Goal: Task Accomplishment & Management: Manage account settings

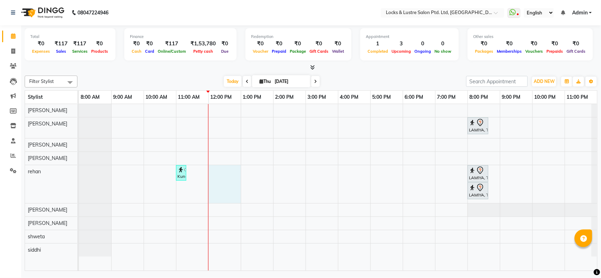
click at [237, 172] on div "LAMIYA, TK01, 08:00 PM-08:40 PM, New WOMEN HAIRCUT 199 - OG Kunal, TK02, 11:00 …" at bounding box center [338, 187] width 518 height 167
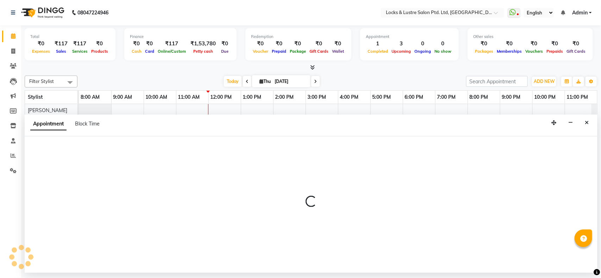
select select "62982"
select select "720"
select select "tentative"
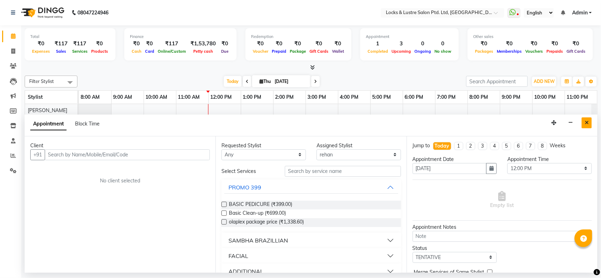
click at [592, 125] on button "Close" at bounding box center [587, 123] width 10 height 11
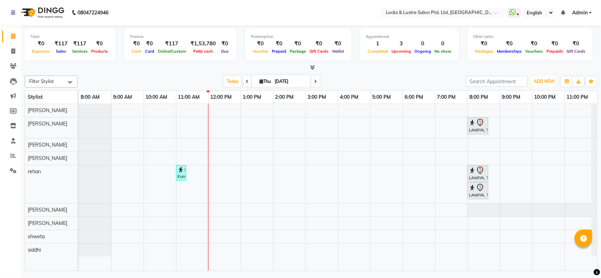
drag, startPoint x: 552, startPoint y: 83, endPoint x: 529, endPoint y: 150, distance: 70.4
click at [529, 150] on div "Filter Stylist Select All anushree Hashim Salmani muskan shaikh Rachna Salvi re…" at bounding box center [311, 172] width 573 height 199
click at [546, 85] on button "ADD NEW Toggle Dropdown" at bounding box center [544, 82] width 24 height 10
click at [527, 111] on link "Add Expense" at bounding box center [529, 113] width 56 height 9
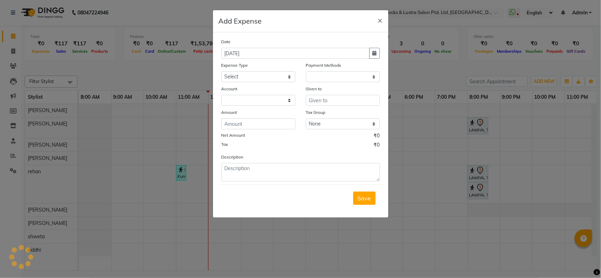
select select "1"
select select "4902"
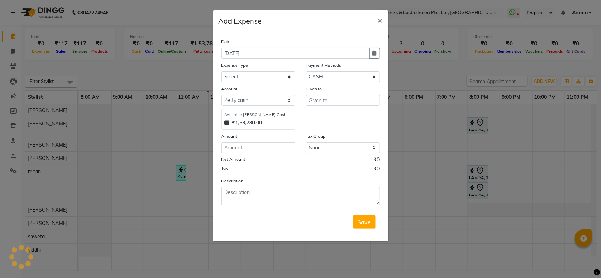
click at [278, 70] on div "Expense Type" at bounding box center [258, 67] width 74 height 10
click at [278, 76] on select "Select Advance Salary Bank charges Cash transfer to bank Cash transfer to hub C…" at bounding box center [258, 76] width 74 height 11
select select "15913"
click at [221, 71] on select "Select Advance Salary Bank charges Cash transfer to bank Cash transfer to hub C…" at bounding box center [258, 76] width 74 height 11
click at [318, 101] on input "text" at bounding box center [343, 100] width 74 height 11
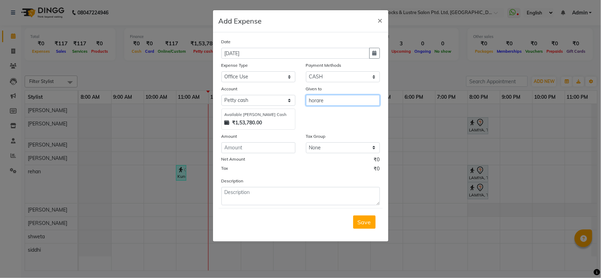
type input "horare"
click at [242, 150] on input "number" at bounding box center [258, 148] width 74 height 11
type input "290"
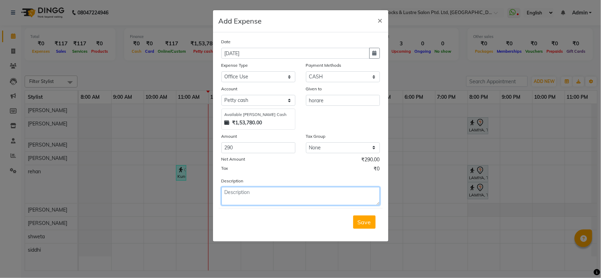
click at [261, 194] on textarea at bounding box center [300, 196] width 158 height 18
type textarea "for waterbottles"
click at [365, 223] on span "Save" at bounding box center [364, 222] width 13 height 7
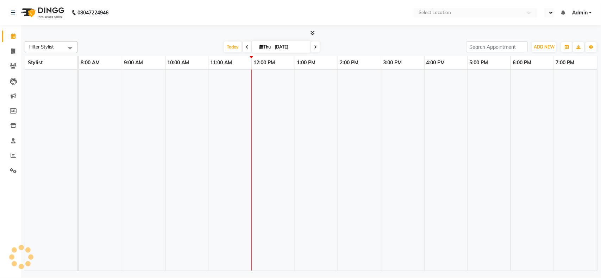
select select "en"
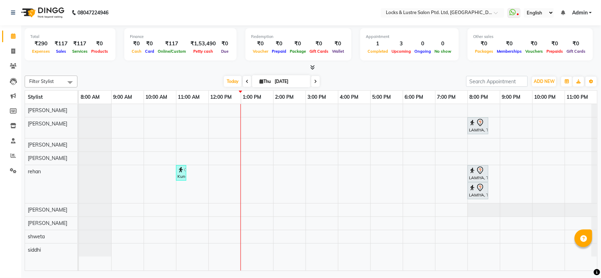
click at [463, 0] on nav "08047224946 Select Location × Locks & Lustre Salon Ptd. Ltd, Lower Parel WhatsA…" at bounding box center [300, 12] width 601 height 25
click at [440, 127] on div "LAMIYA, TK01, 08:00 PM-08:40 PM, New WOMEN HAIRCUT 199 - OG Kunal, TK02, 11:00 …" at bounding box center [338, 187] width 518 height 167
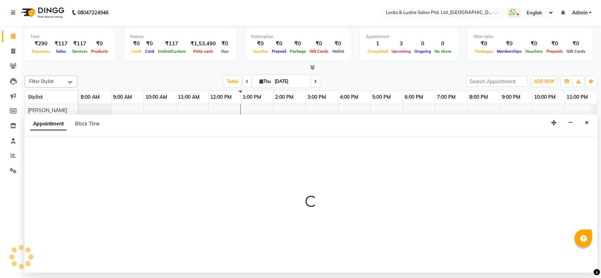
select select "89162"
select select "tentative"
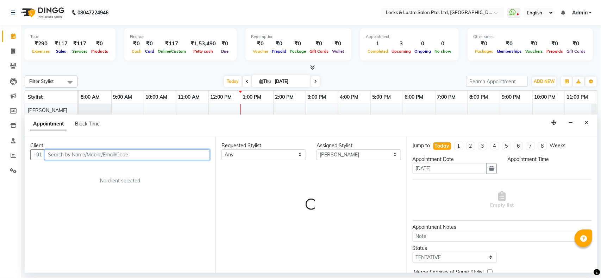
select select "1140"
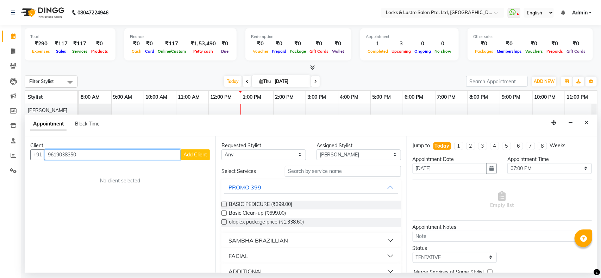
type input "9619038350"
click at [196, 151] on button "Add Client" at bounding box center [195, 155] width 29 height 11
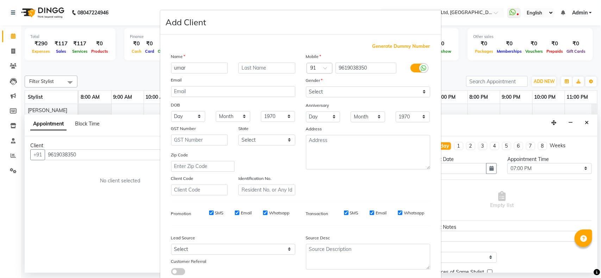
type input "umar"
click at [323, 92] on select "Select Male Female Other Prefer Not To Say" at bounding box center [368, 92] width 124 height 11
select select "male"
click at [306, 87] on select "Select Male Female Other Prefer Not To Say" at bounding box center [368, 92] width 124 height 11
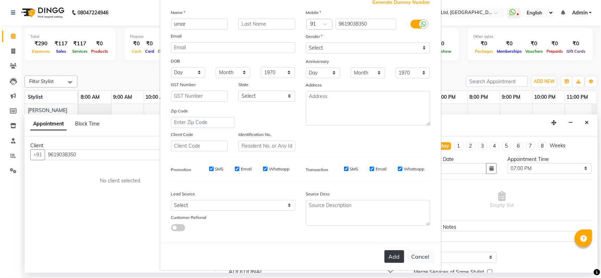
click at [397, 251] on button "Add" at bounding box center [394, 257] width 20 height 13
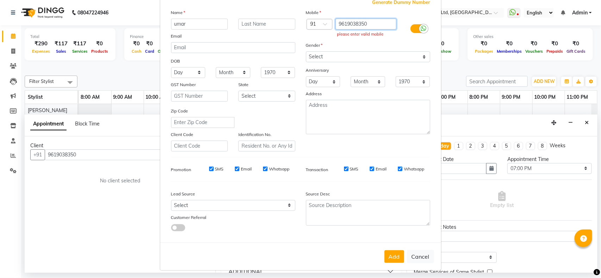
click at [366, 19] on input "9619038350" at bounding box center [365, 24] width 61 height 11
type input "9619038350"
click at [384, 251] on button "Add" at bounding box center [394, 257] width 20 height 13
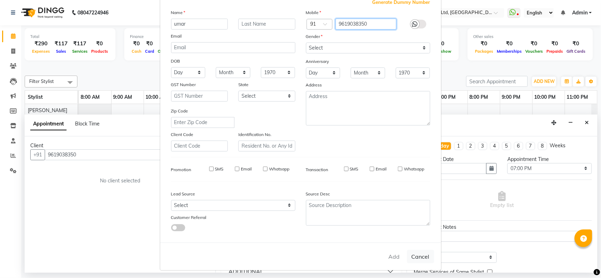
type input "9619038350"
select select
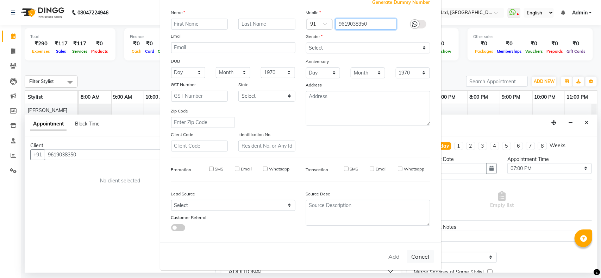
select select
checkbox input "false"
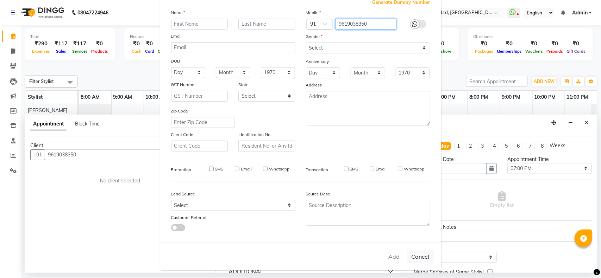
checkbox input "false"
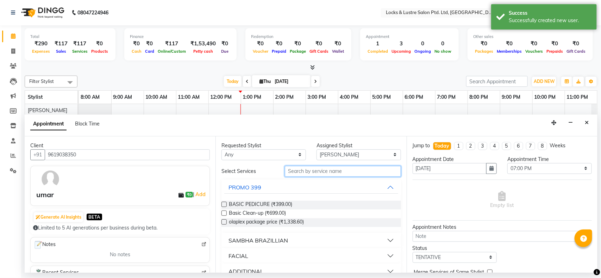
click at [346, 175] on input "text" at bounding box center [343, 171] width 116 height 11
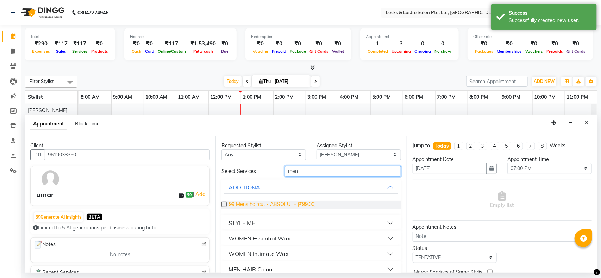
type input "men"
click at [296, 203] on span "99 Mens haircut - ABSOLUTE (₹99.00)" at bounding box center [272, 205] width 87 height 9
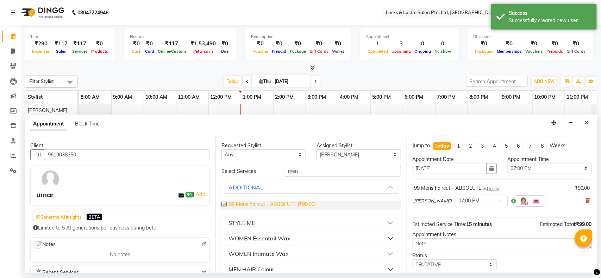
checkbox input "false"
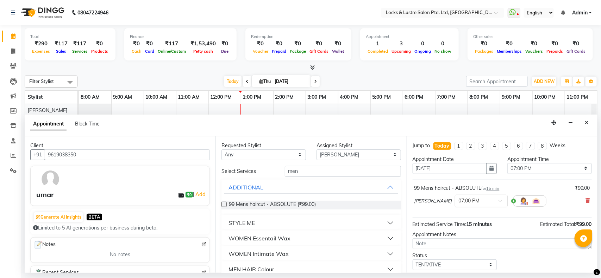
scroll to position [42, 0]
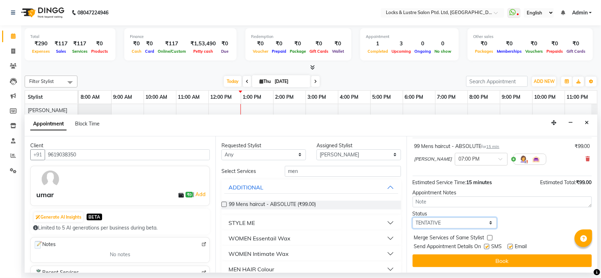
click at [472, 220] on select "Select TENTATIVE CONFIRM CHECK-IN UPCOMING" at bounding box center [455, 223] width 84 height 11
select select "confirm booking"
click at [413, 218] on select "Select TENTATIVE CONFIRM CHECK-IN UPCOMING" at bounding box center [455, 223] width 84 height 11
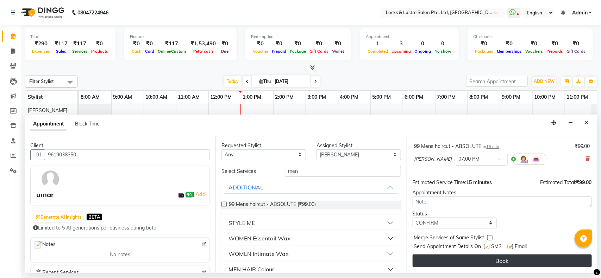
click at [482, 259] on button "Book" at bounding box center [502, 261] width 179 height 13
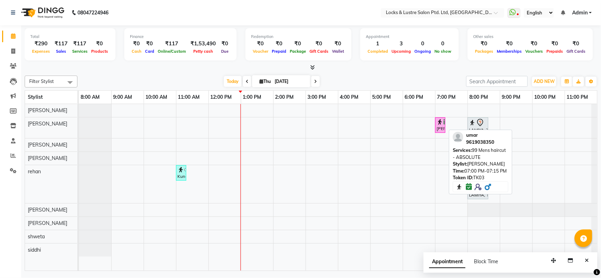
click at [436, 129] on div "[PERSON_NAME], TK03, 07:00 PM-07:15 PM, 99 Mens haircut - ABSOLUTE" at bounding box center [440, 125] width 9 height 13
select select "6"
click at [436, 129] on div "[PERSON_NAME], TK03, 07:00 PM-07:15 PM, 99 Mens haircut - ABSOLUTE" at bounding box center [440, 125] width 9 height 13
select select "6"
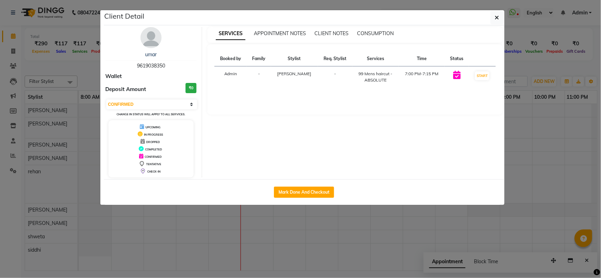
click at [534, 126] on ngb-modal-window "Client Detail umar 9619038350 Wallet Deposit Amount ₹0 Select IN SERVICE CONFIR…" at bounding box center [300, 139] width 601 height 278
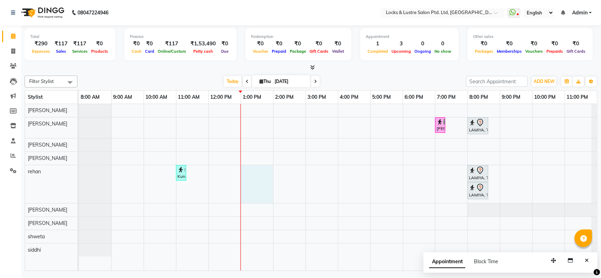
click at [248, 170] on div "umar, TK03, 07:00 PM-07:15 PM, 99 Mens haircut - ABSOLUTE LAMIYA, TK01, 08:00 P…" at bounding box center [338, 187] width 518 height 167
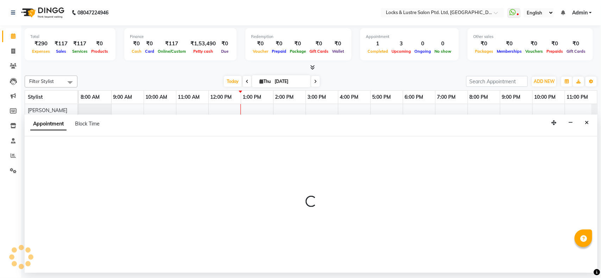
select select "62982"
select select "780"
select select "tentative"
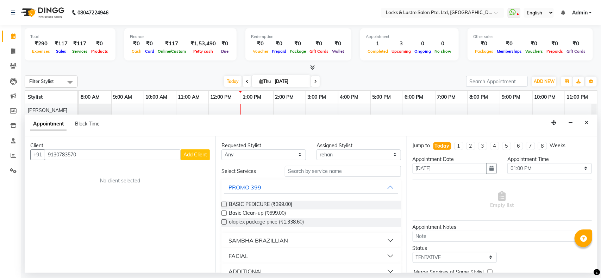
type input "9130783570"
click at [187, 155] on span "Add Client" at bounding box center [195, 155] width 24 height 6
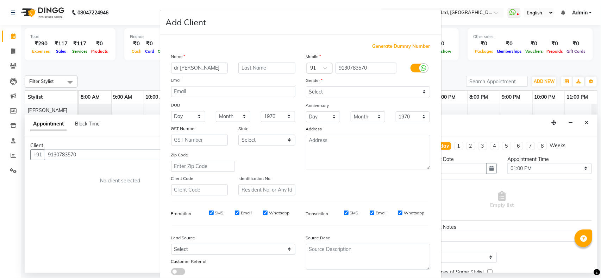
type input "dr [PERSON_NAME]"
click at [319, 87] on select "Select Male Female Other Prefer Not To Say" at bounding box center [368, 92] width 124 height 11
select select "female"
click at [306, 87] on select "Select Male Female Other Prefer Not To Say" at bounding box center [368, 92] width 124 height 11
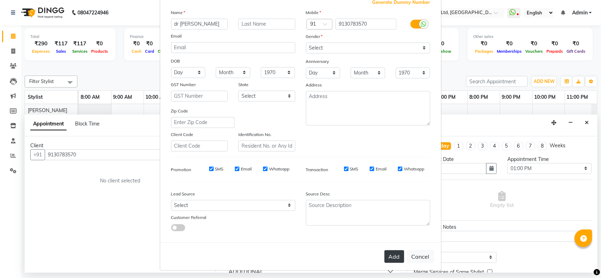
click at [385, 254] on button "Add" at bounding box center [394, 257] width 20 height 13
select select
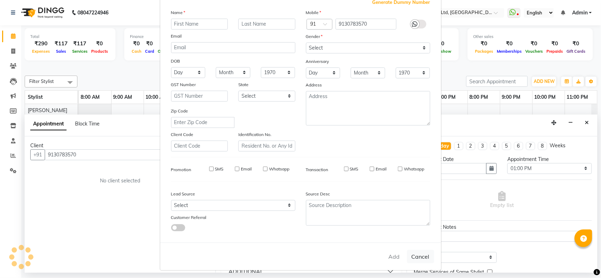
select select
checkbox input "false"
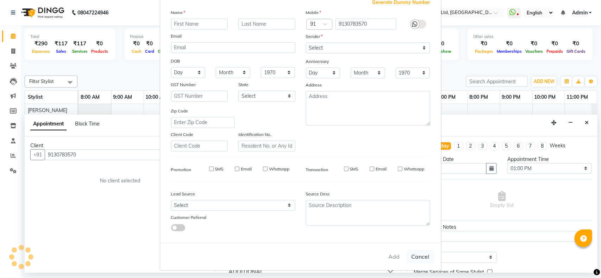
checkbox input "false"
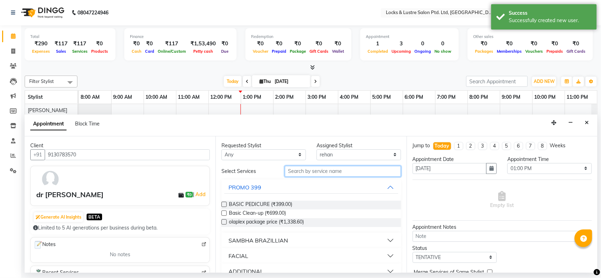
click at [337, 168] on input "text" at bounding box center [343, 171] width 116 height 11
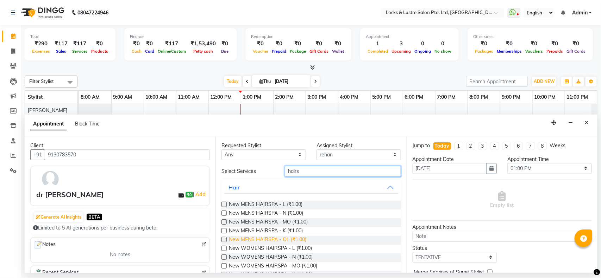
type input "hairs"
click at [296, 241] on span "New MENS HAIRSPA - OL (₹1.00)" at bounding box center [267, 240] width 77 height 9
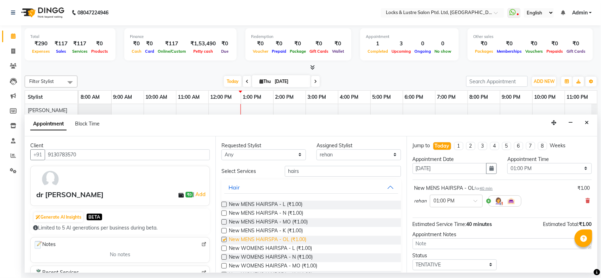
checkbox input "false"
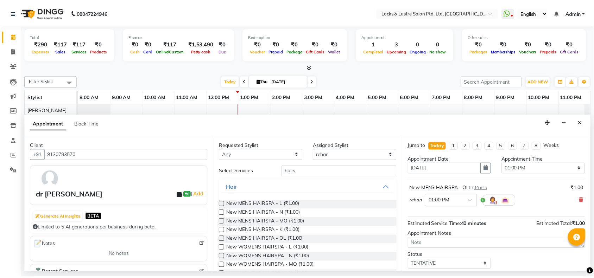
scroll to position [42, 0]
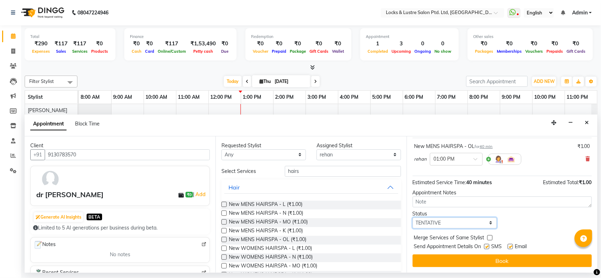
drag, startPoint x: 454, startPoint y: 219, endPoint x: 431, endPoint y: 200, distance: 30.3
click at [431, 200] on div "Jump to Today 1 2 3 4 5 6 7 8 Weeks Appointment Date 04-09-2025 Appointment Tim…" at bounding box center [502, 205] width 191 height 137
select select "check-in"
click at [413, 218] on select "Select TENTATIVE CONFIRM CHECK-IN UPCOMING" at bounding box center [455, 223] width 84 height 11
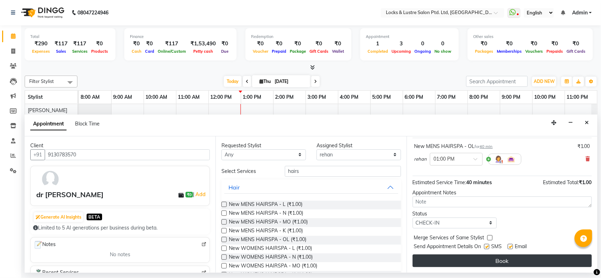
click at [481, 259] on button "Book" at bounding box center [502, 261] width 179 height 13
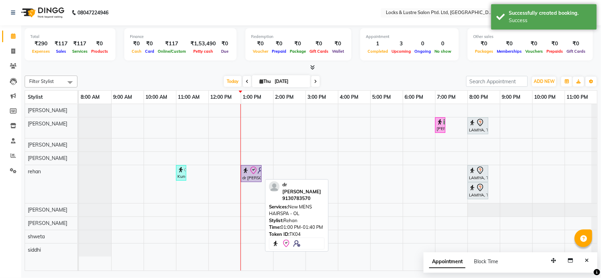
click at [249, 173] on icon at bounding box center [253, 171] width 8 height 8
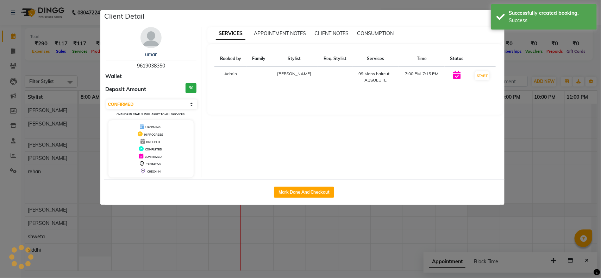
select select "8"
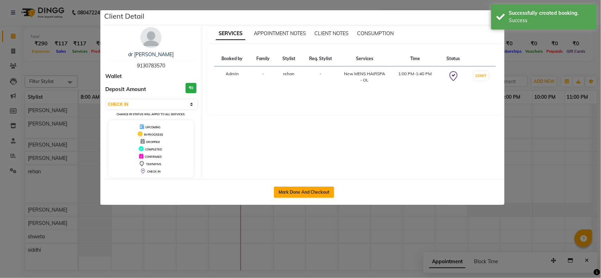
click at [302, 196] on button "Mark Done And Checkout" at bounding box center [304, 192] width 60 height 11
select select "service"
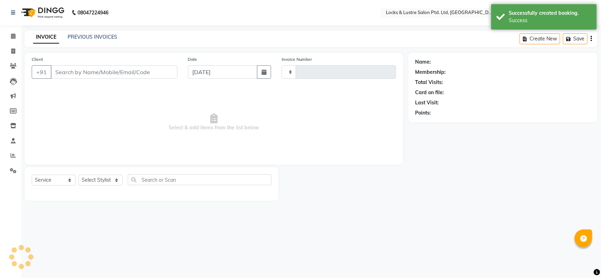
type input "1861"
select select "5928"
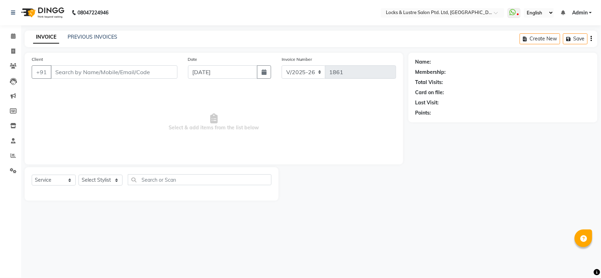
type input "9130783570"
select select "62982"
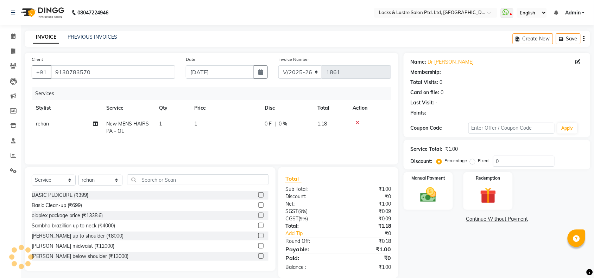
click at [211, 128] on td "1" at bounding box center [225, 127] width 70 height 23
select select "62982"
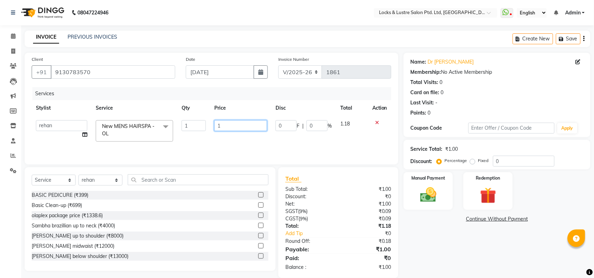
click at [226, 120] on input "1" at bounding box center [240, 125] width 53 height 11
click at [226, 124] on input "number" at bounding box center [240, 125] width 53 height 11
type input "3500"
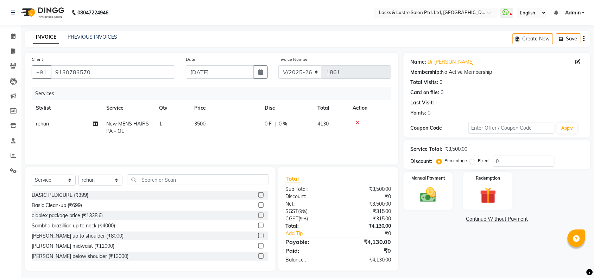
click at [281, 117] on td "0 F | 0 %" at bounding box center [287, 127] width 53 height 23
select select "62982"
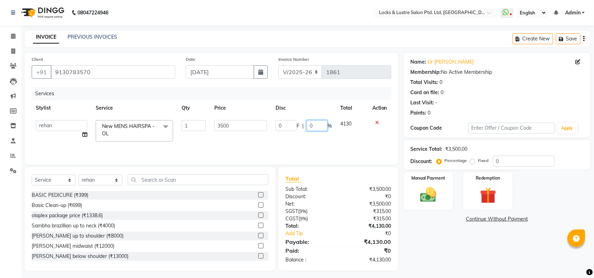
click at [315, 122] on input "0" at bounding box center [317, 125] width 21 height 11
type input "30"
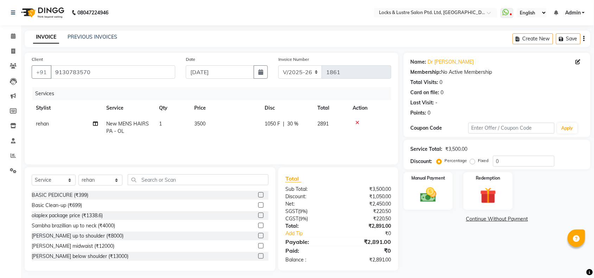
click at [316, 140] on div "Services Stylist Service Qty Price Disc Total Action rehan New MENS HAIRSPA - O…" at bounding box center [212, 122] width 360 height 70
click at [131, 121] on span "New MENS HAIRSPA - OL" at bounding box center [127, 128] width 43 height 14
select select "62982"
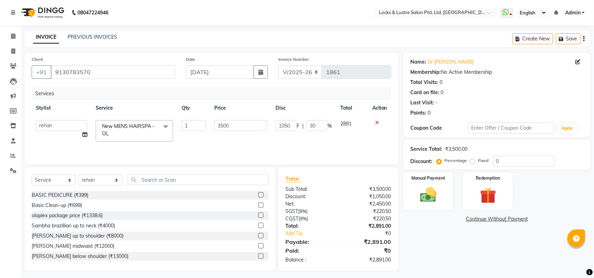
click at [164, 124] on span at bounding box center [166, 126] width 14 height 13
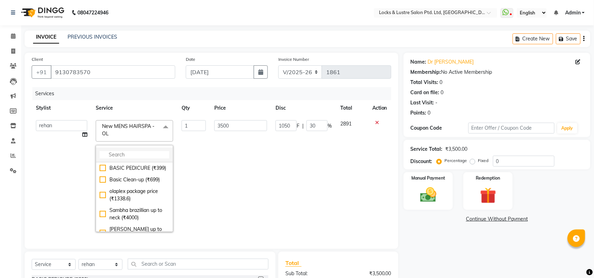
click at [159, 153] on input "multiselect-search" at bounding box center [135, 154] width 70 height 7
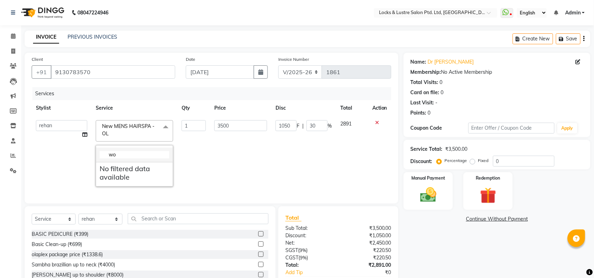
type input "w"
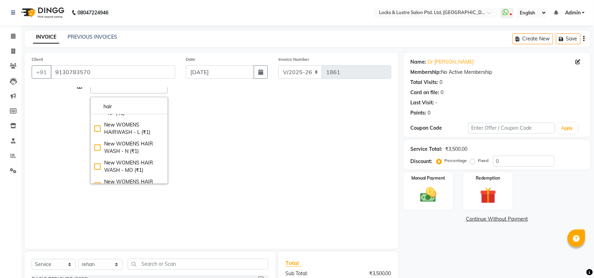
scroll to position [997, 0]
type input "hair"
click at [122, 96] on div "New WOMENS HAIRSPA - OL (₹1)" at bounding box center [129, 89] width 70 height 15
type input "1"
type input "0"
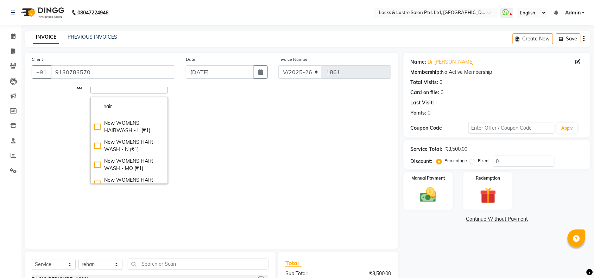
type input "0"
checkbox input "false"
checkbox input "true"
click at [199, 124] on td "1" at bounding box center [188, 128] width 33 height 120
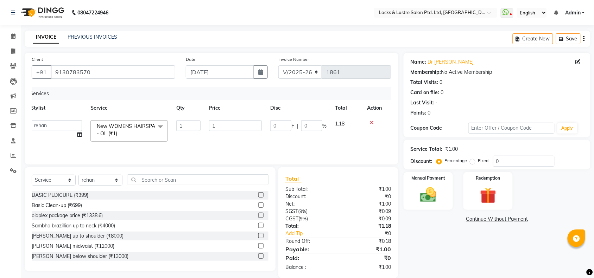
scroll to position [0, 5]
click at [251, 122] on input "1" at bounding box center [235, 125] width 53 height 11
type input "3500"
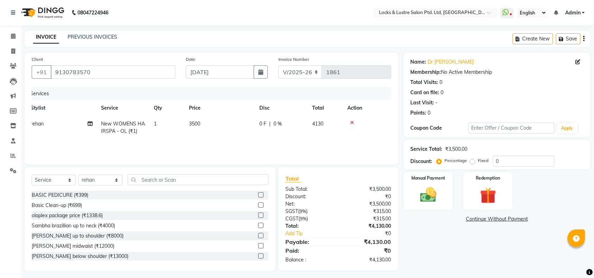
click at [275, 120] on span "0 %" at bounding box center [278, 123] width 8 height 7
select select "62982"
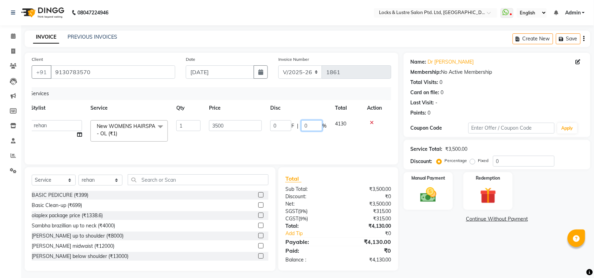
click at [309, 126] on input "0" at bounding box center [311, 125] width 21 height 11
type input "30"
drag, startPoint x: 309, startPoint y: 126, endPoint x: 309, endPoint y: 156, distance: 29.9
click at [309, 156] on div "Services Stylist Service Qty Price Disc Total Action adil Admin AHSAN SHAIKH am…" at bounding box center [212, 122] width 360 height 70
drag, startPoint x: 312, startPoint y: 131, endPoint x: 305, endPoint y: 144, distance: 14.5
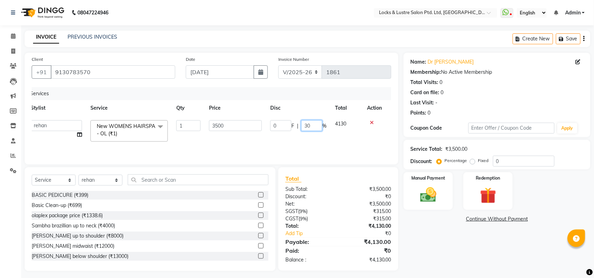
click at [305, 144] on td "0 F | 30 %" at bounding box center [298, 131] width 65 height 30
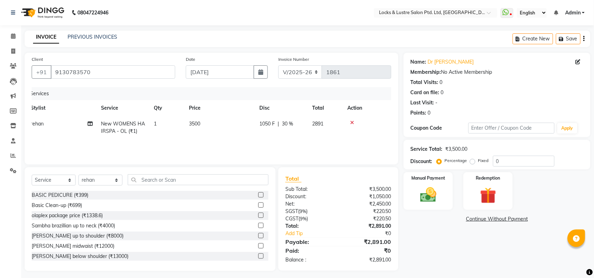
click at [305, 144] on div "Services Stylist Service Qty Price Disc Total Action rehan New WOMENS HAIRSPA -…" at bounding box center [212, 122] width 360 height 70
click at [205, 182] on input "text" at bounding box center [198, 180] width 141 height 11
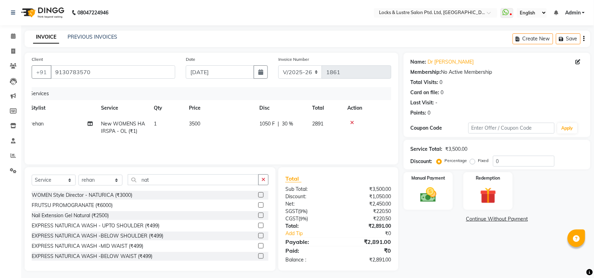
click at [152, 192] on div "WOMEN Style Director - NATURICA (₹3000)" at bounding box center [150, 195] width 237 height 9
click at [169, 182] on input "nat" at bounding box center [193, 180] width 131 height 11
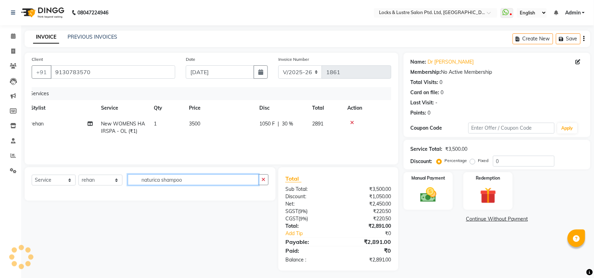
click at [203, 175] on input "naturica shampoo" at bounding box center [193, 180] width 131 height 11
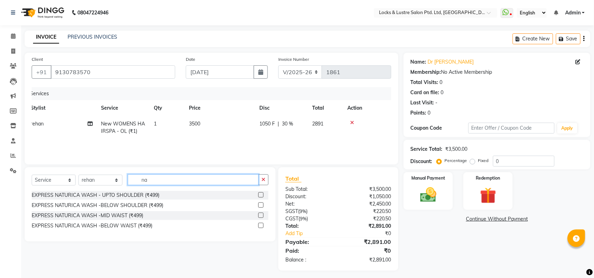
type input "n"
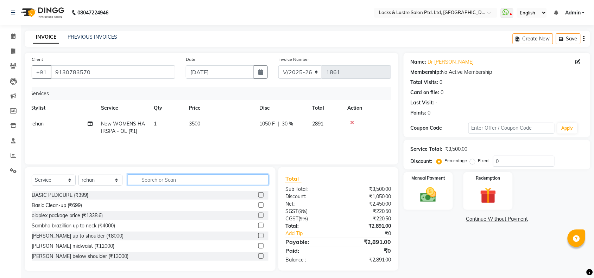
click at [226, 182] on input "text" at bounding box center [198, 180] width 141 height 11
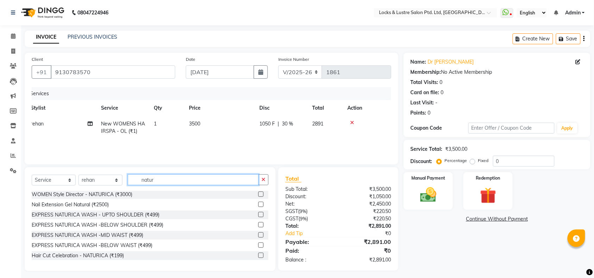
scroll to position [0, 0]
click at [191, 182] on input "natur" at bounding box center [193, 180] width 131 height 11
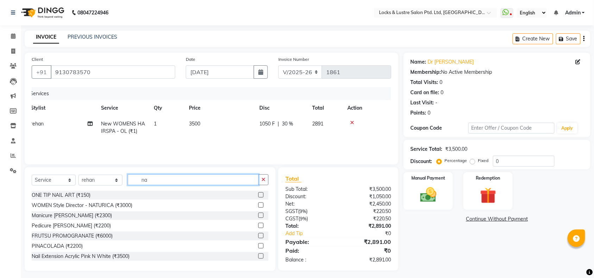
type input "n"
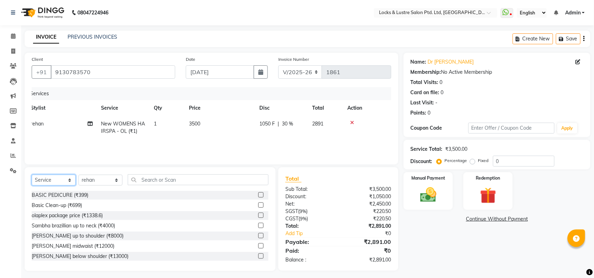
click at [59, 181] on select "Select Service Product Membership Package Voucher Prepaid Gift Card" at bounding box center [54, 180] width 44 height 11
select select "product"
click at [32, 175] on select "Select Service Product Membership Package Voucher Prepaid Gift Card" at bounding box center [54, 180] width 44 height 11
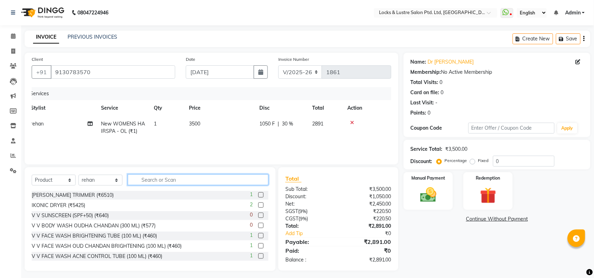
click at [155, 180] on input "text" at bounding box center [198, 180] width 141 height 11
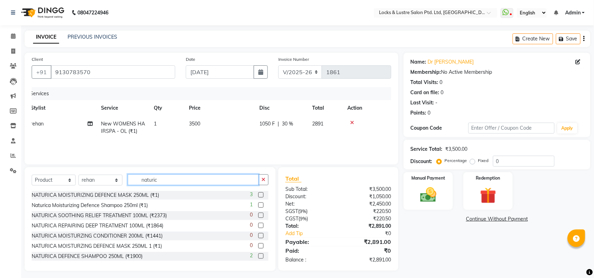
type input "naturic"
click at [258, 207] on label at bounding box center [260, 205] width 5 height 5
click at [258, 207] on input "checkbox" at bounding box center [260, 205] width 5 height 5
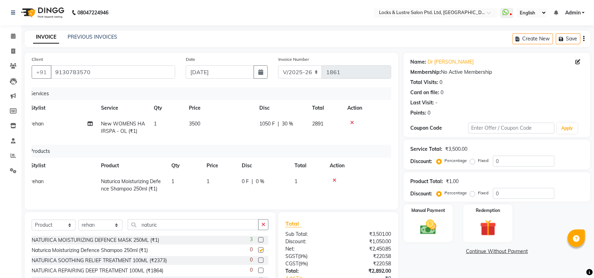
checkbox input "false"
click at [258, 243] on label at bounding box center [260, 240] width 5 height 5
click at [258, 243] on input "checkbox" at bounding box center [260, 240] width 5 height 5
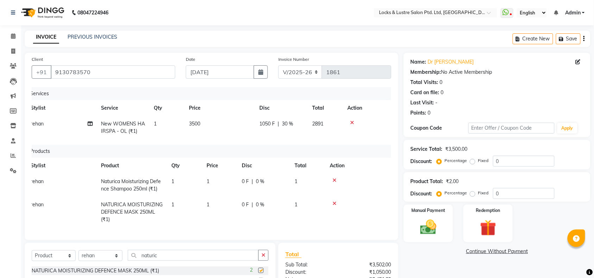
checkbox input "false"
click at [215, 178] on td "1" at bounding box center [219, 185] width 35 height 23
select select "62982"
click at [216, 182] on input "1" at bounding box center [220, 183] width 27 height 11
type input "1900"
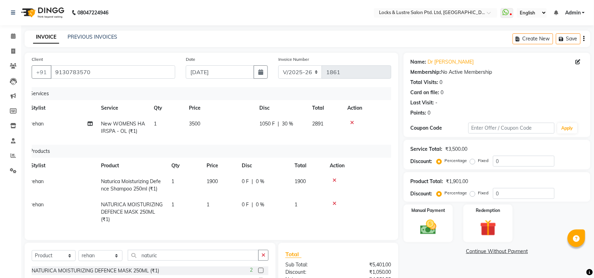
click at [267, 163] on th "Disc" at bounding box center [264, 166] width 53 height 16
click at [216, 202] on td "1" at bounding box center [219, 212] width 35 height 31
select select "62982"
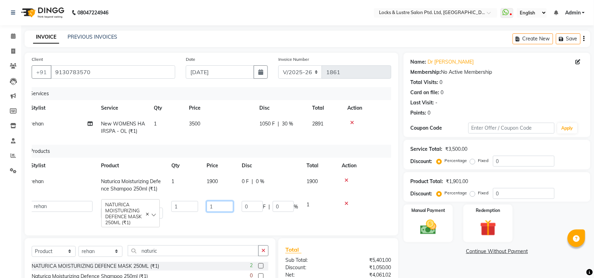
click at [217, 209] on input "1" at bounding box center [220, 206] width 27 height 11
type input "2800"
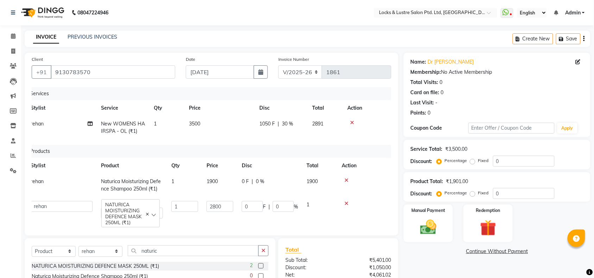
click at [247, 144] on div "Services Stylist Service Qty Price Disc Total Action rehan New WOMENS HAIRSPA -…" at bounding box center [212, 158] width 360 height 142
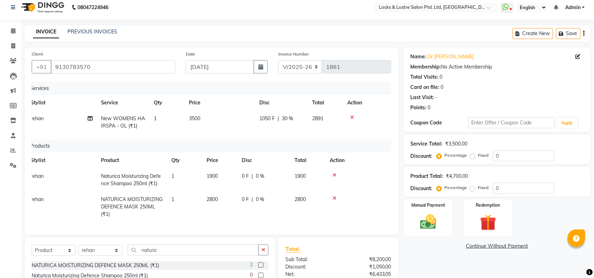
scroll to position [5, 0]
click at [433, 228] on img at bounding box center [428, 222] width 27 height 19
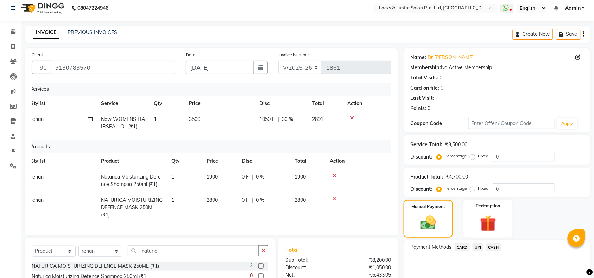
click at [479, 249] on span "UPI" at bounding box center [478, 248] width 11 height 8
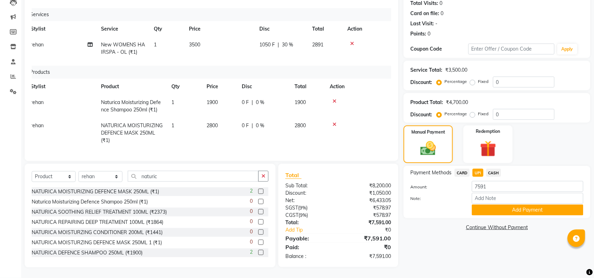
scroll to position [86, 0]
click at [514, 205] on button "Add Payment" at bounding box center [528, 210] width 112 height 11
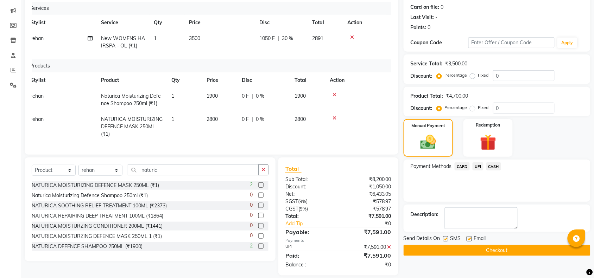
click at [482, 252] on button "Checkout" at bounding box center [497, 250] width 187 height 11
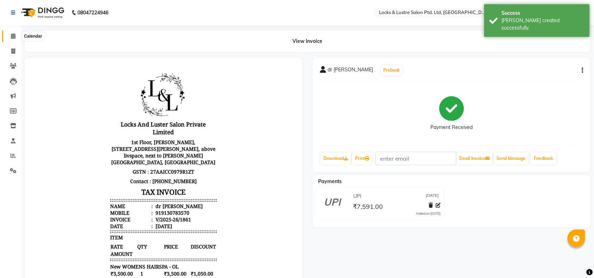
click at [13, 34] on icon at bounding box center [13, 35] width 5 height 5
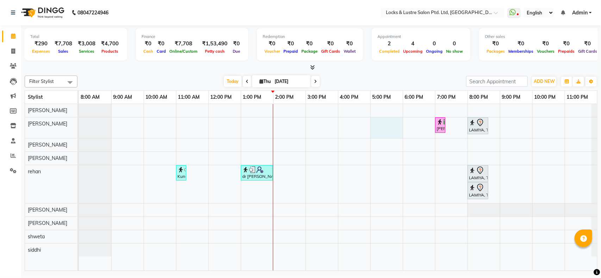
click at [372, 128] on div "umar, TK03, 07:00 PM-07:15 PM, 99 Mens haircut - ABSOLUTE LAMIYA, TK01, 08:00 P…" at bounding box center [338, 187] width 518 height 167
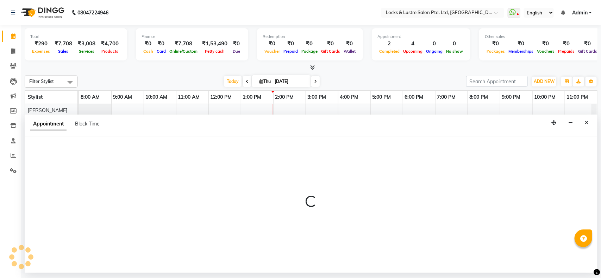
select select "89162"
select select "1020"
select select "tentative"
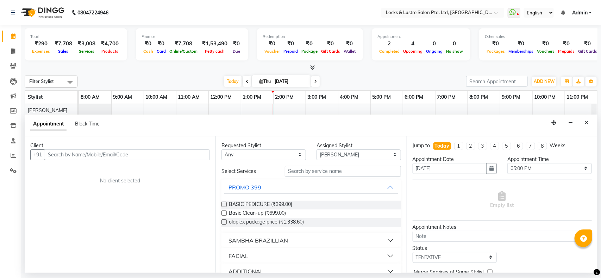
click at [163, 147] on div "Client" at bounding box center [120, 145] width 180 height 7
click at [137, 152] on input "text" at bounding box center [127, 155] width 165 height 11
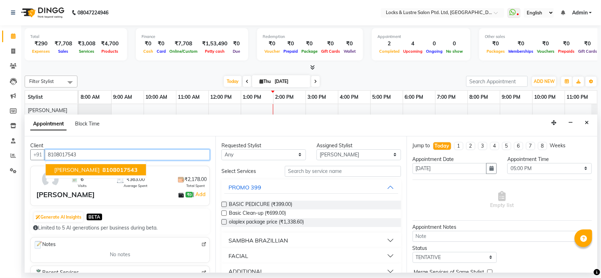
type input "8108017543"
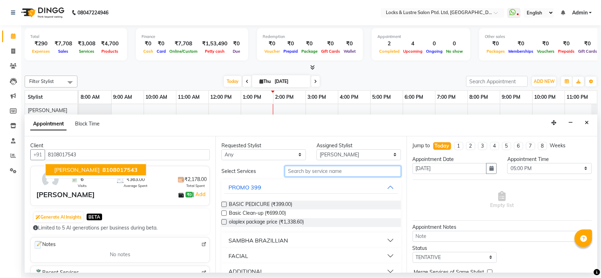
drag, startPoint x: 299, startPoint y: 168, endPoint x: 299, endPoint y: 171, distance: 3.9
click at [299, 171] on input "text" at bounding box center [343, 171] width 116 height 11
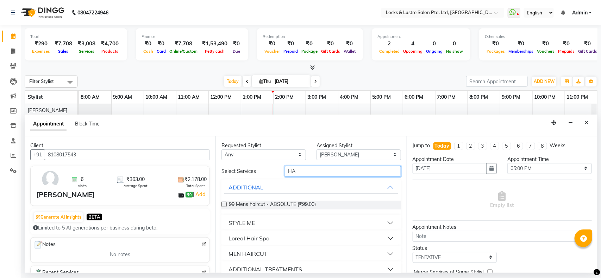
type input "H"
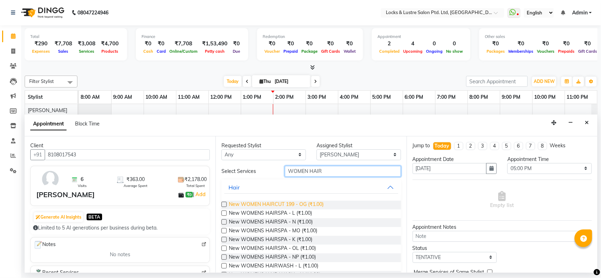
type input "WOMEN HAIR"
click at [282, 207] on span "New WOMEN HAIRCUT 199 - OG (₹1.00)" at bounding box center [276, 205] width 95 height 9
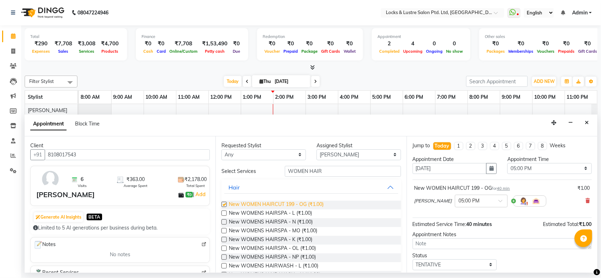
checkbox input "false"
click at [483, 264] on select "Select TENTATIVE CONFIRM CHECK-IN UPCOMING" at bounding box center [455, 265] width 84 height 11
select select "confirm booking"
click at [413, 260] on select "Select TENTATIVE CONFIRM CHECK-IN UPCOMING" at bounding box center [455, 265] width 84 height 11
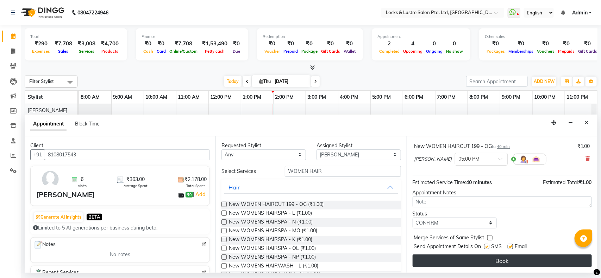
click at [506, 266] on button "Book" at bounding box center [502, 261] width 179 height 13
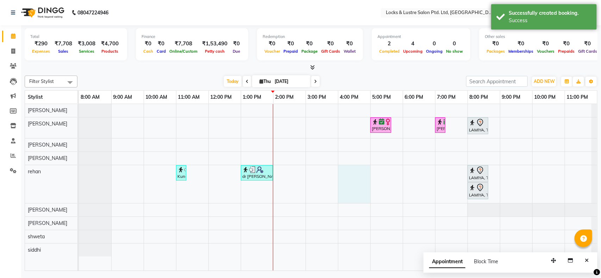
click at [340, 181] on div "prachi shinde, TK05, 05:00 PM-05:40 PM, New WOMEN HAIRCUT 199 - OG umar, TK03, …" at bounding box center [338, 187] width 518 height 167
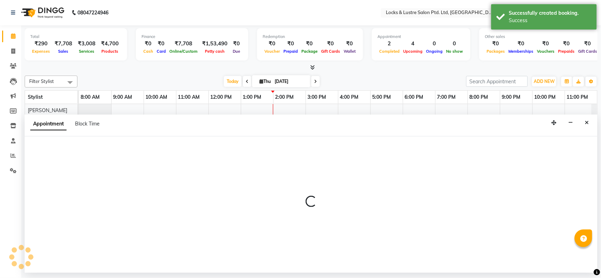
select select "62982"
select select "960"
select select "tentative"
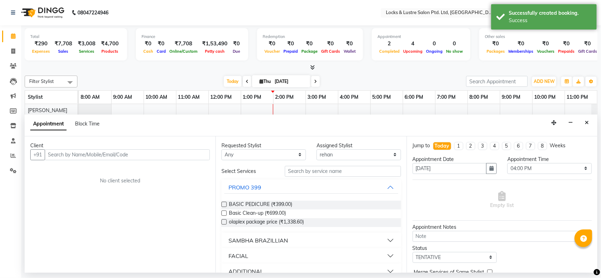
click at [170, 152] on input "text" at bounding box center [127, 155] width 165 height 11
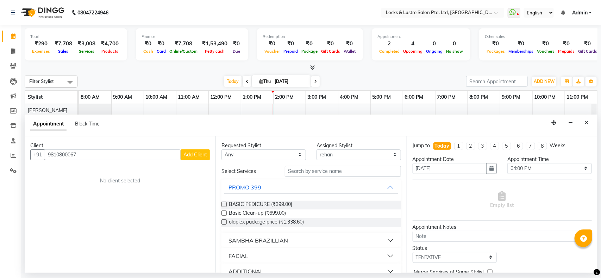
type input "9810800067"
click at [191, 153] on span "Add Client" at bounding box center [195, 155] width 24 height 6
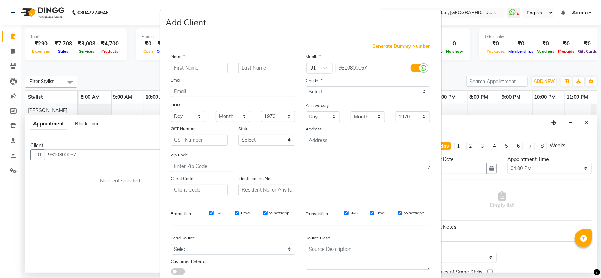
click at [202, 64] on input "text" at bounding box center [199, 68] width 57 height 11
type input "CHINA WADHWA"
click at [350, 90] on select "Select Male Female Other Prefer Not To Say" at bounding box center [368, 92] width 124 height 11
select select "female"
click at [306, 87] on select "Select Male Female Other Prefer Not To Say" at bounding box center [368, 92] width 124 height 11
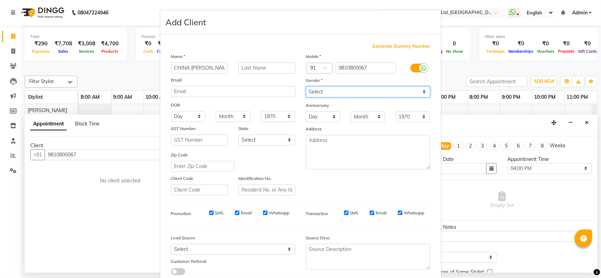
scroll to position [44, 0]
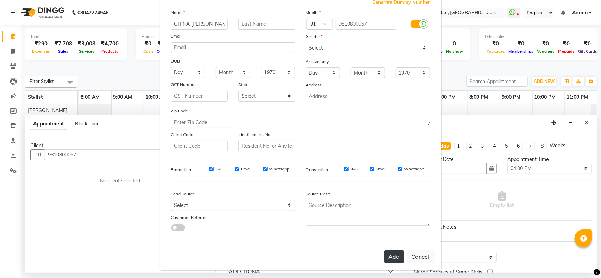
click at [387, 251] on button "Add" at bounding box center [394, 257] width 20 height 13
select select
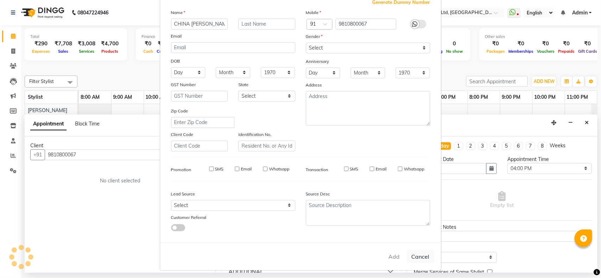
select select
checkbox input "false"
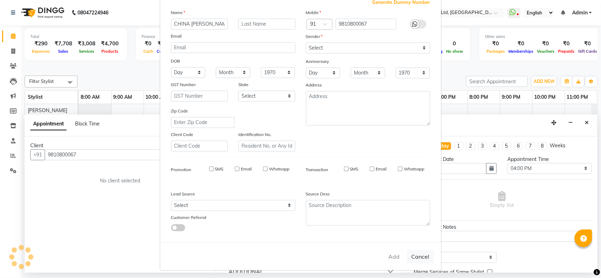
checkbox input "false"
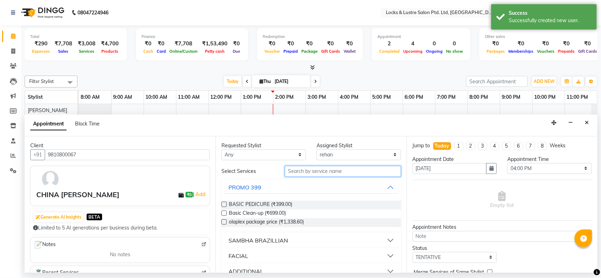
click at [328, 168] on input "text" at bounding box center [343, 171] width 116 height 11
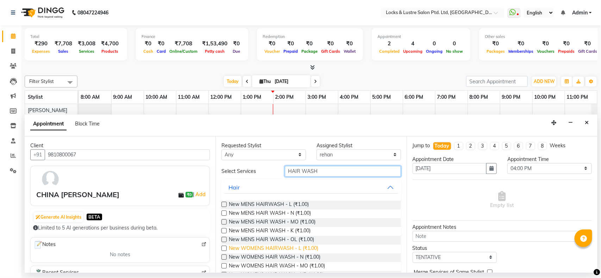
type input "HAIR WASH"
click at [300, 249] on span "New WOMENS HAIRWASH - L (₹1.00)" at bounding box center [273, 249] width 89 height 9
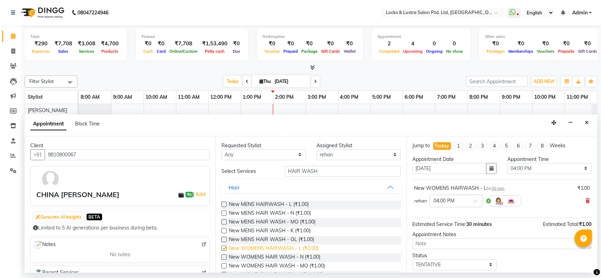
checkbox input "false"
click at [327, 171] on input "HAIR WASH" at bounding box center [343, 171] width 116 height 11
type input "H"
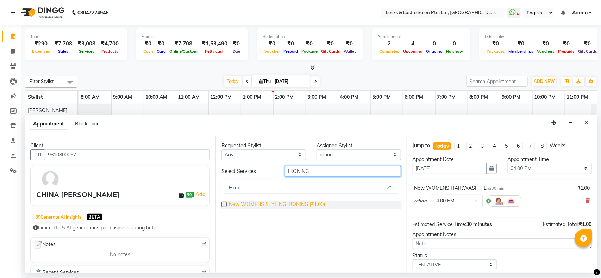
type input "IRONING"
click at [298, 202] on span "New WOMENS STYLING IRONING (₹1.00)" at bounding box center [277, 205] width 96 height 9
checkbox input "false"
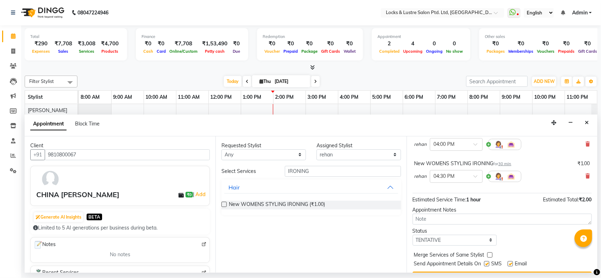
scroll to position [57, 0]
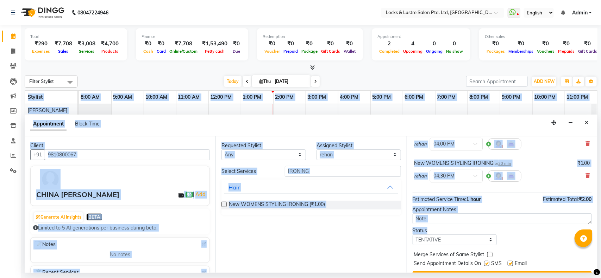
drag, startPoint x: 598, startPoint y: 213, endPoint x: 522, endPoint y: 233, distance: 78.9
click at [522, 233] on div "Total ₹290 Expenses ₹7,708 Sales ₹3,008 Services ₹4,700 Products Finance ₹0 Cas…" at bounding box center [311, 149] width 580 height 248
click at [473, 241] on select "Select TENTATIVE CONFIRM CHECK-IN UPCOMING" at bounding box center [455, 240] width 84 height 11
select select "confirm booking"
click at [413, 235] on select "Select TENTATIVE CONFIRM CHECK-IN UPCOMING" at bounding box center [455, 240] width 84 height 11
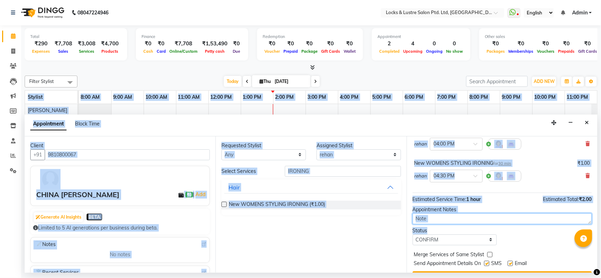
click at [501, 224] on textarea at bounding box center [502, 219] width 179 height 11
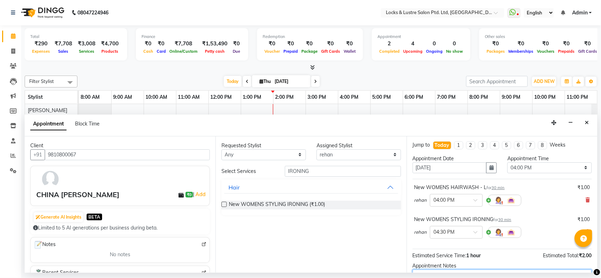
scroll to position [0, 0]
click at [469, 145] on li "2" at bounding box center [470, 146] width 9 height 8
type input "18-09-2025"
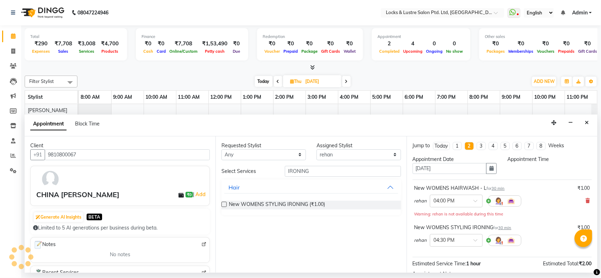
select select "960"
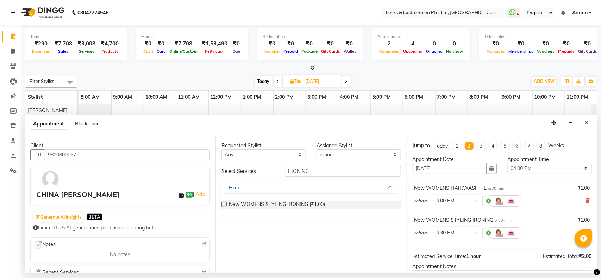
click at [444, 146] on div "Today" at bounding box center [441, 146] width 13 height 7
type input "[DATE]"
select select "960"
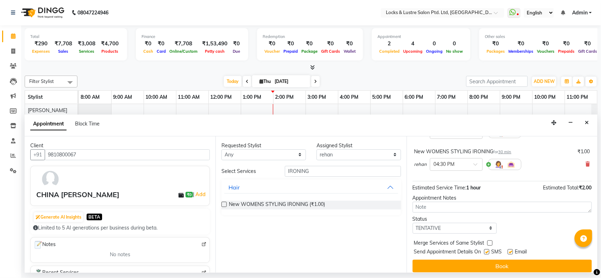
scroll to position [74, 0]
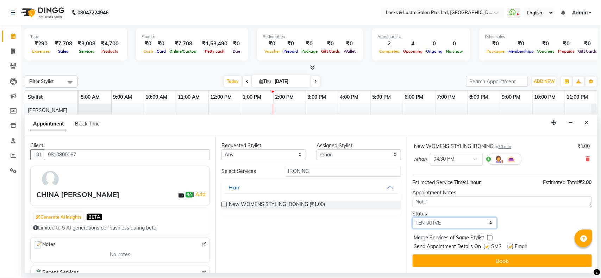
click at [486, 222] on select "Select TENTATIVE CONFIRM CHECK-IN UPCOMING" at bounding box center [455, 223] width 84 height 11
select select "confirm booking"
click at [413, 218] on select "Select TENTATIVE CONFIRM CHECK-IN UPCOMING" at bounding box center [455, 223] width 84 height 11
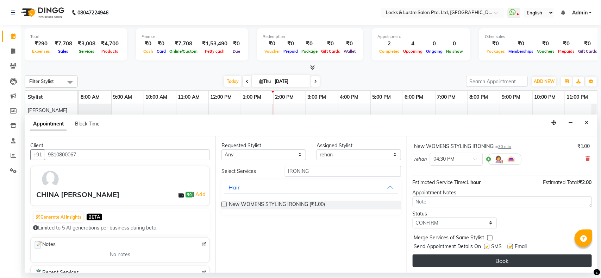
click at [488, 259] on button "Book" at bounding box center [502, 261] width 179 height 13
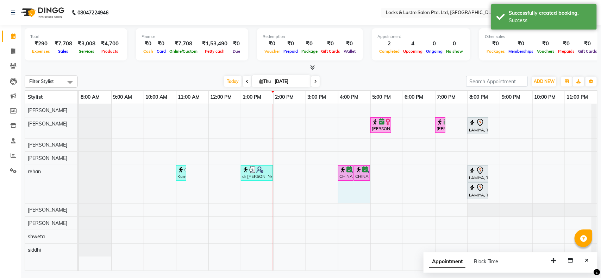
click at [347, 186] on div "prachi shinde, TK05, 05:00 PM-05:40 PM, New WOMEN HAIRCUT 199 - OG umar, TK03, …" at bounding box center [338, 187] width 518 height 167
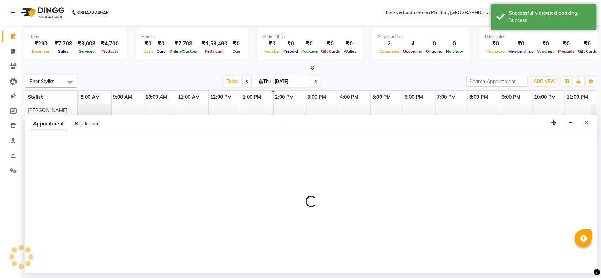
select select "62982"
select select "tentative"
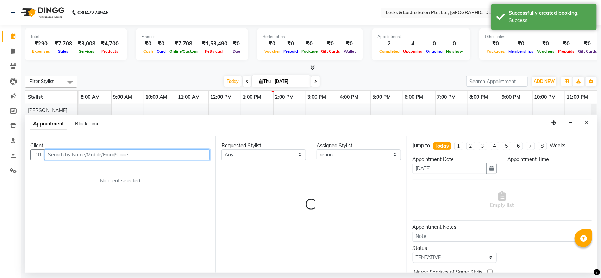
select select "960"
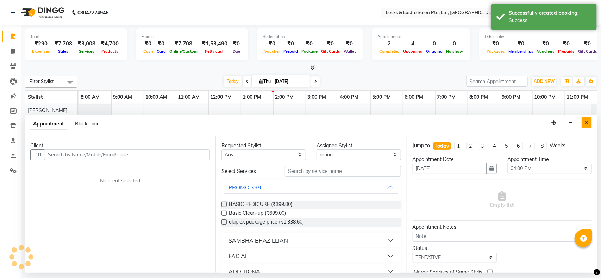
click at [586, 124] on icon "Close" at bounding box center [587, 122] width 4 height 5
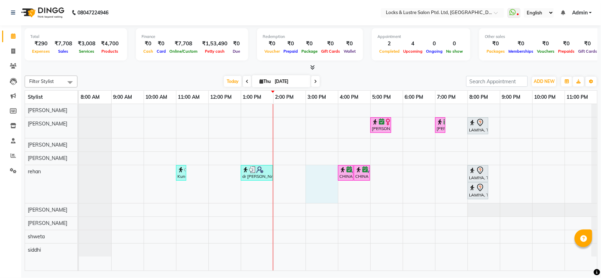
click at [309, 167] on div "prachi shinde, TK05, 05:00 PM-05:40 PM, New WOMEN HAIRCUT 199 - OG umar, TK03, …" at bounding box center [338, 187] width 518 height 167
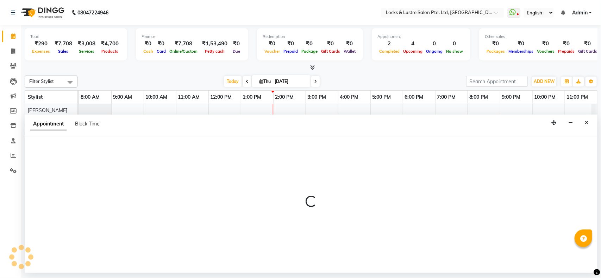
select select "62982"
select select "tentative"
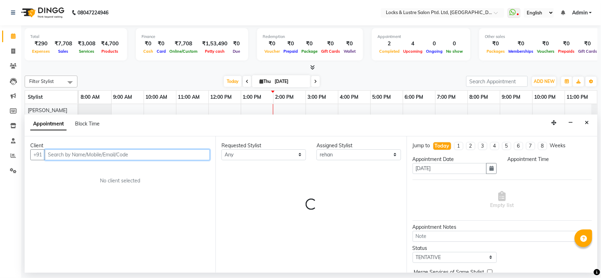
select select "900"
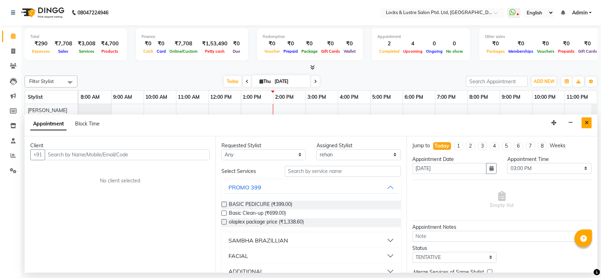
click at [589, 124] on button "Close" at bounding box center [587, 123] width 10 height 11
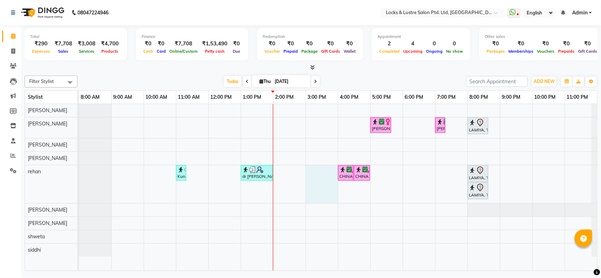
click at [314, 173] on div "prachi shinde, TK05, 05:00 PM-05:40 PM, New WOMEN HAIRCUT 199 - OG umar, TK03, …" at bounding box center [338, 187] width 518 height 167
select select "62982"
select select "900"
select select "tentative"
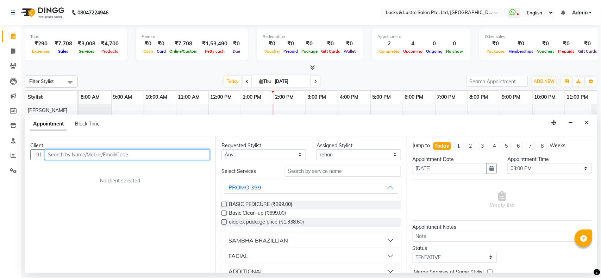
click at [149, 154] on input "text" at bounding box center [127, 155] width 165 height 11
click at [120, 154] on input "text" at bounding box center [127, 155] width 165 height 11
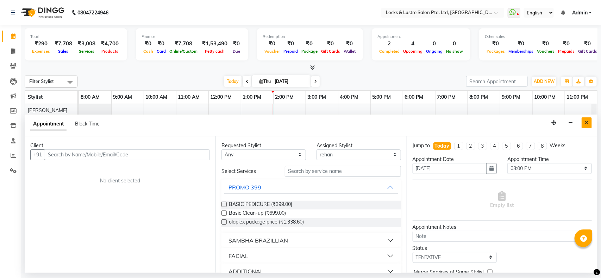
click at [588, 121] on icon "Close" at bounding box center [587, 122] width 4 height 5
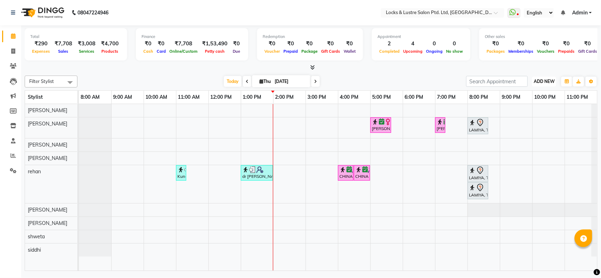
click at [545, 83] on span "ADD NEW" at bounding box center [544, 81] width 21 height 5
click at [522, 95] on button "Add Appointment" at bounding box center [529, 94] width 56 height 9
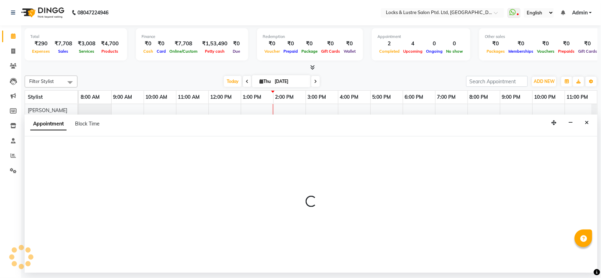
select select "tentative"
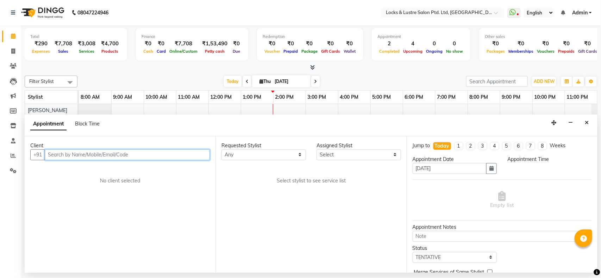
select select "540"
click at [522, 95] on link "9:00 PM" at bounding box center [511, 97] width 22 height 10
click at [170, 158] on input "text" at bounding box center [127, 155] width 165 height 11
type input "9833221959"
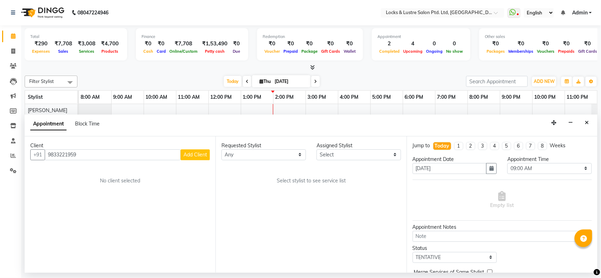
click at [201, 155] on span "Add Client" at bounding box center [195, 155] width 24 height 6
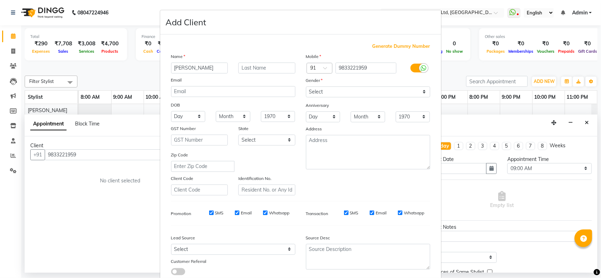
type input "CHHAYA"
click at [356, 89] on select "Select Male Female Other Prefer Not To Say" at bounding box center [368, 92] width 124 height 11
select select "female"
click at [306, 87] on select "Select Male Female Other Prefer Not To Say" at bounding box center [368, 92] width 124 height 11
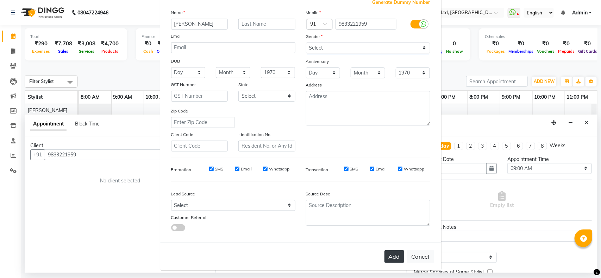
click at [393, 259] on button "Add" at bounding box center [394, 257] width 20 height 13
select select
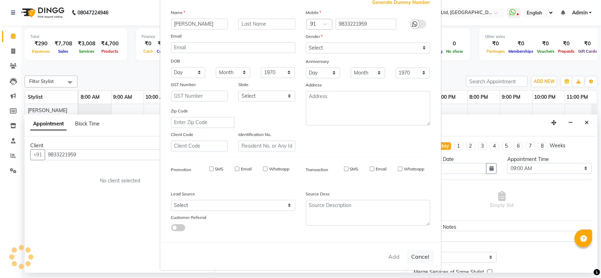
select select
checkbox input "false"
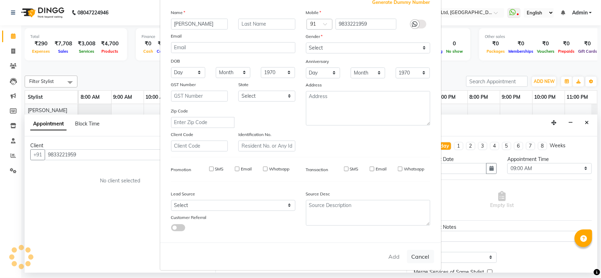
checkbox input "false"
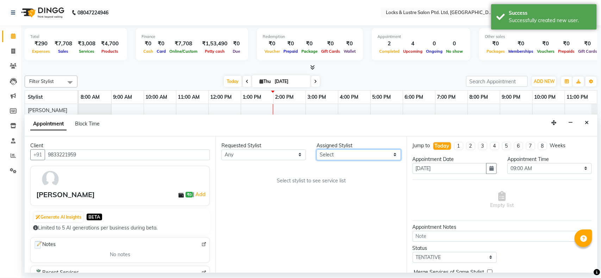
click at [347, 160] on select "Select anushree Hashim Salmani muskan shaikh Rachna Salvi rehan Sahil Sanjeet s…" at bounding box center [358, 155] width 84 height 11
select select "89162"
click at [316, 150] on select "Select anushree Hashim Salmani muskan shaikh Rachna Salvi rehan Sahil Sanjeet s…" at bounding box center [358, 155] width 84 height 11
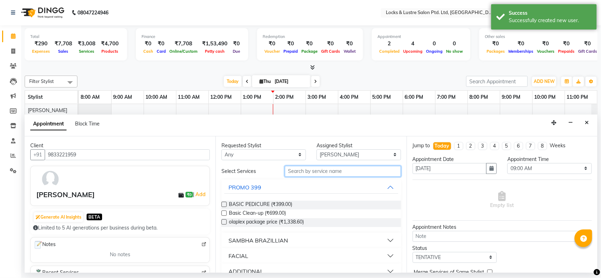
click at [305, 173] on input "text" at bounding box center [343, 171] width 116 height 11
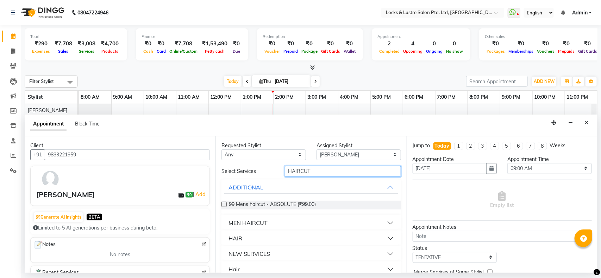
type input "HAIRCUT"
click at [227, 202] on div "99 Mens haircut - ABSOLUTE (₹99.00)" at bounding box center [310, 205] width 179 height 9
click at [259, 205] on span "99 Mens haircut - ABSOLUTE (₹99.00)" at bounding box center [272, 205] width 87 height 9
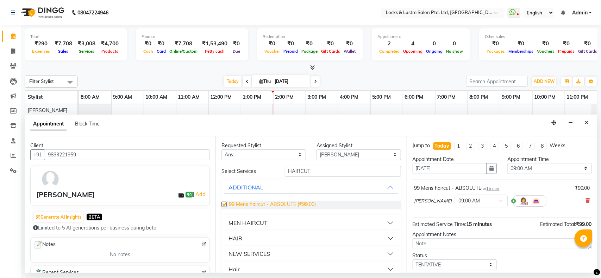
checkbox input "false"
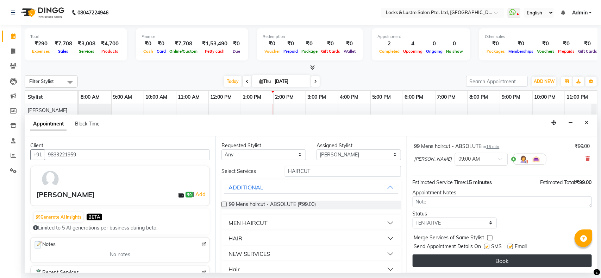
click at [462, 260] on button "Book" at bounding box center [502, 261] width 179 height 13
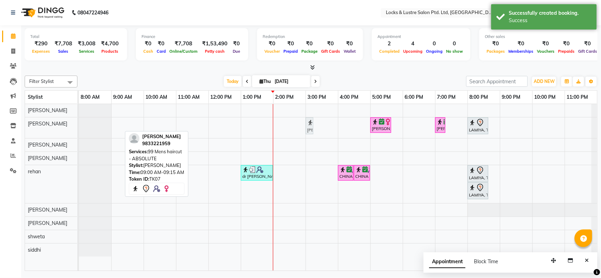
drag, startPoint x: 115, startPoint y: 127, endPoint x: 313, endPoint y: 132, distance: 198.6
click at [79, 132] on div "CHHAYA, TK07, 09:00 AM-09:15 AM, 99 Mens haircut - ABSOLUTE prachi shinde, TK05…" at bounding box center [79, 128] width 0 height 21
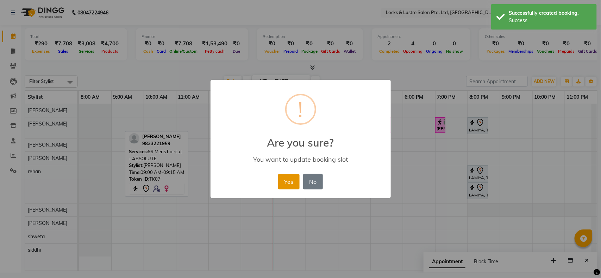
click at [291, 181] on button "Yes" at bounding box center [288, 181] width 21 height 15
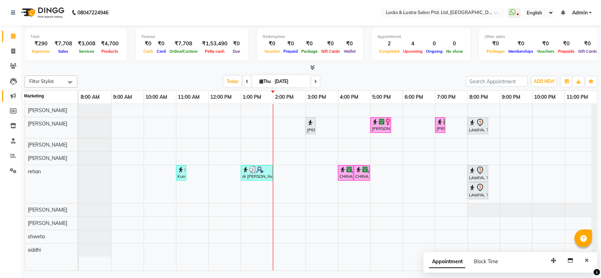
click at [13, 98] on icon at bounding box center [13, 95] width 5 height 5
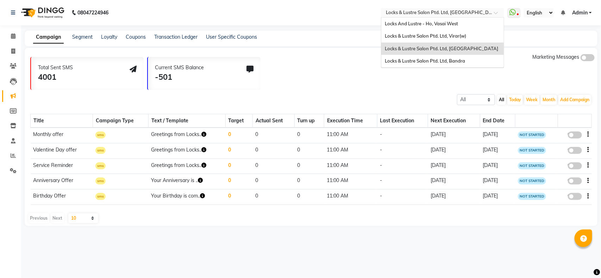
click at [433, 11] on input "text" at bounding box center [435, 13] width 102 height 7
click at [423, 62] on span "Locks & Lustre Salon Ptd. Ltd, Bandra" at bounding box center [425, 61] width 80 height 6
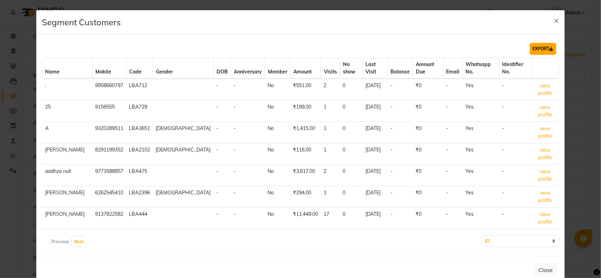
click at [530, 46] on button "EXPORT" at bounding box center [543, 49] width 26 height 12
click at [554, 22] on span "×" at bounding box center [556, 20] width 5 height 11
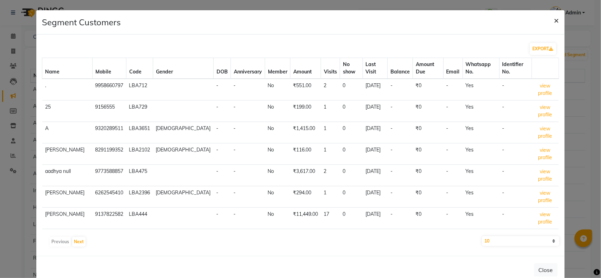
click at [548, 19] on button "×" at bounding box center [556, 20] width 16 height 20
click at [554, 20] on span "×" at bounding box center [556, 20] width 5 height 11
click at [539, 264] on button "Close" at bounding box center [546, 270] width 24 height 13
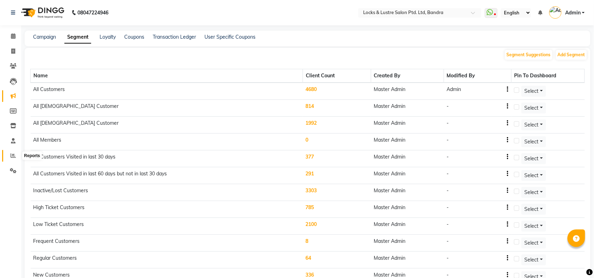
click at [11, 154] on icon at bounding box center [13, 155] width 5 height 5
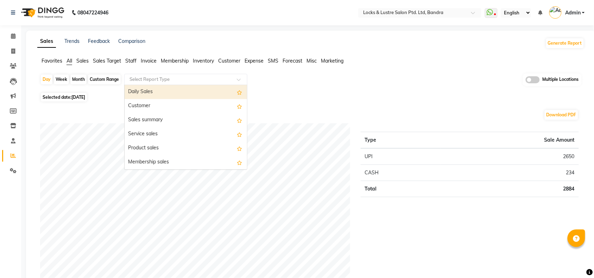
click at [153, 81] on input "text" at bounding box center [178, 79] width 101 height 7
click at [155, 90] on div "Daily Sales" at bounding box center [186, 92] width 123 height 14
select select "full_report"
select select "csv"
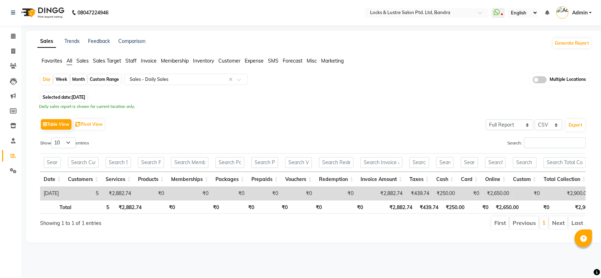
click at [102, 80] on div "Custom Range" at bounding box center [104, 80] width 33 height 10
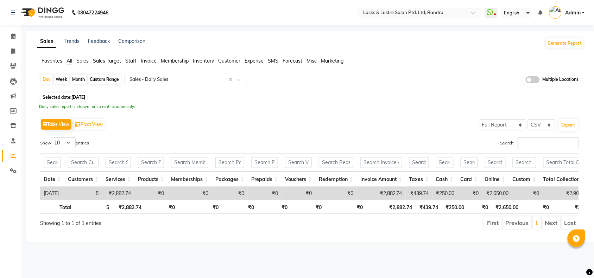
select select "9"
select select "2025"
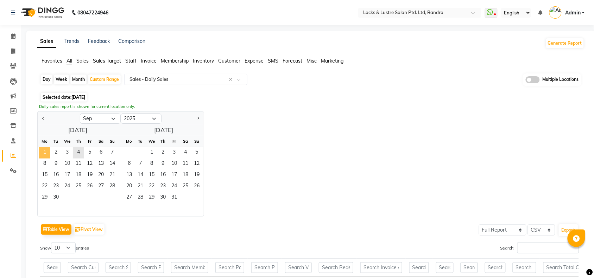
click at [44, 151] on span "1" at bounding box center [44, 153] width 11 height 11
click at [42, 114] on button "Previous month" at bounding box center [43, 118] width 6 height 11
select select "8"
click at [87, 187] on span "22" at bounding box center [89, 186] width 11 height 11
click at [151, 157] on span "3" at bounding box center [151, 153] width 11 height 11
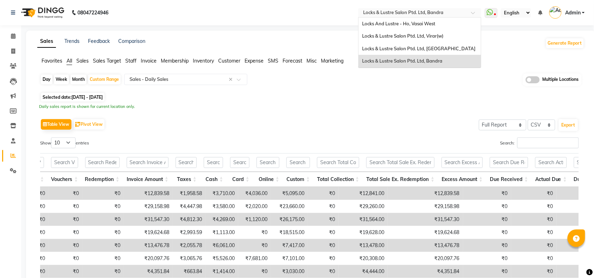
click at [435, 11] on input "text" at bounding box center [413, 13] width 102 height 7
click at [424, 52] on div "Locks & Lustre Salon Ptd. Ltd, [GEOGRAPHIC_DATA]" at bounding box center [420, 49] width 123 height 13
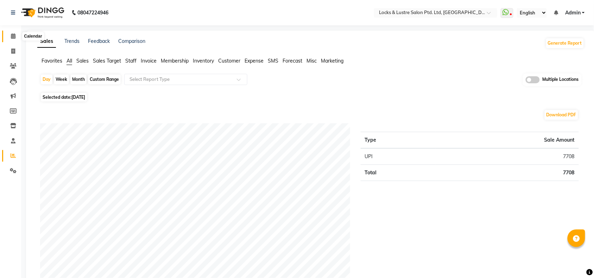
click at [12, 37] on icon at bounding box center [13, 35] width 5 height 5
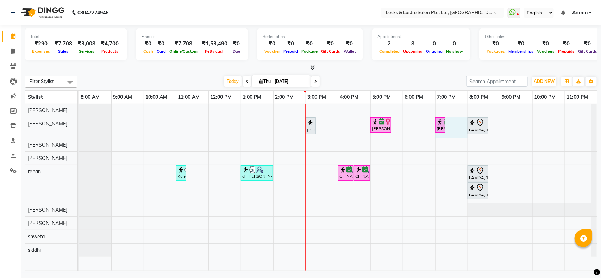
click at [459, 134] on div "[PERSON_NAME], TK07, 03:00 PM-03:15 PM, 99 Mens haircut - ABSOLUTE [PERSON_NAME…" at bounding box center [338, 187] width 518 height 167
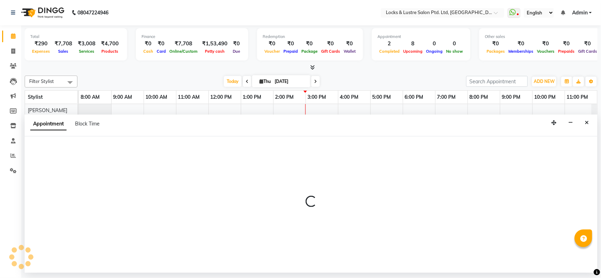
select select "89162"
select select "1140"
select select "tentative"
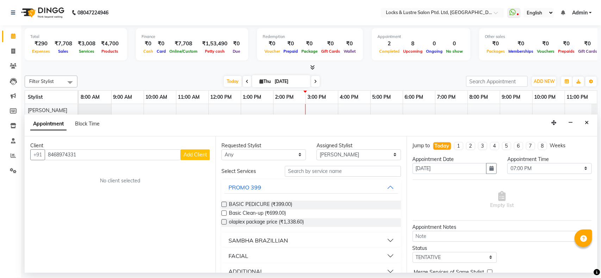
type input "8468974331"
click at [200, 157] on span "Add Client" at bounding box center [195, 155] width 24 height 6
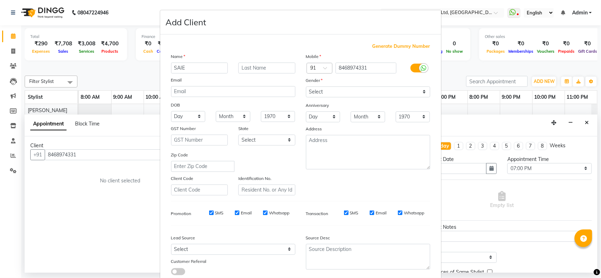
type input "SAIE"
click at [337, 89] on select "Select [DEMOGRAPHIC_DATA] [DEMOGRAPHIC_DATA] Other Prefer Not To Say" at bounding box center [368, 92] width 124 height 11
select select "[DEMOGRAPHIC_DATA]"
click at [306, 87] on select "Select [DEMOGRAPHIC_DATA] [DEMOGRAPHIC_DATA] Other Prefer Not To Say" at bounding box center [368, 92] width 124 height 11
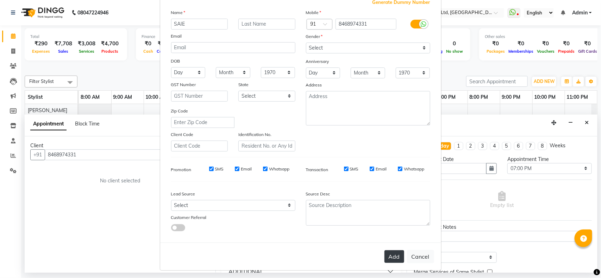
click at [384, 251] on button "Add" at bounding box center [394, 257] width 20 height 13
select select
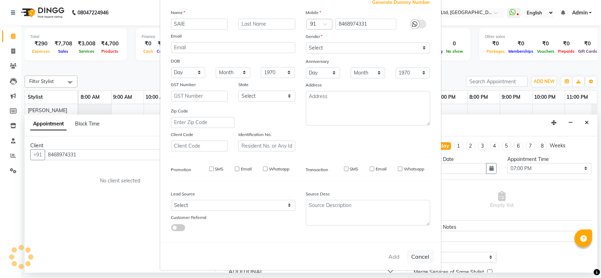
select select
checkbox input "false"
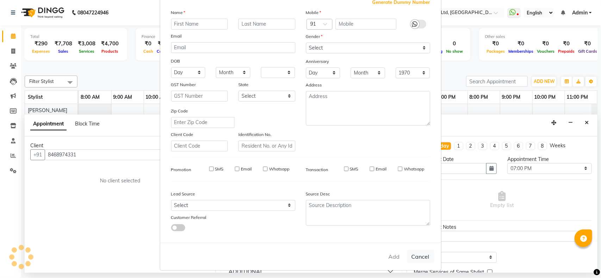
checkbox input "false"
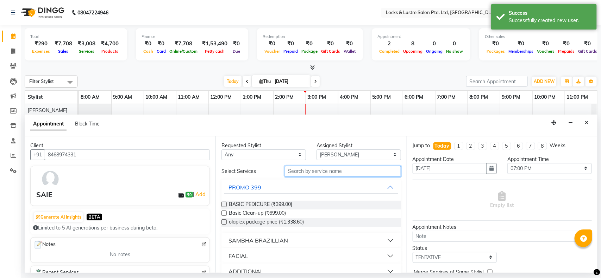
click at [331, 172] on input "text" at bounding box center [343, 171] width 116 height 11
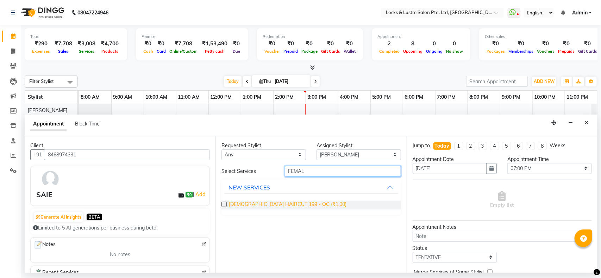
type input "FEMAL"
click at [291, 206] on span "FEMALE HAIRCUT 199 - OG (₹1.00)" at bounding box center [288, 205] width 118 height 9
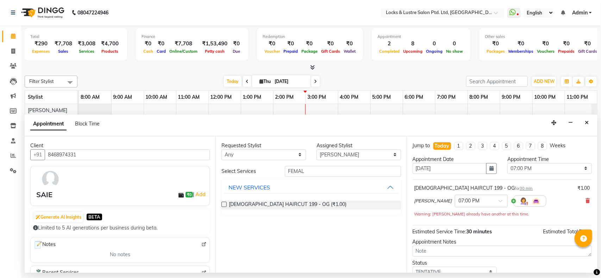
click at [347, 210] on div "FEMALE HAIRCUT 199 - OG (₹1.00)" at bounding box center [310, 205] width 179 height 20
click at [342, 208] on div "FEMALE HAIRCUT 199 - OG (₹1.00)" at bounding box center [310, 205] width 179 height 9
click at [276, 206] on span "FEMALE HAIRCUT 199 - OG (₹1.00)" at bounding box center [288, 205] width 118 height 9
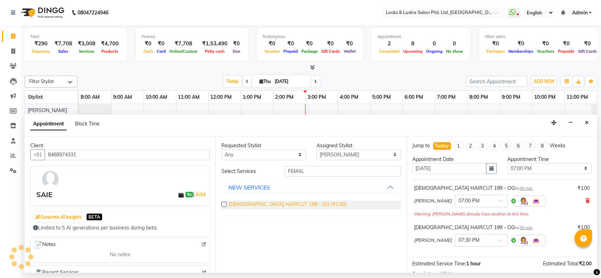
click at [276, 206] on span "FEMALE HAIRCUT 199 - OG (₹1.00)" at bounding box center [288, 205] width 118 height 9
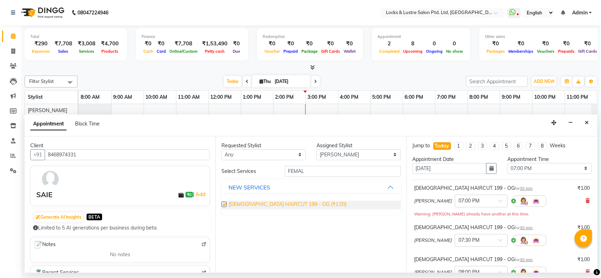
checkbox input "false"
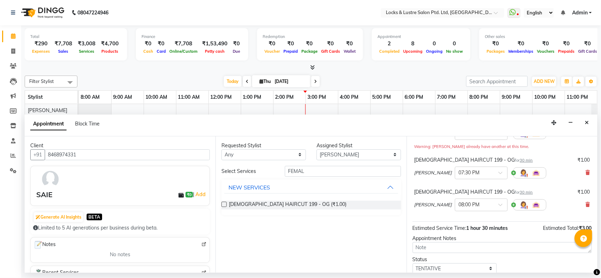
scroll to position [68, 0]
click at [586, 172] on icon at bounding box center [588, 172] width 4 height 5
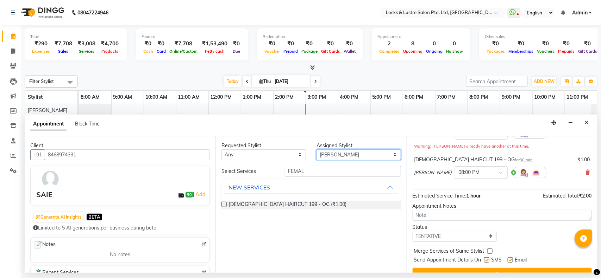
click at [370, 154] on select "Select anushree Hashim Salmani muskan shaikh Rachna Salvi rehan Sahil Sanjeet s…" at bounding box center [358, 155] width 84 height 11
select select "62982"
click at [316, 150] on select "Select anushree Hashim Salmani muskan shaikh Rachna Salvi rehan Sahil Sanjeet s…" at bounding box center [358, 155] width 84 height 11
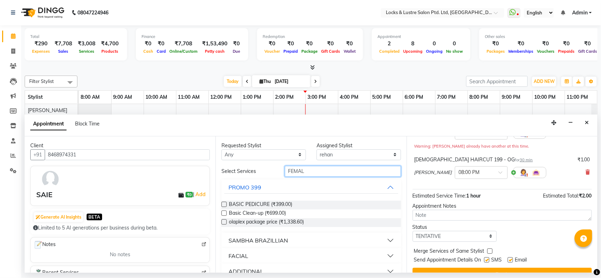
click at [333, 171] on input "FEMAL" at bounding box center [343, 171] width 116 height 11
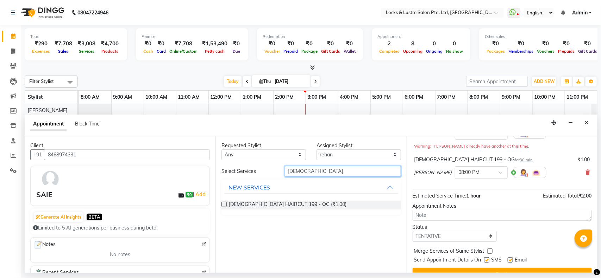
type input "FEMALE"
click at [319, 205] on div "FEMALE HAIRCUT 199 - OG (₹1.00)" at bounding box center [310, 205] width 179 height 9
click at [279, 205] on span "FEMALE HAIRCUT 199 - OG (₹1.00)" at bounding box center [288, 205] width 118 height 9
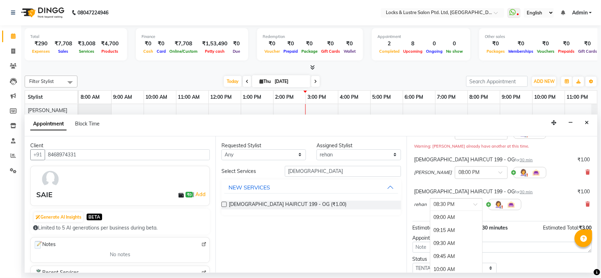
click at [476, 202] on div at bounding box center [456, 204] width 52 height 7
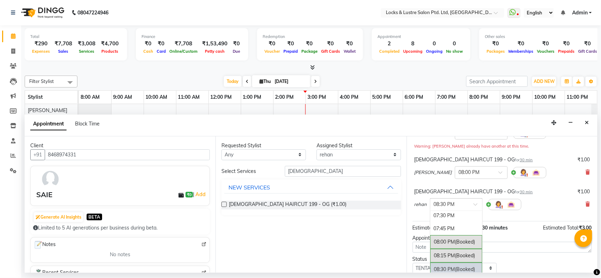
scroll to position [538, 0]
click at [450, 232] on div "07:30 PM" at bounding box center [456, 233] width 52 height 13
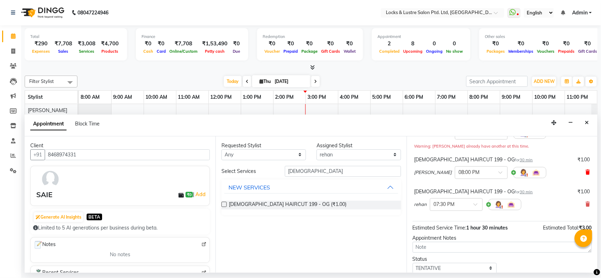
click at [586, 171] on icon at bounding box center [588, 172] width 4 height 5
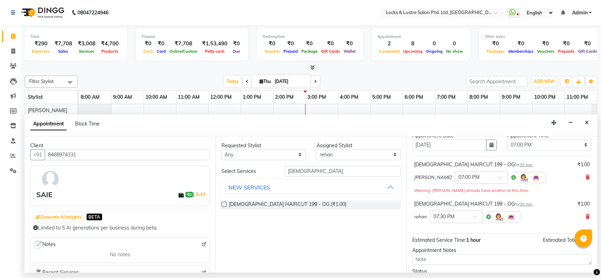
scroll to position [23, 0]
click at [498, 178] on span at bounding box center [502, 179] width 9 height 7
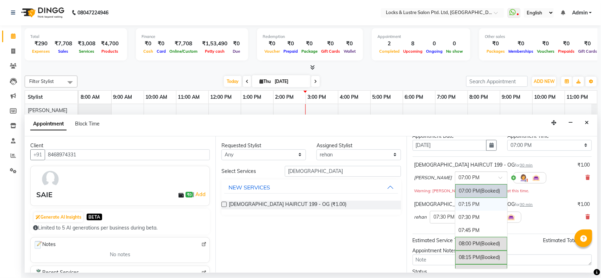
click at [484, 207] on div "07:15 PM" at bounding box center [481, 204] width 52 height 13
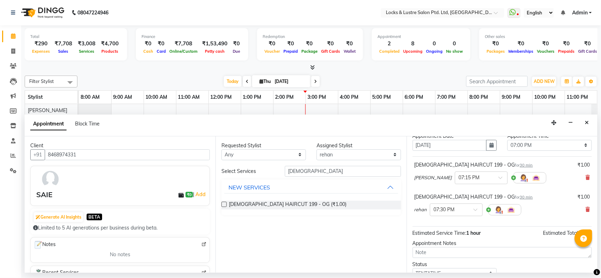
click at [361, 203] on div "FEMALE HAIRCUT 199 - OG (₹1.00)" at bounding box center [310, 205] width 179 height 9
click at [282, 205] on span "FEMALE HAIRCUT 199 - OG (₹1.00)" at bounding box center [288, 205] width 118 height 9
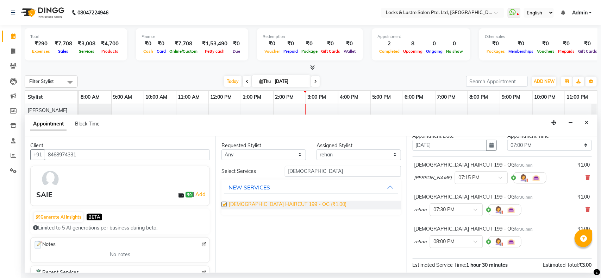
checkbox input "false"
click at [476, 240] on span at bounding box center [477, 243] width 9 height 7
click at [454, 253] on div "07:15 PM" at bounding box center [456, 256] width 52 height 13
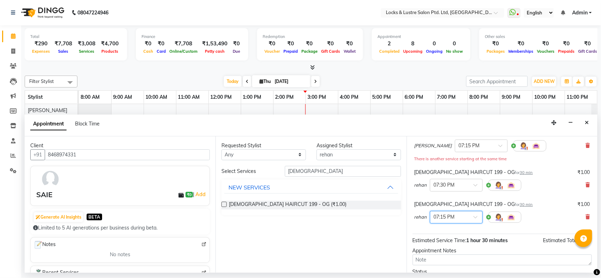
scroll to position [114, 0]
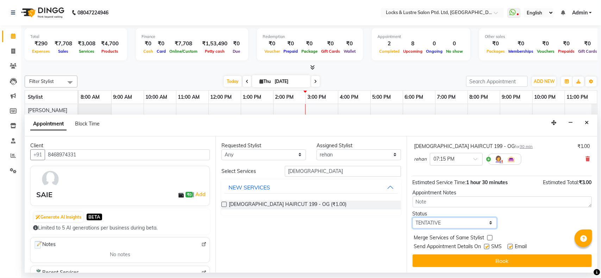
click at [488, 223] on select "Select TENTATIVE CONFIRM CHECK-IN UPCOMING" at bounding box center [455, 223] width 84 height 11
select select "confirm booking"
click at [413, 218] on select "Select TENTATIVE CONFIRM CHECK-IN UPCOMING" at bounding box center [455, 223] width 84 height 11
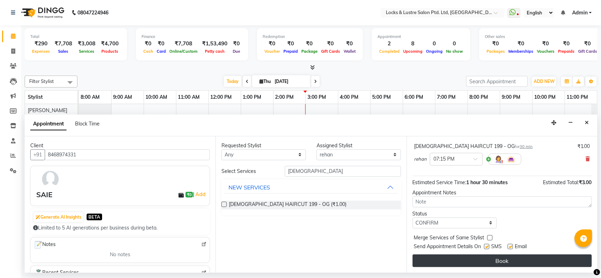
click at [468, 259] on button "Book" at bounding box center [502, 261] width 179 height 13
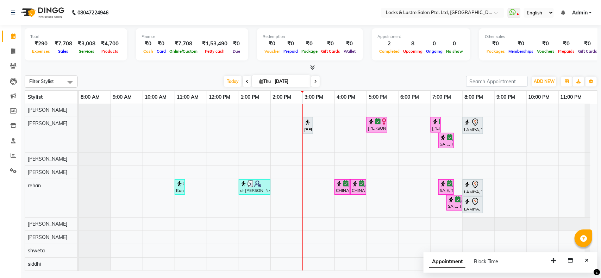
scroll to position [8, 0]
click at [153, 65] on div at bounding box center [311, 67] width 573 height 7
click at [306, 163] on div "CHHAYA, TK07, 03:00 PM-03:15 PM, 99 Mens haircut - ABSOLUTE prachi shinde, TK05…" at bounding box center [338, 187] width 518 height 167
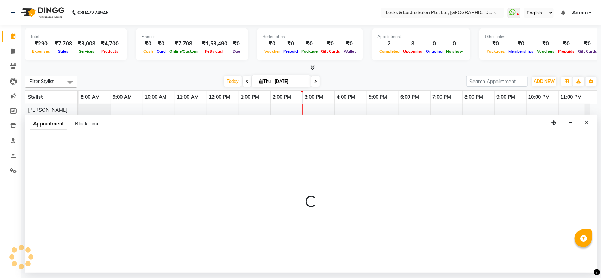
select select "89645"
select select "900"
select select "tentative"
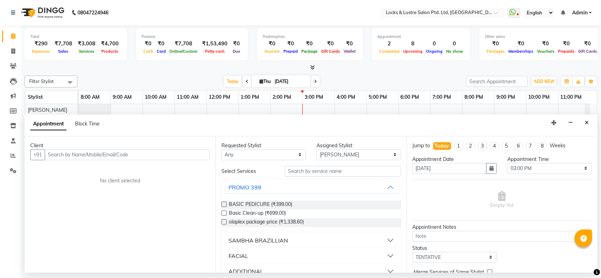
click at [113, 156] on input "text" at bounding box center [127, 155] width 165 height 11
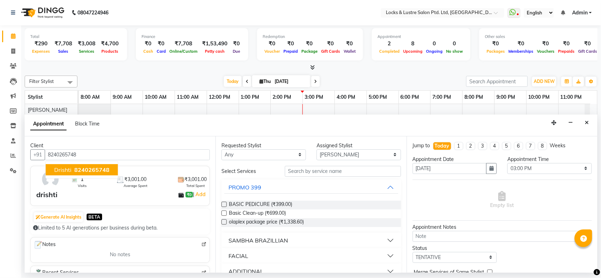
click at [90, 169] on span "8240265748" at bounding box center [91, 170] width 35 height 7
type input "8240265748"
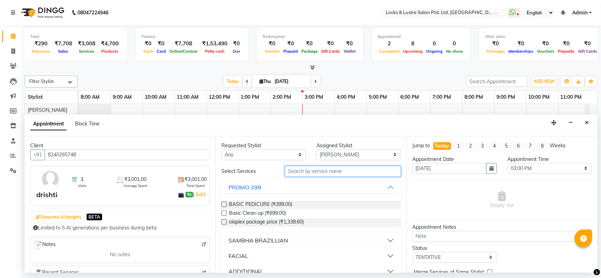
click at [306, 170] on input "text" at bounding box center [343, 171] width 116 height 11
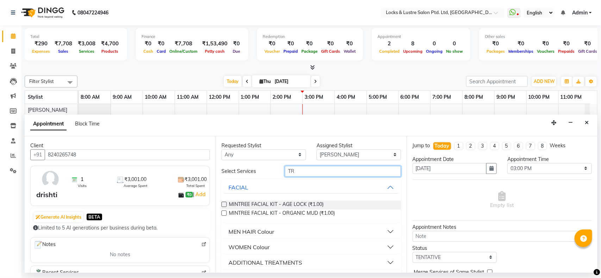
type input "T"
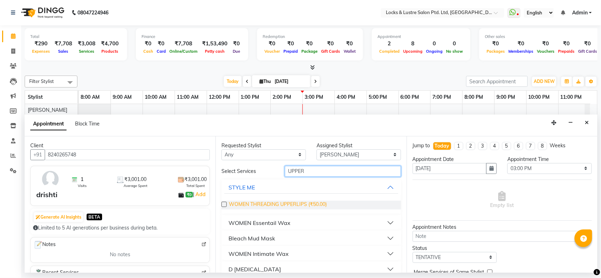
type input "UPPER"
click at [277, 204] on span "WOMEN THREADING UPPERLIPS (₹50.00)" at bounding box center [278, 205] width 98 height 9
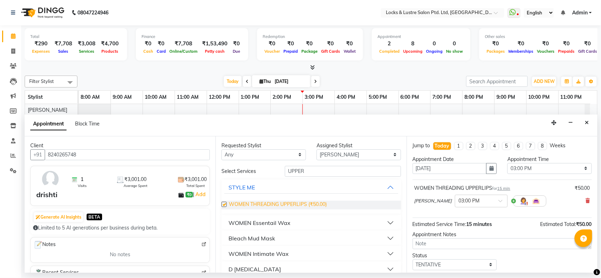
checkbox input "false"
click at [318, 170] on input "UPPER" at bounding box center [343, 171] width 116 height 11
type input "U"
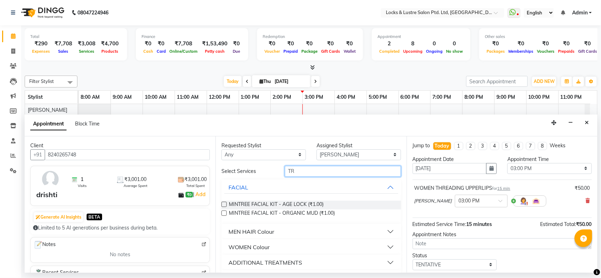
type input "T"
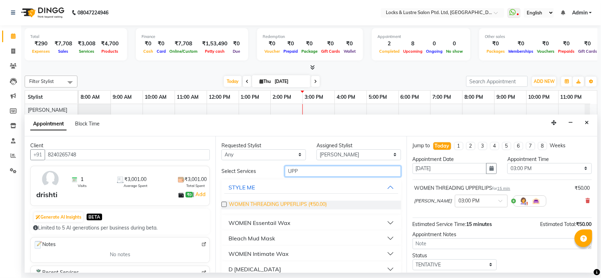
type input "UPP"
click at [309, 204] on span "WOMEN THREADING UPPERLIPS (₹50.00)" at bounding box center [278, 205] width 98 height 9
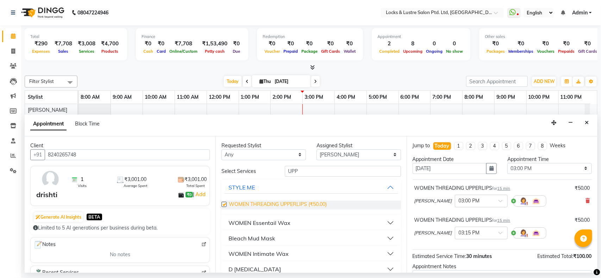
checkbox input "false"
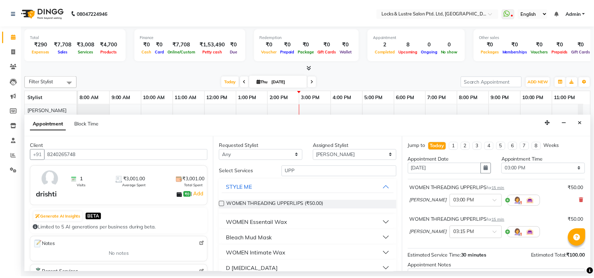
scroll to position [74, 0]
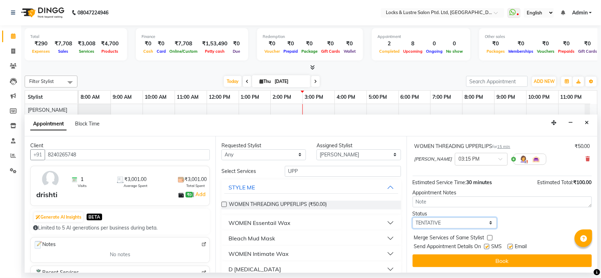
click at [475, 221] on select "Select TENTATIVE CONFIRM CHECK-IN UPCOMING" at bounding box center [455, 223] width 84 height 11
select select "check-in"
click at [413, 218] on select "Select TENTATIVE CONFIRM CHECK-IN UPCOMING" at bounding box center [455, 223] width 84 height 11
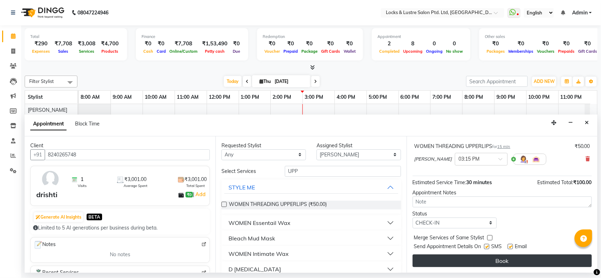
click at [468, 259] on button "Book" at bounding box center [502, 261] width 179 height 13
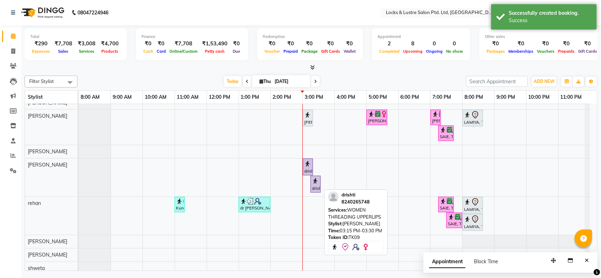
click at [317, 187] on div "drishti, TK09, 03:15 PM-03:30 PM, WOMEN THREADING UPPERLIPS" at bounding box center [315, 184] width 9 height 15
select select "8"
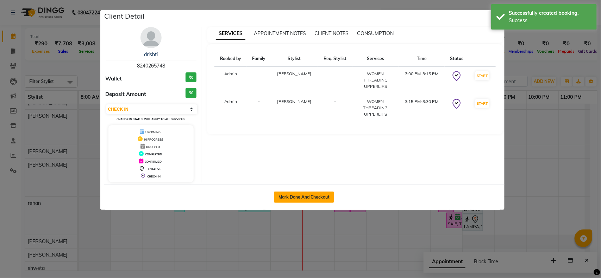
click at [318, 201] on button "Mark Done And Checkout" at bounding box center [304, 197] width 60 height 11
select select "service"
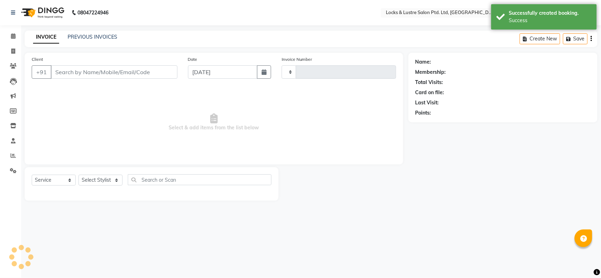
type input "1862"
select select "5928"
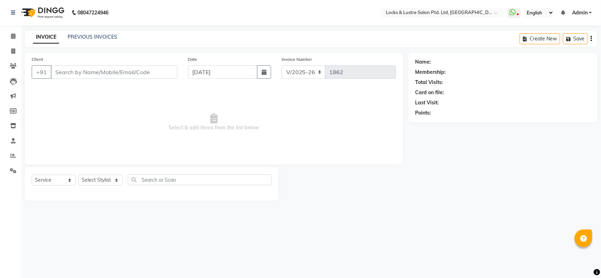
type input "8240265748"
select select "89645"
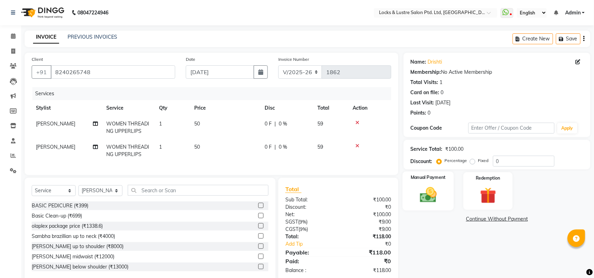
click at [432, 192] on img at bounding box center [428, 195] width 27 height 19
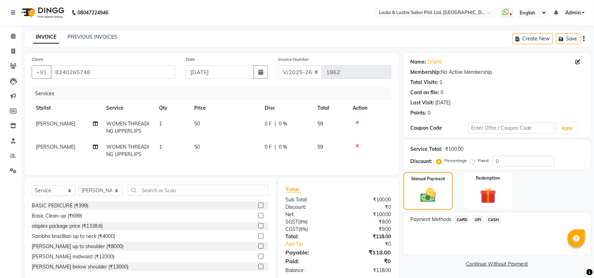
click at [480, 218] on span "UPI" at bounding box center [478, 220] width 11 height 8
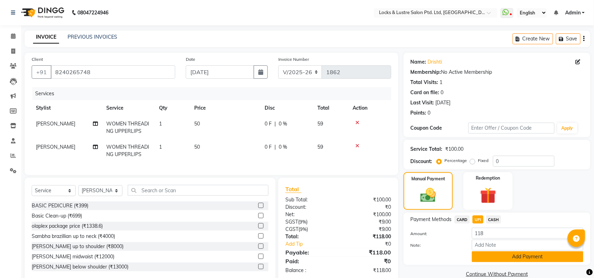
click at [512, 258] on button "Add Payment" at bounding box center [528, 257] width 112 height 11
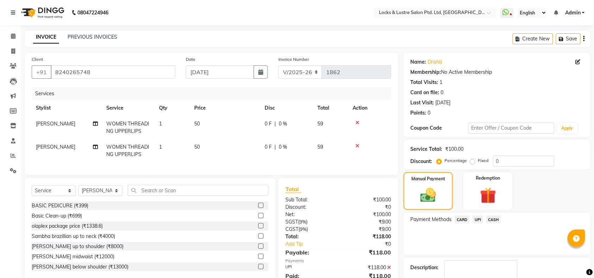
scroll to position [42, 0]
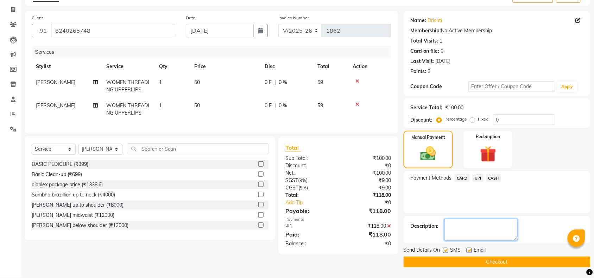
click at [510, 230] on textarea at bounding box center [481, 230] width 73 height 22
type textarea "561373604953"
click at [497, 261] on button "Checkout" at bounding box center [497, 262] width 187 height 11
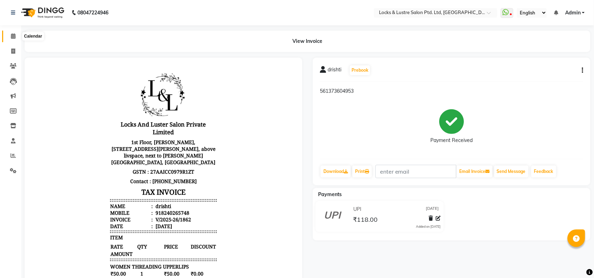
click at [15, 39] on icon at bounding box center [13, 35] width 5 height 5
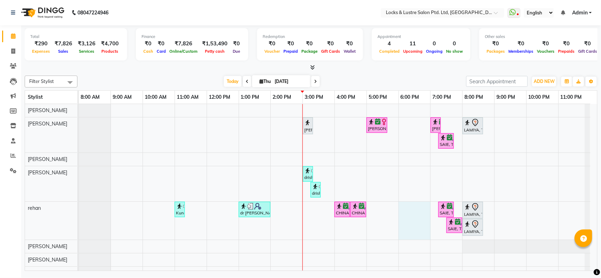
click at [409, 212] on div "CHHAYA, TK07, 03:00 PM-03:15 PM, 99 Mens haircut - ABSOLUTE prachi shinde, TK05…" at bounding box center [338, 198] width 518 height 189
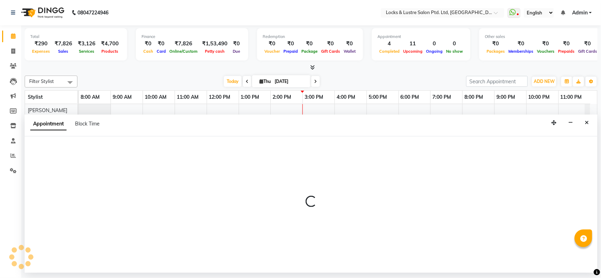
select select "62982"
select select "tentative"
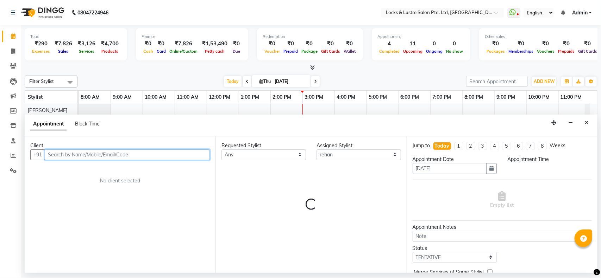
select select "1080"
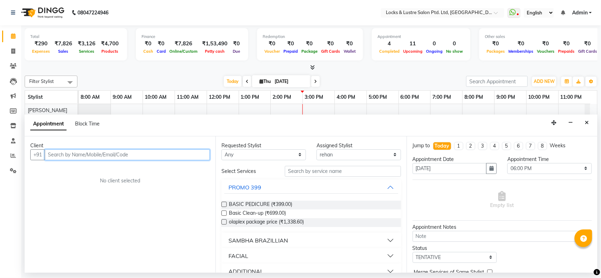
click at [178, 158] on input "text" at bounding box center [127, 155] width 165 height 11
click at [174, 157] on input "text" at bounding box center [127, 155] width 165 height 11
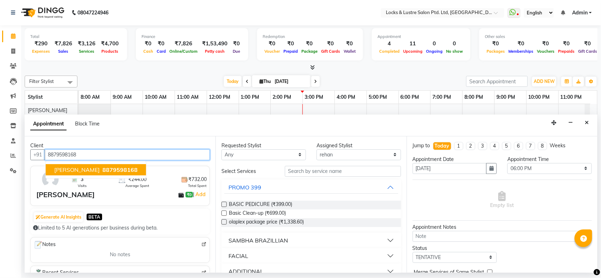
click at [106, 169] on span "8879598168" at bounding box center [119, 170] width 35 height 7
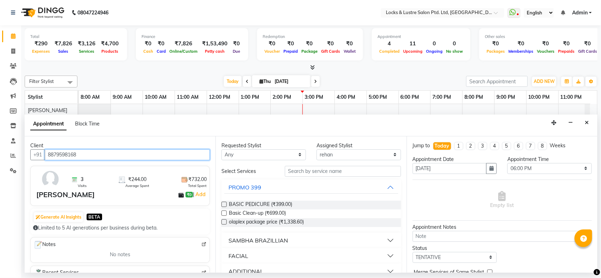
type input "8879598168"
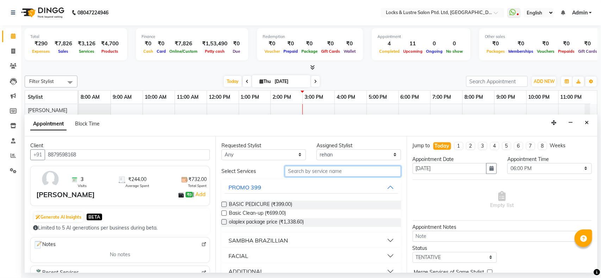
click at [351, 170] on input "text" at bounding box center [343, 171] width 116 height 11
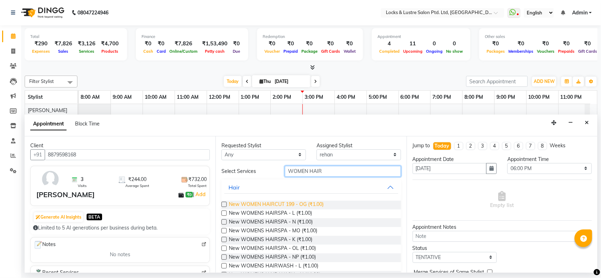
type input "WOMEN HAIR"
click at [263, 205] on span "New WOMEN HAIRCUT 199 - OG (₹1.00)" at bounding box center [276, 205] width 95 height 9
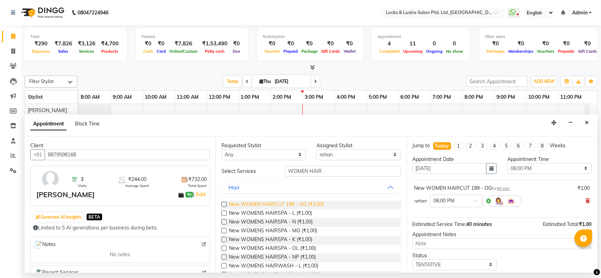
click at [259, 203] on span "New WOMEN HAIRCUT 199 - OG (₹1.00)" at bounding box center [276, 205] width 95 height 9
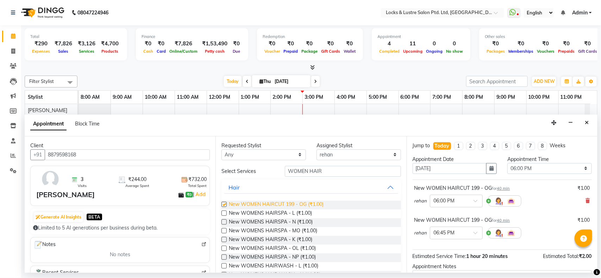
checkbox input "false"
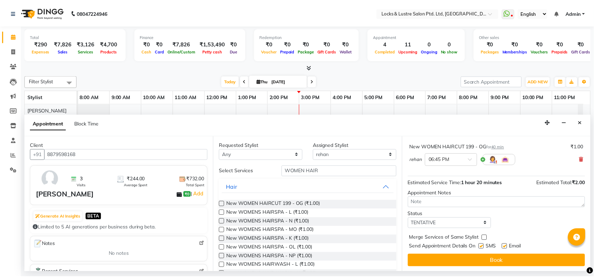
scroll to position [74, 0]
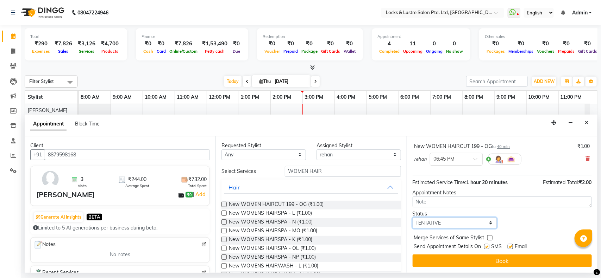
click at [485, 224] on select "Select TENTATIVE CONFIRM CHECK-IN UPCOMING" at bounding box center [455, 223] width 84 height 11
select select "confirm booking"
click at [413, 218] on select "Select TENTATIVE CONFIRM CHECK-IN UPCOMING" at bounding box center [455, 223] width 84 height 11
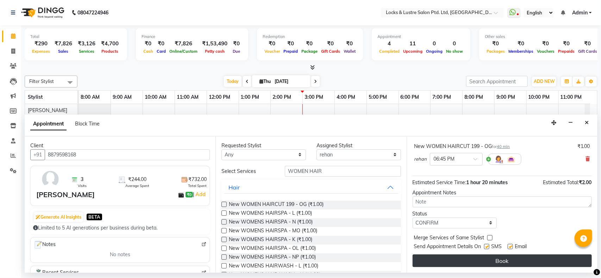
click at [494, 261] on button "Book" at bounding box center [502, 261] width 179 height 13
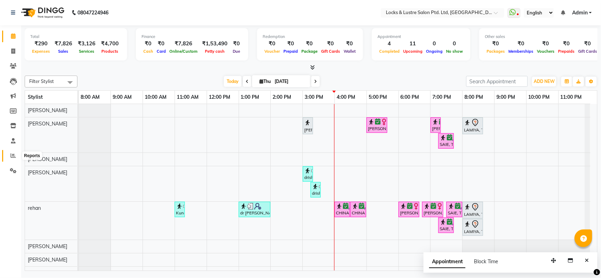
click at [11, 153] on icon at bounding box center [13, 155] width 5 height 5
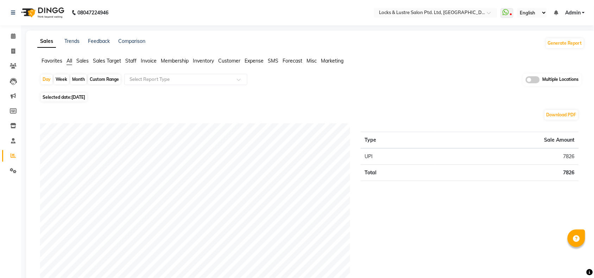
click at [102, 80] on div "Custom Range" at bounding box center [104, 80] width 33 height 10
select select "9"
select select "2025"
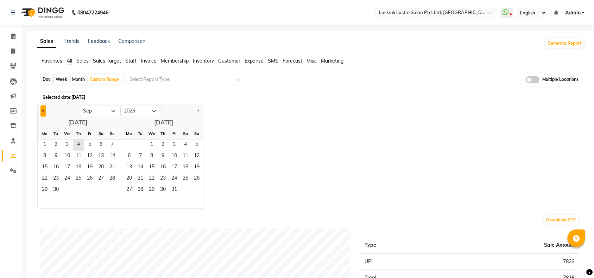
click at [43, 111] on span "Previous month" at bounding box center [43, 110] width 2 height 2
select select "8"
click at [76, 191] on span "28" at bounding box center [78, 190] width 11 height 11
click at [154, 143] on span "3" at bounding box center [151, 145] width 11 height 11
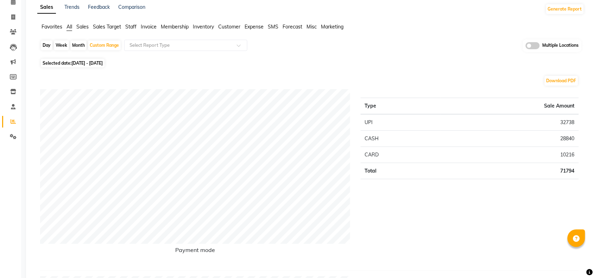
scroll to position [30, 0]
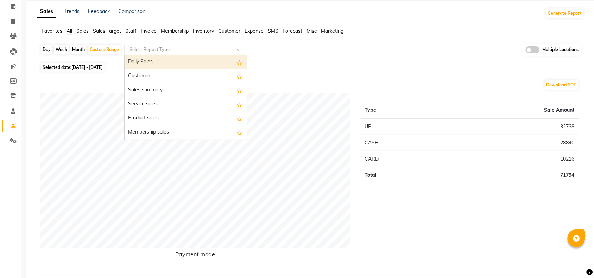
click at [164, 50] on input "text" at bounding box center [178, 49] width 101 height 7
click at [152, 62] on div "Daily Sales" at bounding box center [186, 62] width 123 height 14
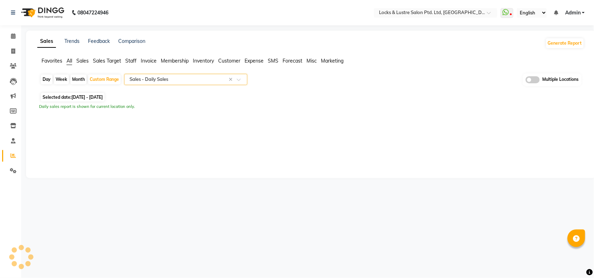
scroll to position [0, 0]
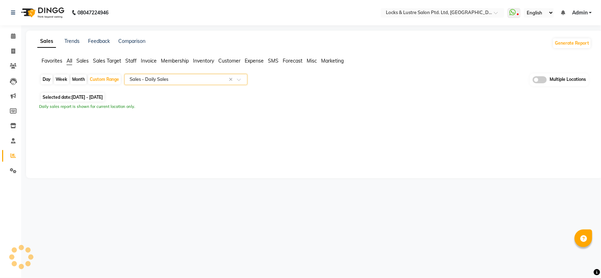
select select "full_report"
select select "csv"
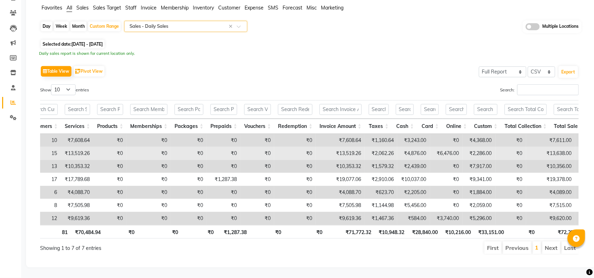
scroll to position [0, 69]
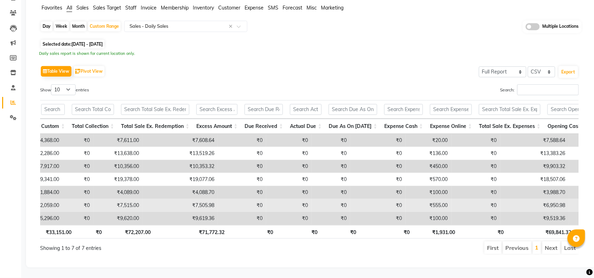
click at [429, 199] on td "₹555.00" at bounding box center [429, 205] width 46 height 13
click at [430, 199] on td "₹555.00" at bounding box center [429, 205] width 46 height 13
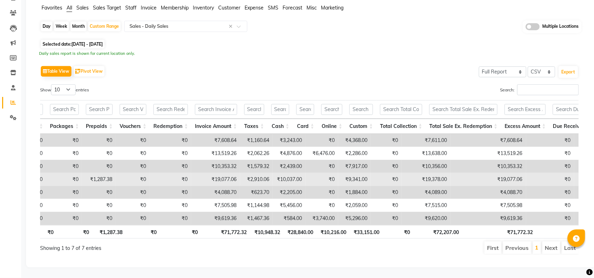
scroll to position [0, 171]
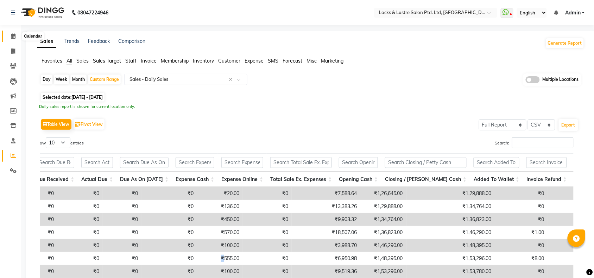
click at [11, 33] on span at bounding box center [13, 36] width 12 height 8
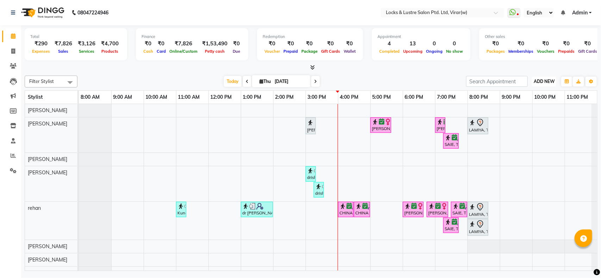
click at [543, 80] on span "ADD NEW" at bounding box center [544, 81] width 21 height 5
click at [520, 113] on link "Add Expense" at bounding box center [529, 113] width 56 height 9
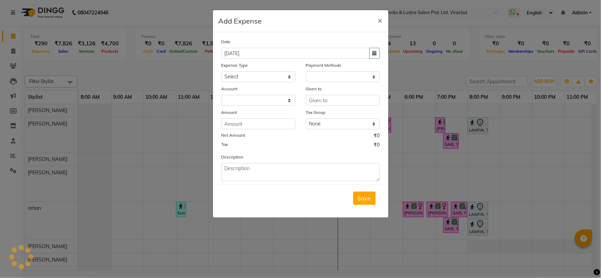
select select "1"
select select "4920"
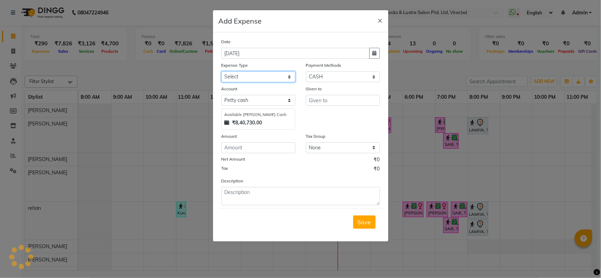
click at [268, 78] on select "Select Advance Salary Bank charges Cash transfer to bank Cash transfer to hub C…" at bounding box center [258, 76] width 74 height 11
select select "15913"
click at [221, 71] on select "Select Advance Salary Bank charges Cash transfer to bank Cash transfer to hub C…" at bounding box center [258, 76] width 74 height 11
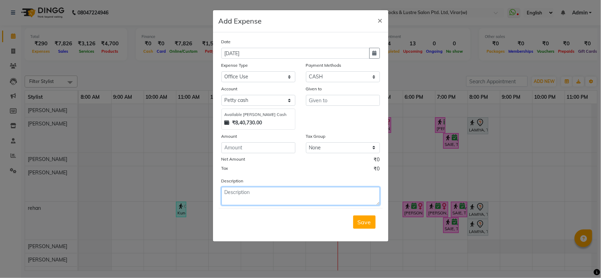
click at [253, 190] on textarea at bounding box center [300, 196] width 158 height 18
type textarea "O"
type textarea "D"
type textarea "MOUSE FOR DESK LAPTOP"
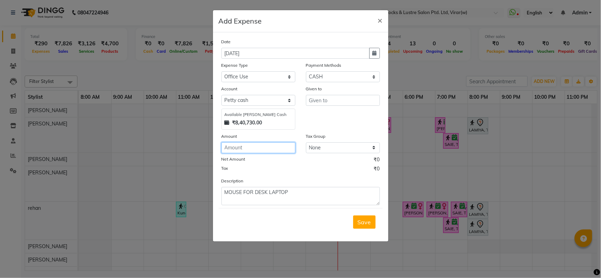
click at [272, 145] on input "number" at bounding box center [258, 148] width 74 height 11
type input "350"
click at [320, 95] on input "text" at bounding box center [343, 100] width 74 height 11
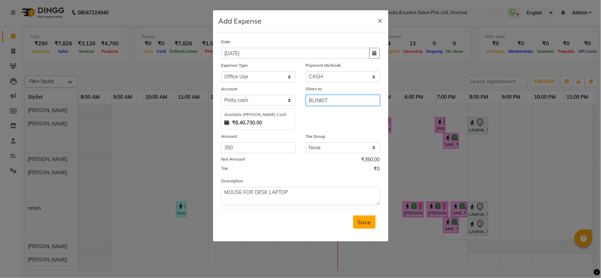
type input "BLINKIT"
click at [360, 226] on button "Save" at bounding box center [364, 222] width 23 height 13
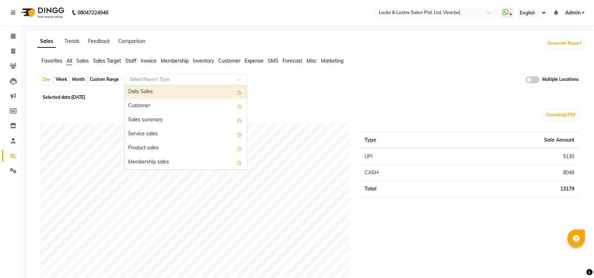
click at [176, 80] on input "text" at bounding box center [178, 79] width 101 height 7
click at [165, 95] on div "Daily Sales" at bounding box center [186, 92] width 123 height 14
select select "full_report"
select select "csv"
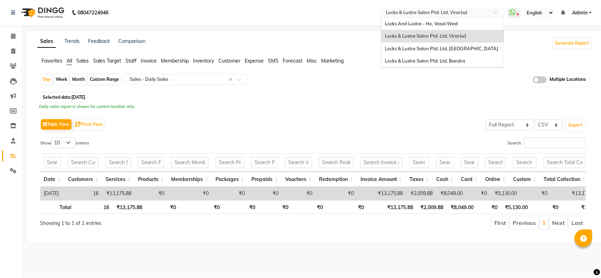
click at [430, 13] on input "text" at bounding box center [435, 13] width 102 height 7
click at [423, 51] on div "Locks & Lustre Salon Ptd. Ltd, [GEOGRAPHIC_DATA]" at bounding box center [442, 49] width 123 height 13
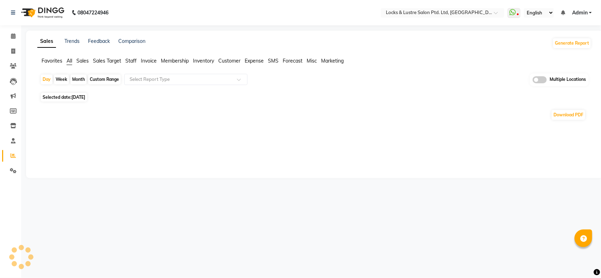
select select "en"
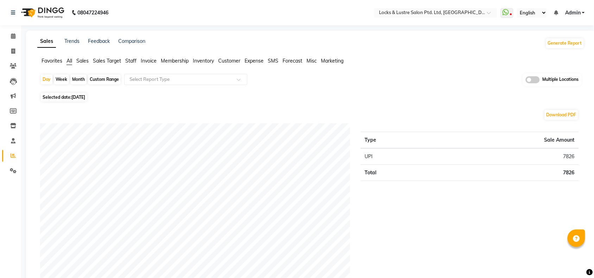
click at [99, 78] on div "Custom Range" at bounding box center [104, 80] width 33 height 10
select select "9"
select select "2025"
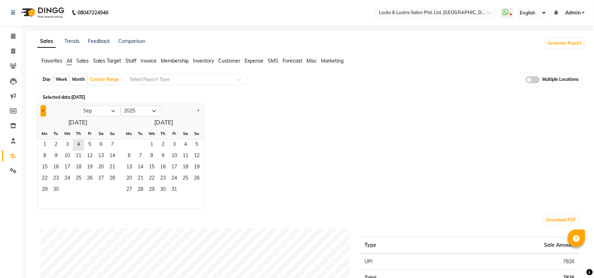
click at [41, 112] on button "Previous month" at bounding box center [43, 111] width 6 height 11
select select "8"
click at [77, 190] on span "28" at bounding box center [78, 190] width 11 height 11
click at [154, 142] on span "3" at bounding box center [151, 145] width 11 height 11
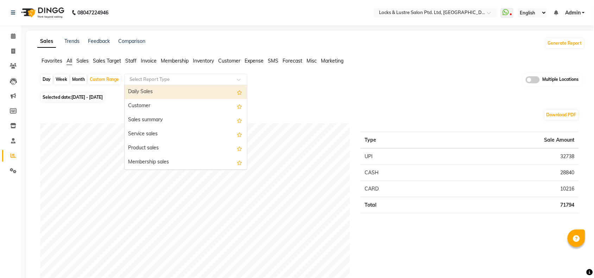
drag, startPoint x: 199, startPoint y: 74, endPoint x: 188, endPoint y: 90, distance: 19.3
click at [188, 85] on ng-select "Select Report Type Daily Sales Customer Sales summary Service sales Product sal…" at bounding box center [185, 79] width 123 height 11
click at [188, 90] on div "Daily Sales" at bounding box center [186, 92] width 123 height 14
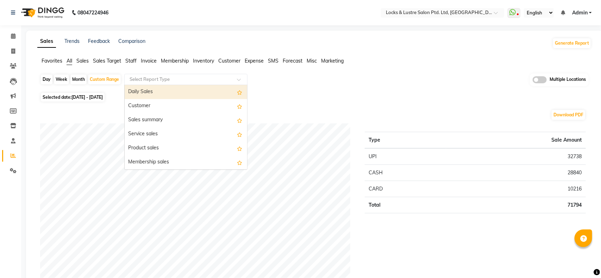
select select "full_report"
select select "csv"
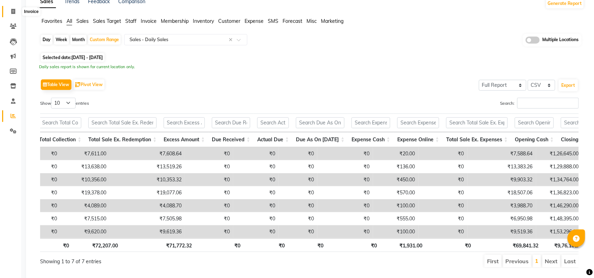
click at [11, 11] on icon at bounding box center [13, 11] width 4 height 5
select select "service"
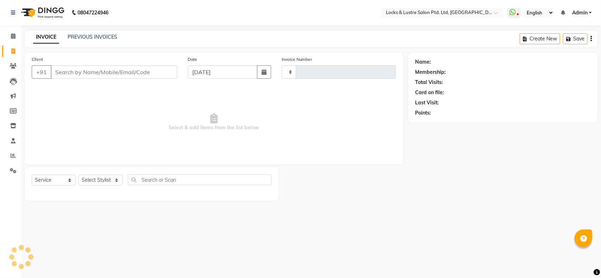
type input "1863"
select select "5928"
click at [9, 30] on li "Calendar" at bounding box center [10, 36] width 21 height 15
click at [10, 36] on span at bounding box center [13, 36] width 12 height 8
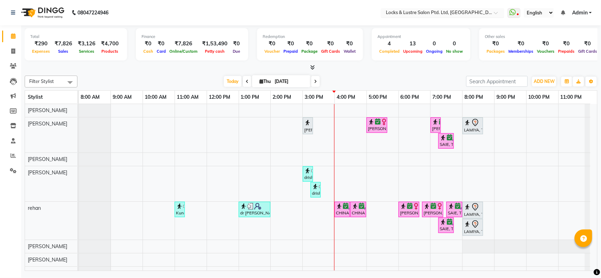
click at [410, 11] on input "text" at bounding box center [435, 13] width 102 height 7
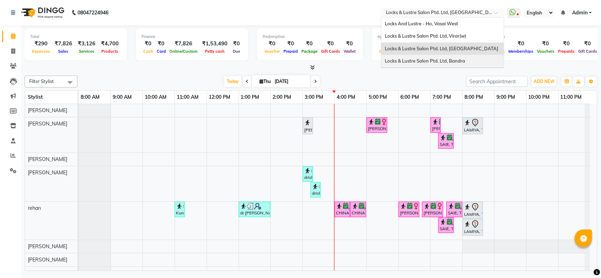
click at [431, 64] on div "Locks & Lustre Salon Ptd. Ltd, Bandra" at bounding box center [442, 61] width 123 height 13
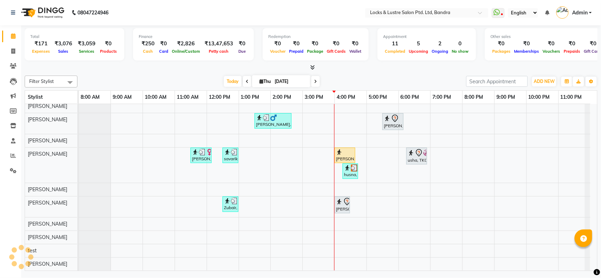
click at [277, 83] on input "[DATE]" at bounding box center [289, 81] width 35 height 11
select select "9"
select select "2025"
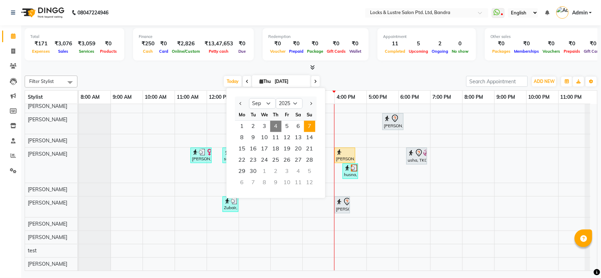
click at [308, 124] on span "7" at bounding box center [309, 126] width 11 height 11
type input "[DATE]"
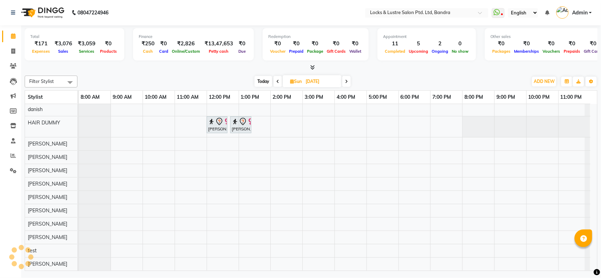
scroll to position [50, 0]
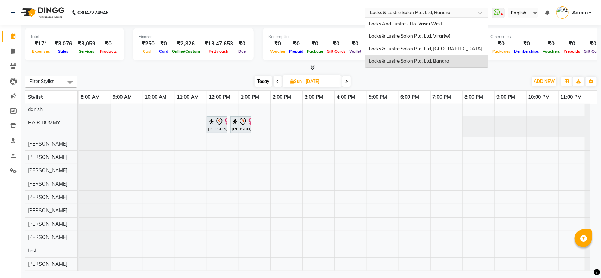
click at [467, 10] on input "text" at bounding box center [420, 13] width 102 height 7
click at [454, 50] on span "Locks & Lustre Salon Ptd. Ltd, [GEOGRAPHIC_DATA]" at bounding box center [425, 49] width 113 height 6
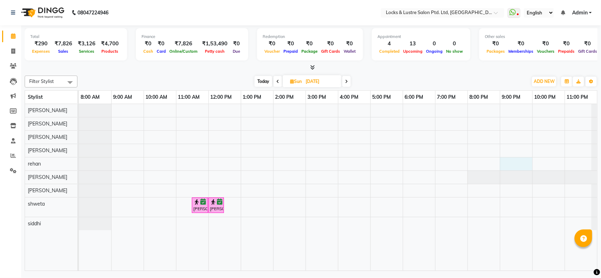
click at [503, 163] on div "[PERSON_NAME], 11:30 AM-12:00 PM, BASIC PEDICURE [PERSON_NAME], 12:00 PM-12:30 …" at bounding box center [338, 187] width 518 height 167
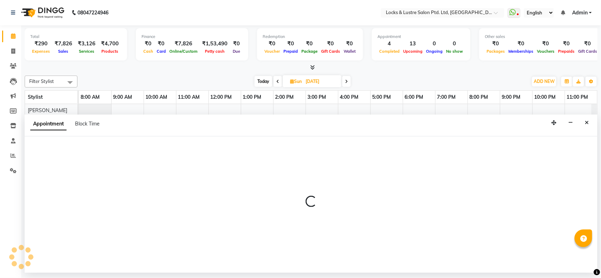
select select "62982"
select select "tentative"
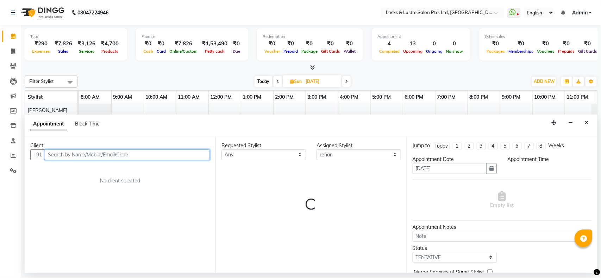
select select "1260"
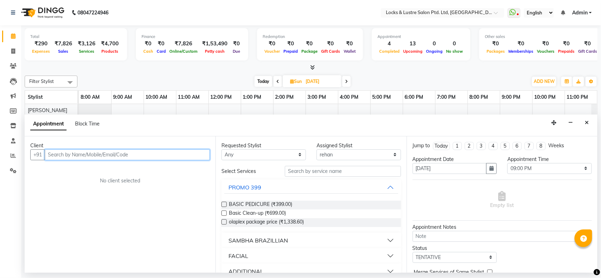
click at [111, 154] on input "text" at bounding box center [127, 155] width 165 height 11
click at [226, 109] on div "[PERSON_NAME], 11:30 AM-12:00 PM, BASIC PEDICURE [PERSON_NAME], 12:00 PM-12:30 …" at bounding box center [338, 187] width 518 height 167
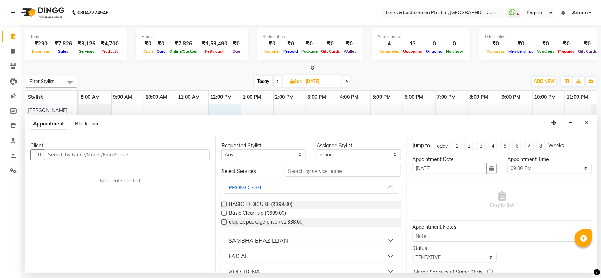
click at [263, 83] on span "Today" at bounding box center [264, 81] width 18 height 11
type input "[DATE]"
select select "1260"
click at [590, 126] on button "Close" at bounding box center [587, 123] width 10 height 11
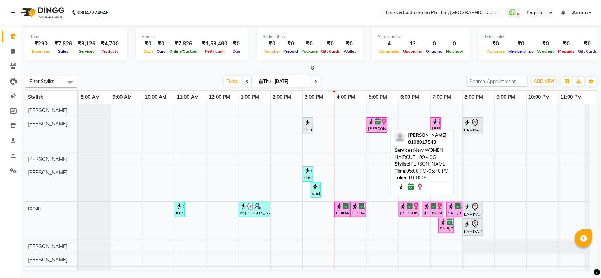
click at [382, 132] on div "prachi shinde, TK05, 05:00 PM-05:40 PM, New WOMEN HAIRCUT 199 - OG" at bounding box center [376, 125] width 19 height 13
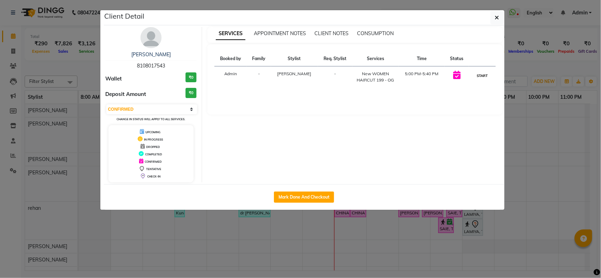
click at [483, 75] on button "START" at bounding box center [482, 75] width 14 height 9
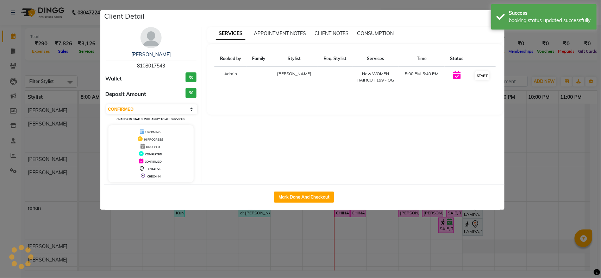
select select "1"
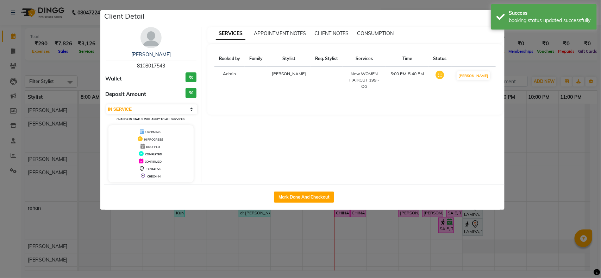
click at [529, 106] on ngb-modal-window "Client Detail prachi shinde 8108017543 Wallet ₹0 Deposit Amount ₹0 Select IN SE…" at bounding box center [300, 139] width 601 height 278
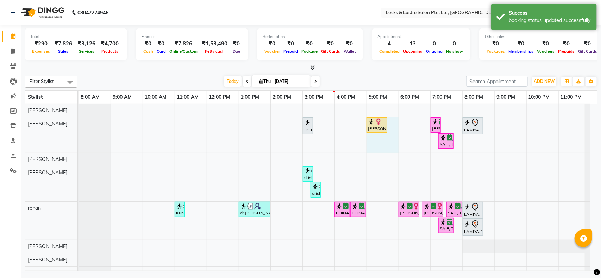
click at [371, 139] on div "CHHAYA, TK07, 03:00 PM-03:15 PM, 99 Mens haircut - ABSOLUTE prachi shinde, TK05…" at bounding box center [338, 198] width 518 height 189
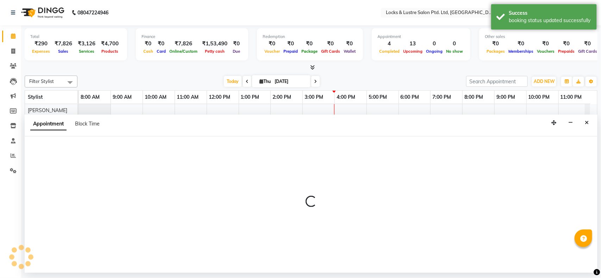
select select "89162"
select select "1020"
select select "tentative"
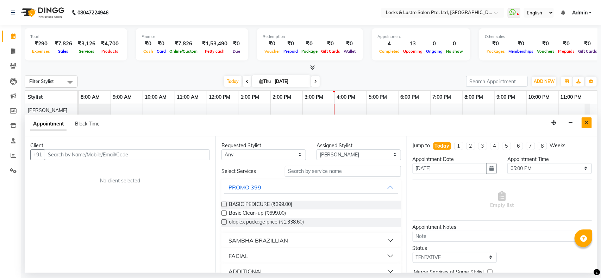
click at [587, 122] on icon "Close" at bounding box center [587, 122] width 4 height 5
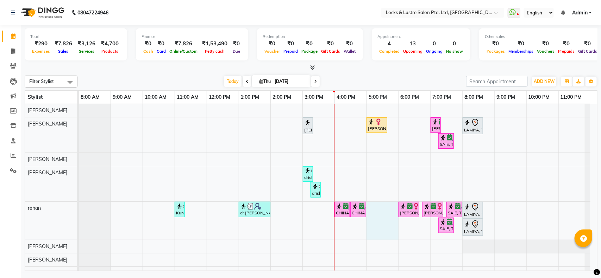
click at [383, 211] on div "CHHAYA, TK07, 03:00 PM-03:15 PM, 99 Mens haircut - ABSOLUTE prachi shinde, TK05…" at bounding box center [338, 198] width 518 height 189
select select "62982"
select select "tentative"
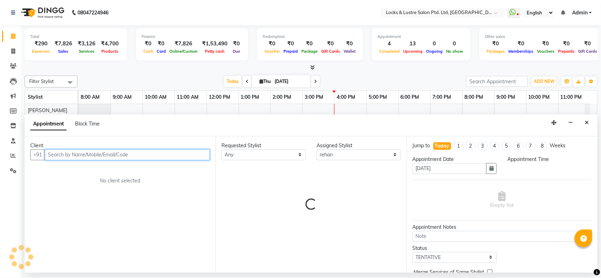
select select "1020"
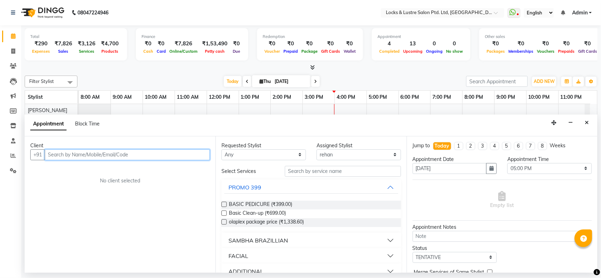
click at [148, 152] on input "text" at bounding box center [127, 155] width 165 height 11
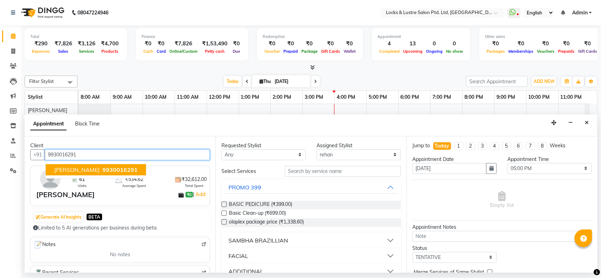
type input "9930016291"
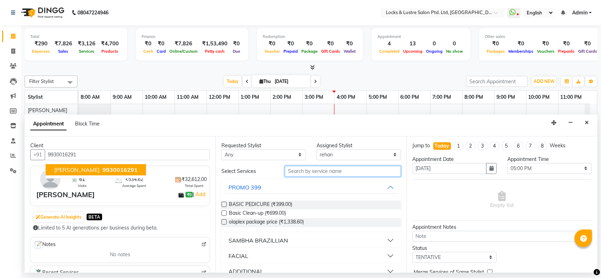
click at [302, 172] on input "text" at bounding box center [343, 171] width 116 height 11
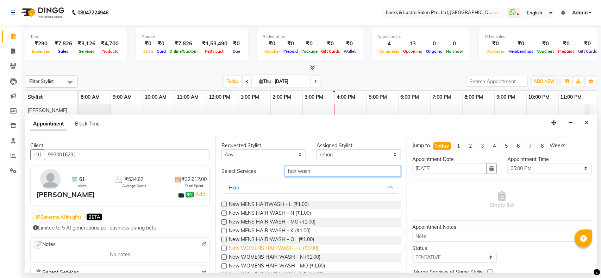
type input "hair wash"
click at [255, 249] on span "New WOMENS HAIRWASH - L (₹1.00)" at bounding box center [273, 249] width 89 height 9
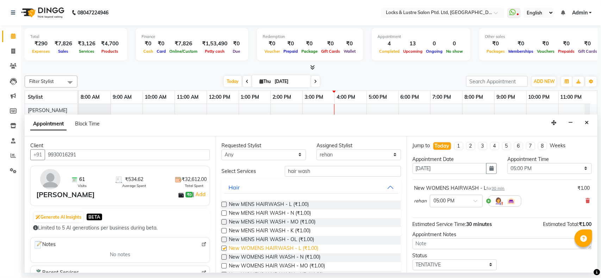
checkbox input "false"
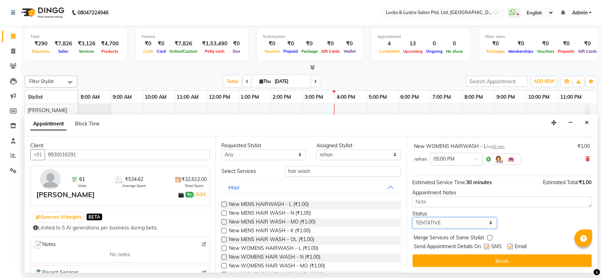
click at [490, 222] on select "Select TENTATIVE CONFIRM CHECK-IN UPCOMING" at bounding box center [455, 223] width 84 height 11
select select "confirm booking"
click at [413, 218] on select "Select TENTATIVE CONFIRM CHECK-IN UPCOMING" at bounding box center [455, 223] width 84 height 11
click at [454, 191] on div "Appointment Notes" at bounding box center [502, 192] width 179 height 7
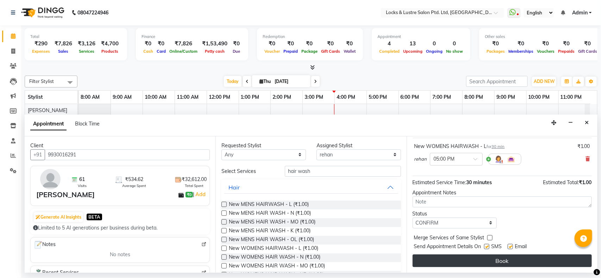
click at [510, 262] on button "Book" at bounding box center [502, 261] width 179 height 13
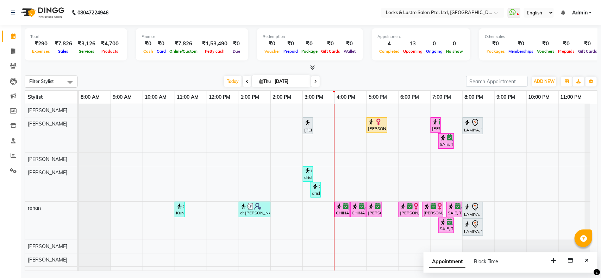
click at [273, 83] on input "[DATE]" at bounding box center [289, 81] width 35 height 11
select select "9"
select select "2025"
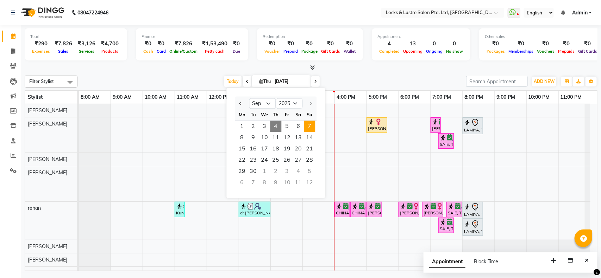
click at [306, 125] on span "7" at bounding box center [309, 126] width 11 height 11
type input "07-09-2025"
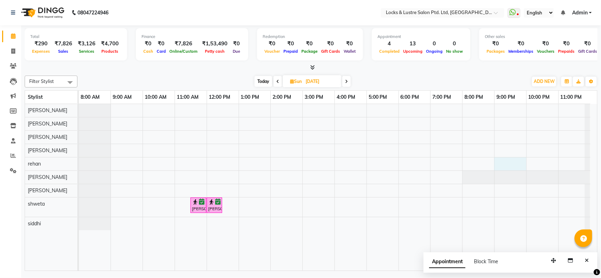
click at [507, 161] on div "Kanchi Ranawat, 11:30 AM-12:00 PM, BASIC PEDICURE Kanchi Ranawat, 12:00 PM-12:3…" at bounding box center [338, 187] width 518 height 167
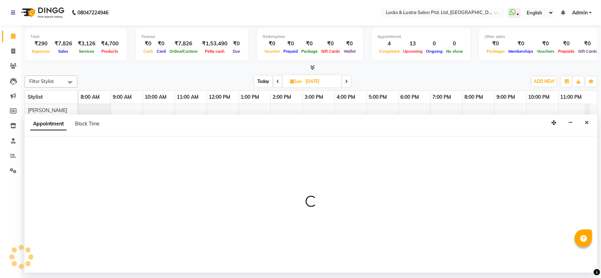
select select "62982"
select select "1260"
select select "tentative"
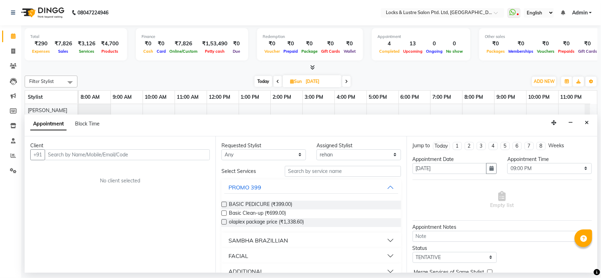
click at [129, 155] on input "text" at bounding box center [127, 155] width 165 height 11
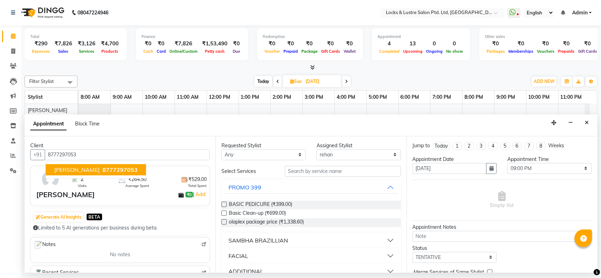
type input "8777297053"
click at [102, 205] on div "2 Visits ₹264.50 Average Spent ₹529.00 Total Spent rupsha ₹0 | Add" at bounding box center [120, 186] width 180 height 40
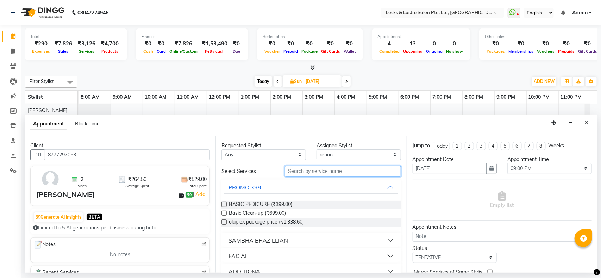
click at [347, 168] on input "text" at bounding box center [343, 171] width 116 height 11
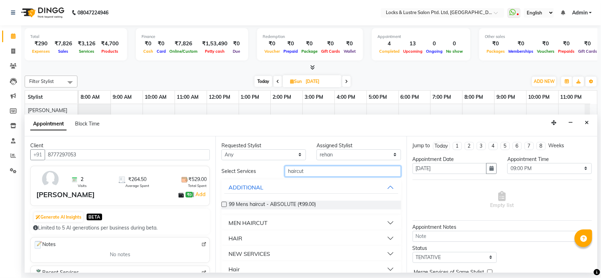
click at [333, 172] on input "haircut" at bounding box center [343, 171] width 116 height 11
click at [285, 170] on input "haircut" at bounding box center [343, 171] width 116 height 11
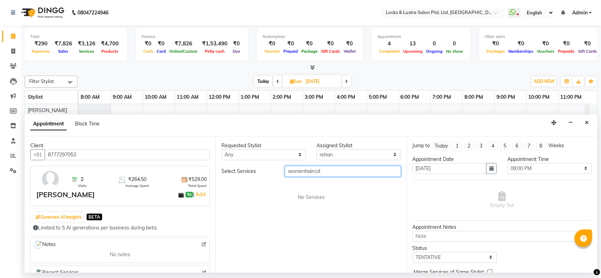
click at [285, 173] on input "womenhaircut" at bounding box center [343, 171] width 116 height 11
click at [344, 165] on div "Requested Stylist Any anushree Hashim Salmani muskan shaikh Rachna Salvi rehan …" at bounding box center [310, 205] width 191 height 137
click at [342, 175] on input "womenhaircut" at bounding box center [343, 171] width 116 height 11
type input "w"
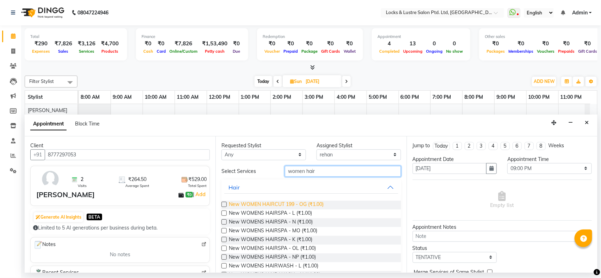
type input "women hair"
click at [276, 204] on span "New WOMEN HAIRCUT 199 - OG (₹1.00)" at bounding box center [276, 205] width 95 height 9
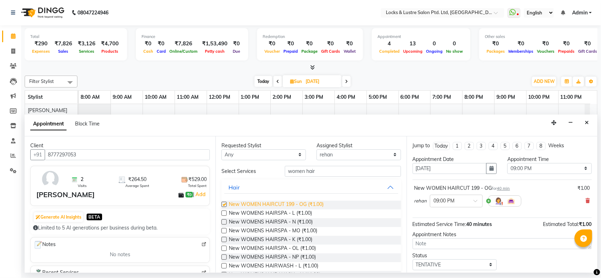
checkbox input "false"
click at [339, 150] on select "Select anushree Hashim Salmani muskan shaikh Rachna Salvi rehan Sahil Sanjeet s…" at bounding box center [358, 155] width 84 height 11
select select "89645"
click at [316, 150] on select "Select anushree Hashim Salmani muskan shaikh Rachna Salvi rehan Sahil Sanjeet s…" at bounding box center [358, 155] width 84 height 11
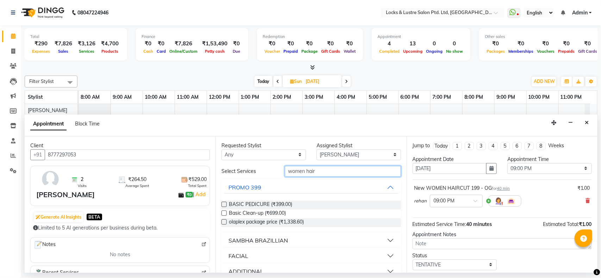
click at [342, 172] on input "women hair" at bounding box center [343, 171] width 116 height 11
type input "w"
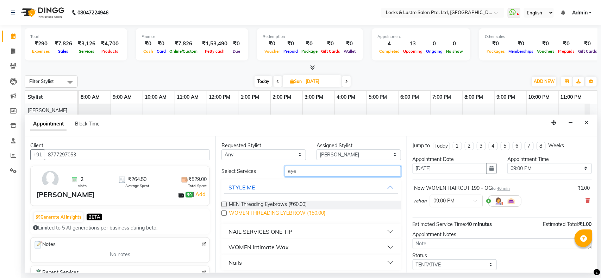
type input "eye"
click at [315, 216] on span "WOMEN THREADING EYEBROW (₹50.00)" at bounding box center [277, 214] width 96 height 9
checkbox input "false"
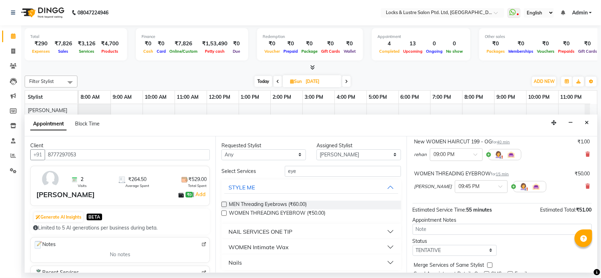
scroll to position [74, 0]
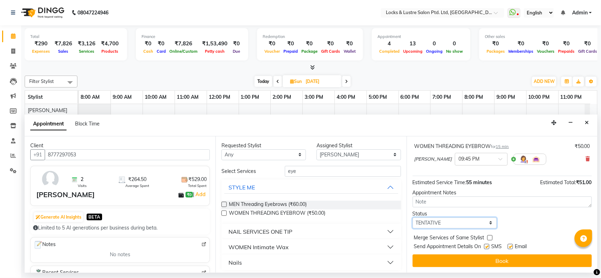
click at [451, 226] on select "Select TENTATIVE CONFIRM UPCOMING" at bounding box center [455, 223] width 84 height 11
select select "confirm booking"
click at [413, 218] on select "Select TENTATIVE CONFIRM UPCOMING" at bounding box center [455, 223] width 84 height 11
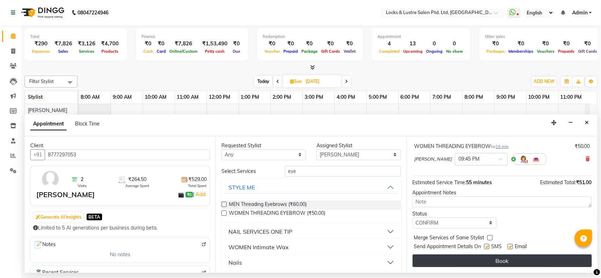
click at [476, 262] on button "Book" at bounding box center [502, 261] width 179 height 13
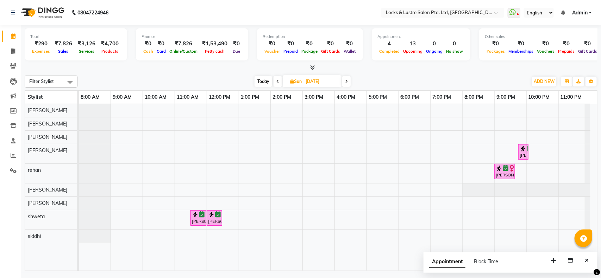
click at [261, 82] on span "Today" at bounding box center [264, 81] width 18 height 11
type input "[DATE]"
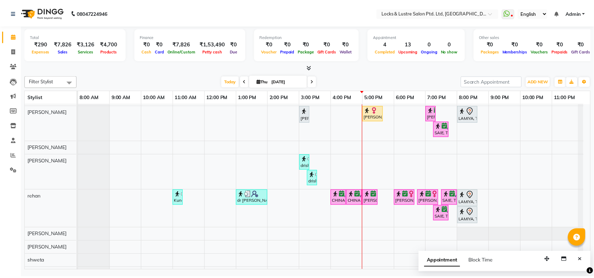
scroll to position [6, 0]
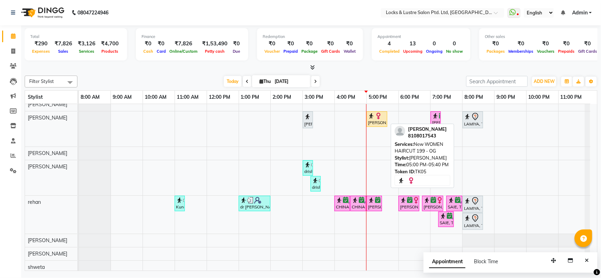
click at [377, 123] on div "prachi shinde, TK05, 05:00 PM-05:40 PM, New WOMEN HAIRCUT 199 - OG" at bounding box center [376, 119] width 19 height 13
select select "1"
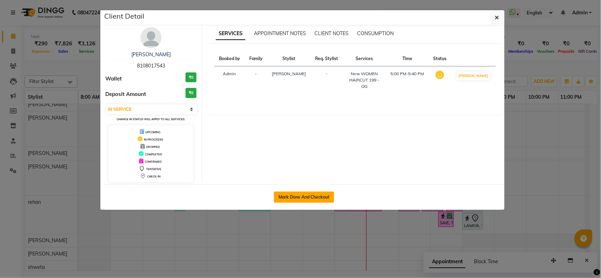
click at [310, 199] on button "Mark Done And Checkout" at bounding box center [304, 197] width 60 height 11
select select "service"
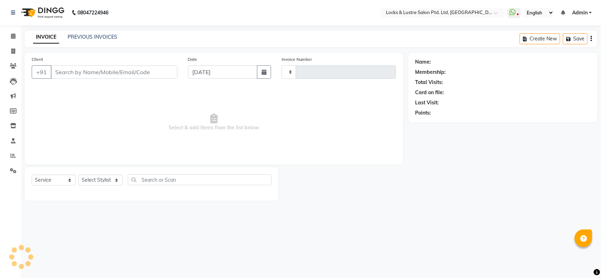
type input "1863"
select select "5928"
type input "8108017543"
select select "89162"
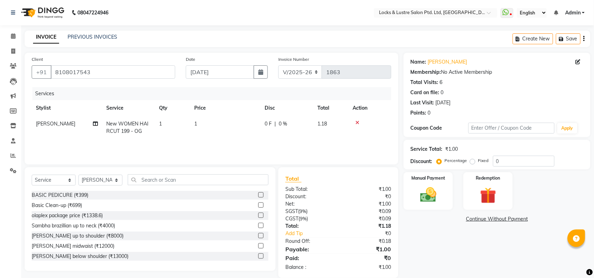
click at [207, 120] on td "1" at bounding box center [225, 127] width 70 height 23
select select "89162"
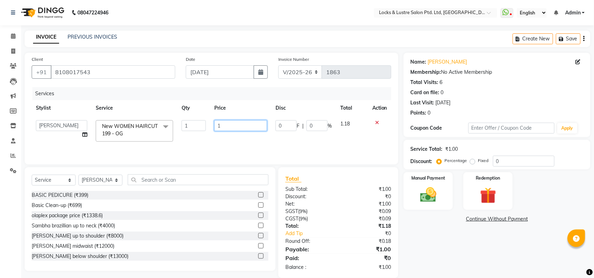
click at [236, 122] on input "1" at bounding box center [240, 125] width 53 height 11
type input "199"
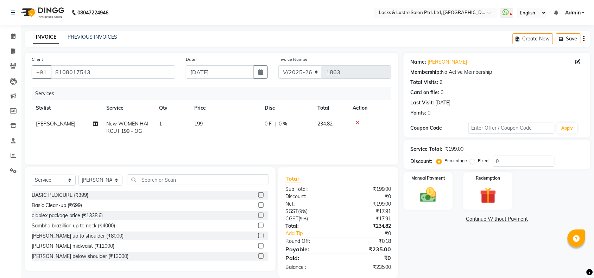
click at [236, 134] on td "199" at bounding box center [225, 127] width 70 height 23
select select "89162"
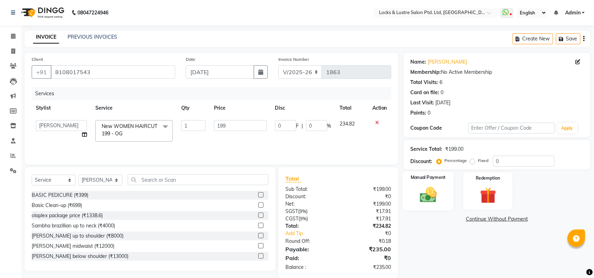
scroll to position [11, 0]
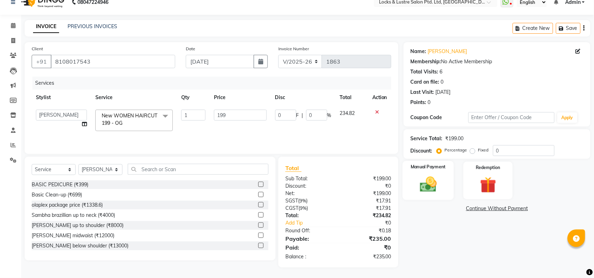
click at [429, 187] on img at bounding box center [428, 184] width 27 height 19
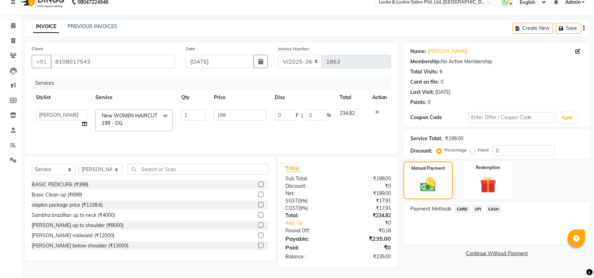
click at [492, 209] on span "CASH" at bounding box center [494, 209] width 15 height 8
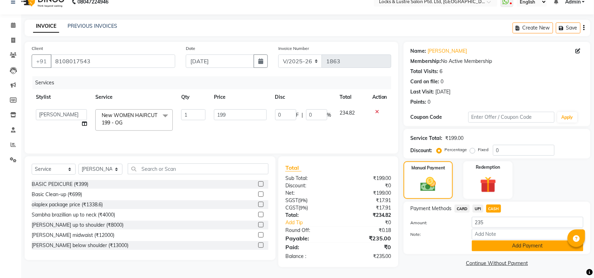
click at [508, 246] on button "Add Payment" at bounding box center [528, 246] width 112 height 11
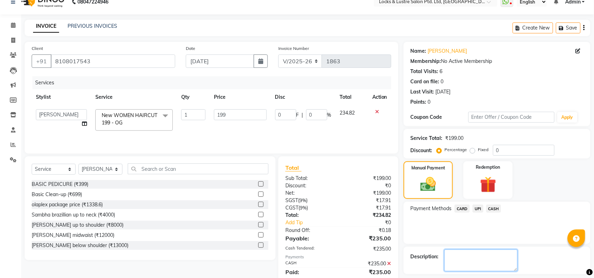
click at [488, 259] on textarea at bounding box center [481, 261] width 73 height 22
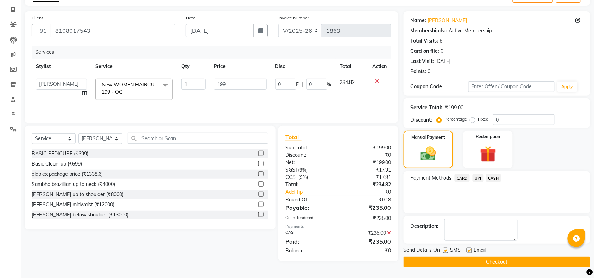
click at [534, 258] on button "Checkout" at bounding box center [497, 262] width 187 height 11
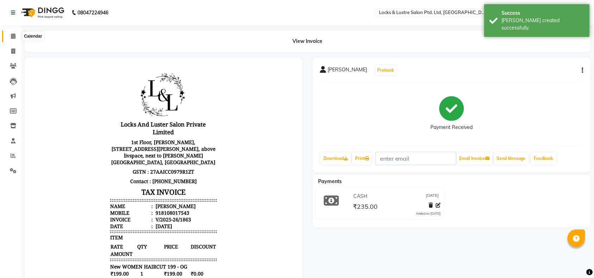
click at [11, 38] on icon at bounding box center [13, 35] width 5 height 5
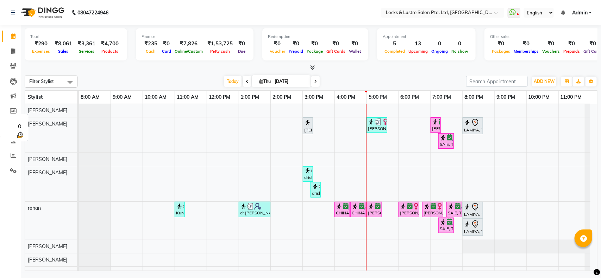
click at [57, 117] on div "anushree" at bounding box center [51, 110] width 52 height 13
click at [15, 35] on span at bounding box center [13, 36] width 12 height 8
click at [16, 39] on span at bounding box center [13, 36] width 12 height 8
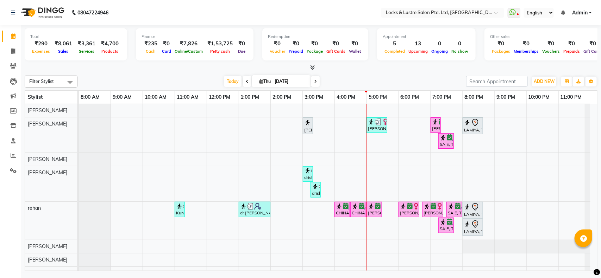
drag, startPoint x: 16, startPoint y: 39, endPoint x: 119, endPoint y: 41, distance: 103.2
click at [119, 41] on app-home "08047224946 Select Location × Locks & Lustre Salon Ptd. Ltd, Lower Parel WhatsA…" at bounding box center [300, 136] width 601 height 273
drag, startPoint x: 400, startPoint y: 118, endPoint x: 397, endPoint y: 127, distance: 9.7
click at [397, 127] on div "CHHAYA, TK07, 03:00 PM-03:15 PM, 99 Mens haircut - ABSOLUTE prachi shinde, TK05…" at bounding box center [338, 198] width 518 height 189
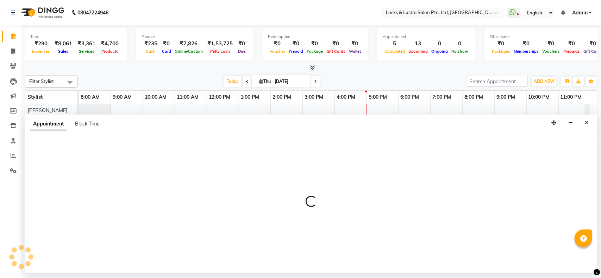
select select "89162"
select select "1020"
select select "tentative"
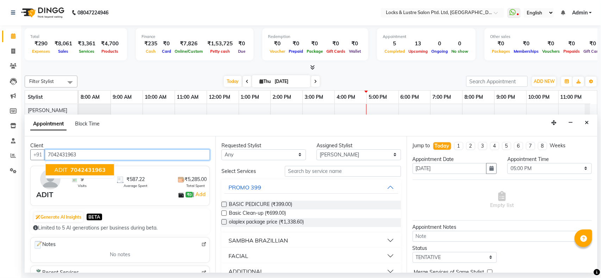
type input "7042431963"
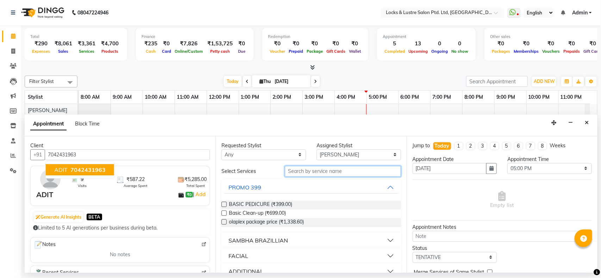
click at [326, 171] on input "text" at bounding box center [343, 171] width 116 height 11
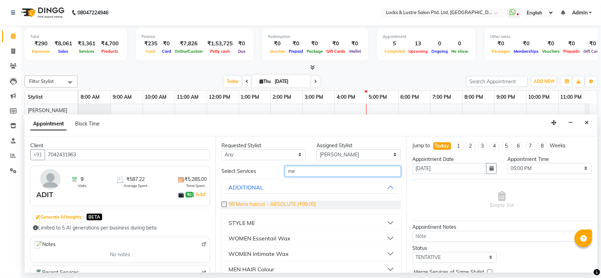
type input "me"
click at [296, 204] on span "99 Mens haircut - ABSOLUTE (₹99.00)" at bounding box center [272, 205] width 87 height 9
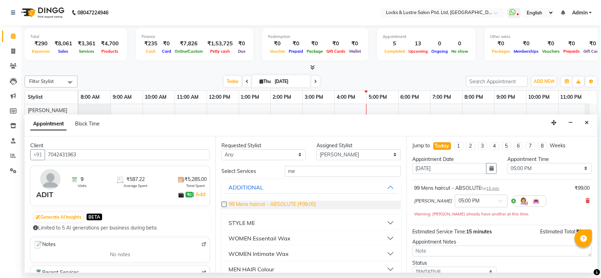
click at [251, 201] on span "99 Mens haircut - ABSOLUTE (₹99.00)" at bounding box center [272, 205] width 87 height 9
checkbox input "false"
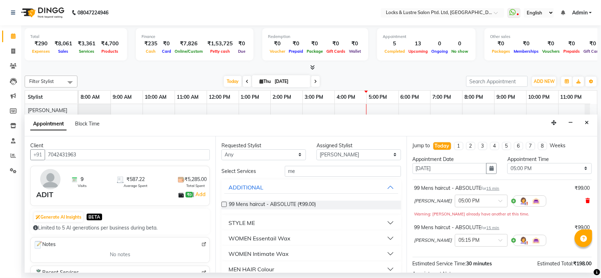
click at [586, 200] on icon at bounding box center [588, 201] width 4 height 5
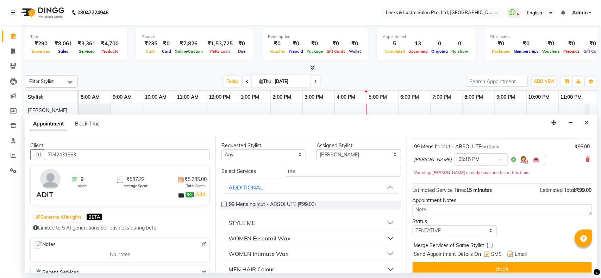
scroll to position [50, 0]
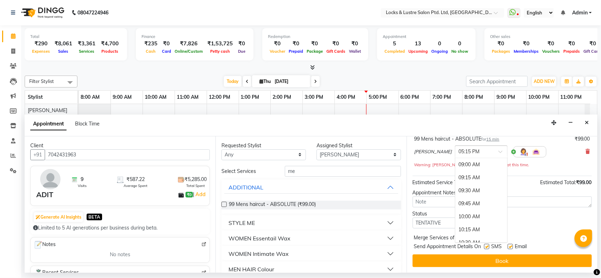
click at [498, 152] on span at bounding box center [502, 153] width 9 height 7
click at [483, 207] on div "06:00 PM" at bounding box center [481, 205] width 52 height 13
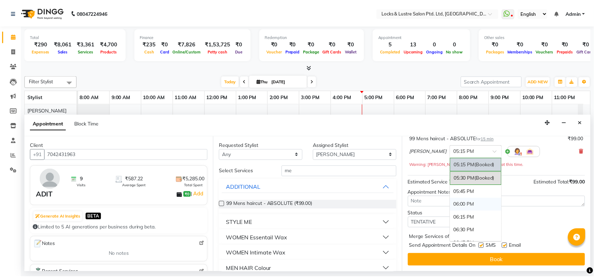
scroll to position [43, 0]
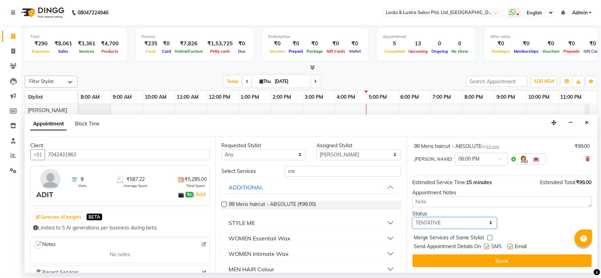
click at [464, 221] on select "Select TENTATIVE CONFIRM CHECK-IN UPCOMING" at bounding box center [455, 223] width 84 height 11
select select "confirm booking"
click at [413, 218] on select "Select TENTATIVE CONFIRM CHECK-IN UPCOMING" at bounding box center [455, 223] width 84 height 11
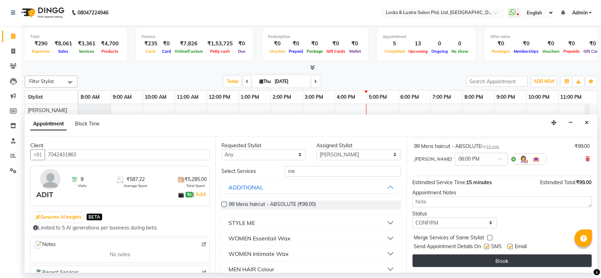
click at [482, 256] on button "Book" at bounding box center [502, 261] width 179 height 13
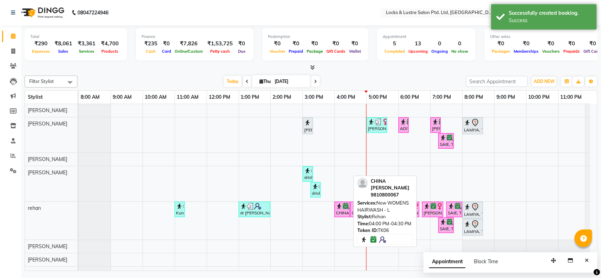
click at [341, 212] on div "CHINA WADHWA, TK06, 04:00 PM-04:30 PM, New WOMENS HAIRWASH - L" at bounding box center [342, 209] width 14 height 13
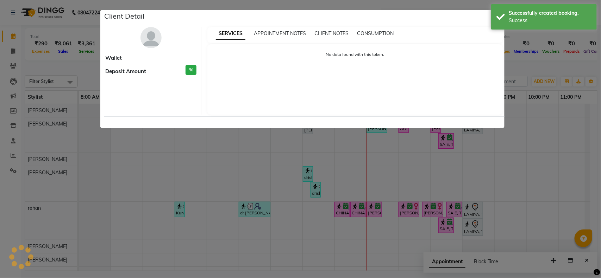
select select "6"
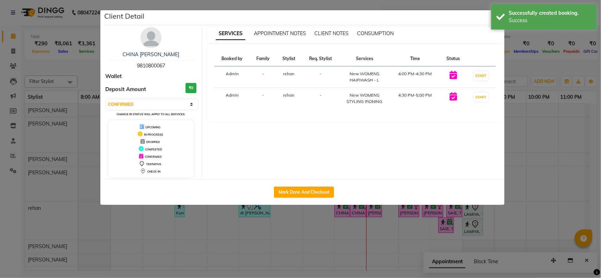
click at [316, 238] on ngb-modal-window "Client Detail CHINA WADHWA 9810800067 Wallet Deposit Amount ₹0 Select IN SERVIC…" at bounding box center [300, 139] width 601 height 278
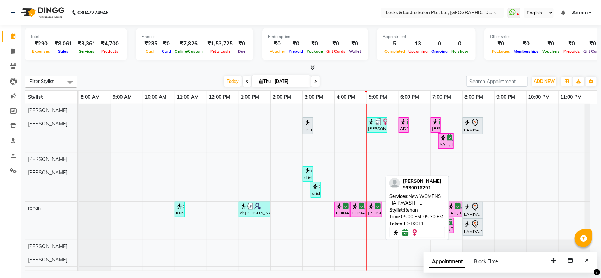
click at [373, 208] on img at bounding box center [371, 206] width 7 height 7
select select "6"
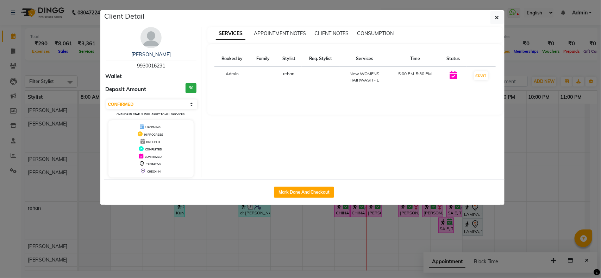
click at [373, 208] on ngb-modal-window "Client Detail shivangi kale 9930016291 Wallet Deposit Amount ₹0 Select IN SERVI…" at bounding box center [300, 139] width 601 height 278
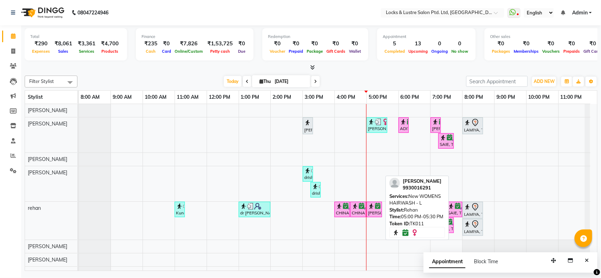
click at [373, 210] on img at bounding box center [371, 206] width 7 height 7
select select "6"
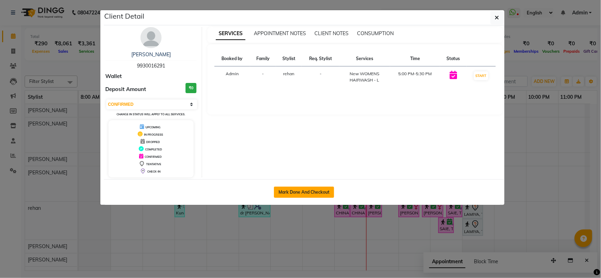
click at [307, 194] on button "Mark Done And Checkout" at bounding box center [304, 192] width 60 height 11
select select "service"
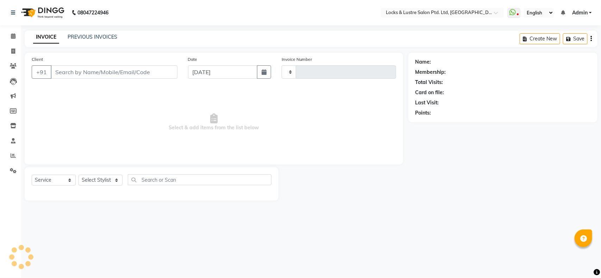
type input "1864"
select select "5928"
type input "9930016291"
select select "62982"
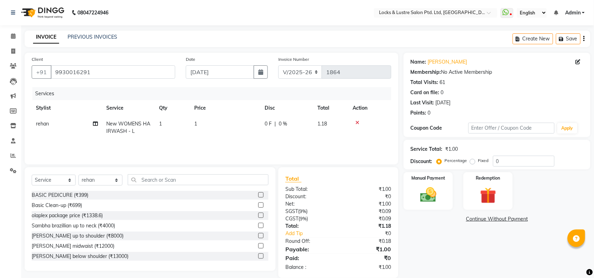
click at [203, 120] on td "1" at bounding box center [225, 127] width 70 height 23
select select "62982"
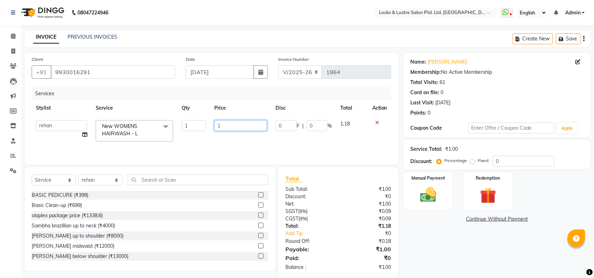
click at [225, 122] on input "1" at bounding box center [240, 125] width 53 height 11
type input "2"
type input "353"
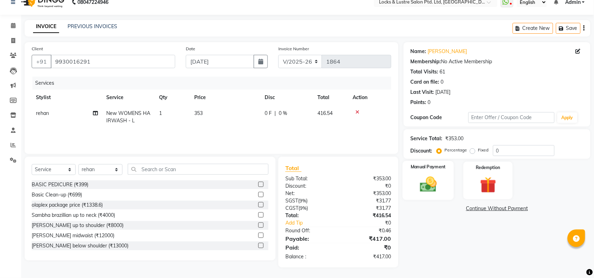
scroll to position [11, 0]
click at [431, 193] on img at bounding box center [428, 184] width 27 height 19
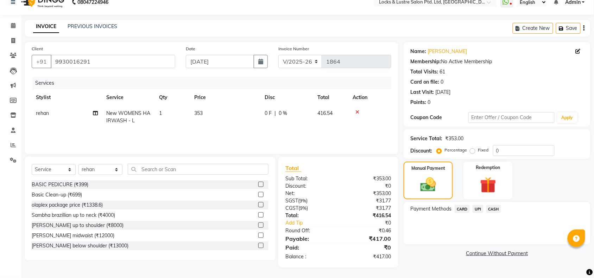
click at [476, 208] on span "UPI" at bounding box center [478, 209] width 11 height 8
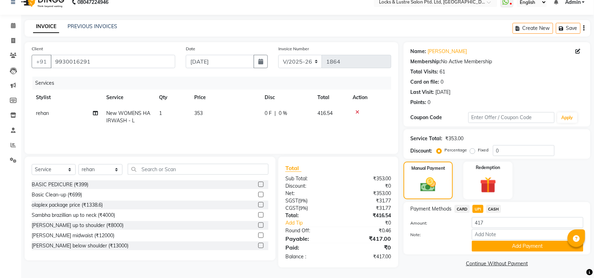
scroll to position [11, 0]
click at [220, 108] on td "353" at bounding box center [225, 116] width 70 height 23
select select "62982"
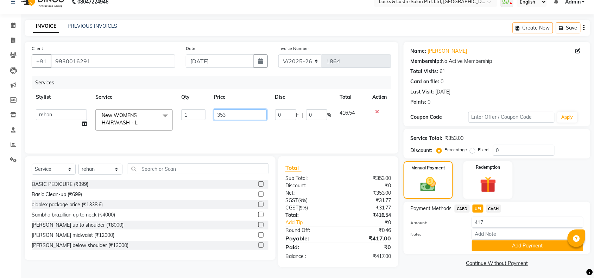
click at [227, 110] on input "353" at bounding box center [240, 114] width 52 height 11
type input "3"
type input "299"
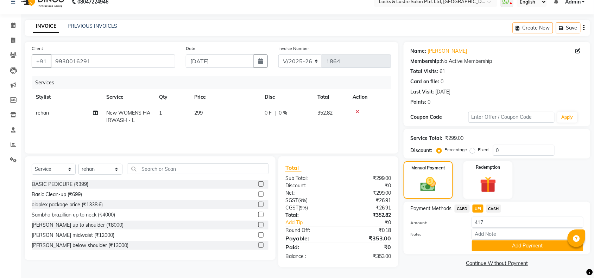
click at [229, 127] on td "299" at bounding box center [225, 116] width 70 height 23
select select "62982"
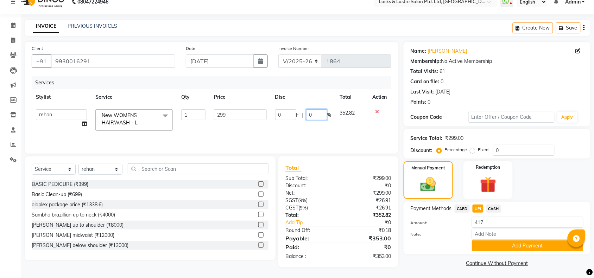
drag, startPoint x: 328, startPoint y: 124, endPoint x: 466, endPoint y: 229, distance: 174.1
click at [466, 229] on div "Client +91 9930016291 Date 04-09-2025 Invoice Number V/2025 V/2025-26 1864 Serv…" at bounding box center [307, 155] width 577 height 227
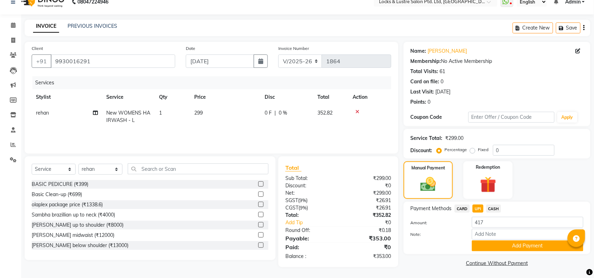
click at [473, 209] on span "UPI" at bounding box center [478, 209] width 11 height 8
type input "353"
click at [512, 244] on button "Add Payment" at bounding box center [528, 246] width 112 height 11
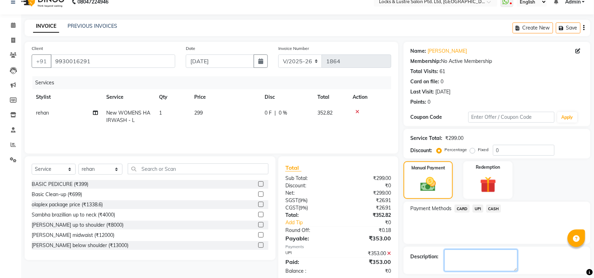
click at [476, 256] on textarea at bounding box center [481, 261] width 73 height 22
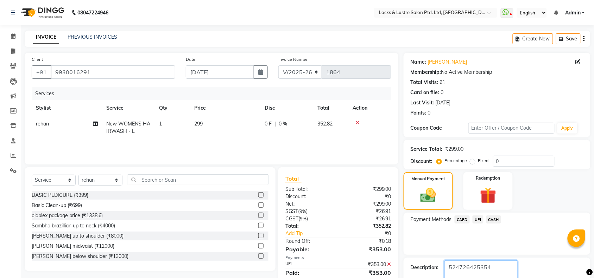
scroll to position [42, 0]
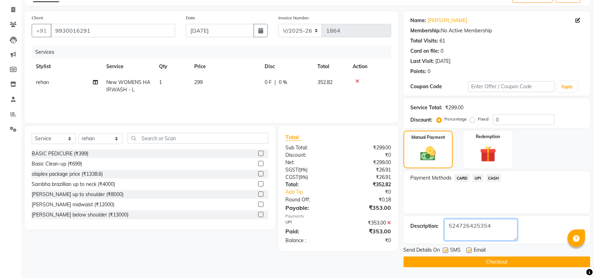
type textarea "524726425354"
click at [520, 263] on button "Checkout" at bounding box center [497, 262] width 187 height 11
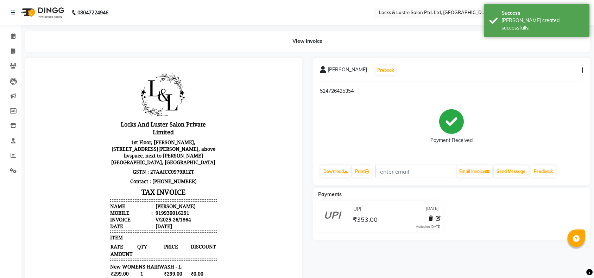
scroll to position [119, 0]
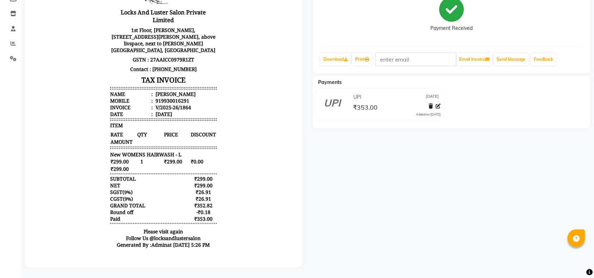
click at [370, 79] on div "Payments" at bounding box center [454, 82] width 283 height 7
click at [154, 107] on div "V/2025-26/1864" at bounding box center [172, 108] width 37 height 7
click at [188, 103] on li "Mobile : 919930016291" at bounding box center [163, 101] width 106 height 7
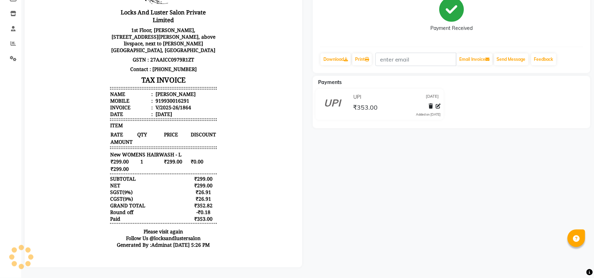
click at [175, 107] on div "V/2025-26/1864" at bounding box center [172, 108] width 37 height 7
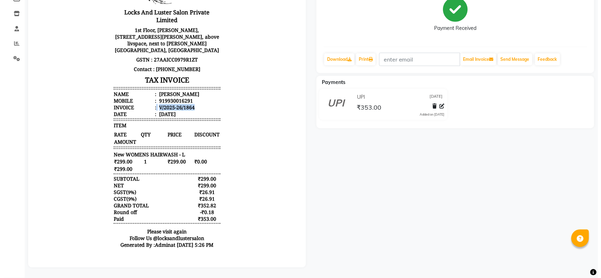
scroll to position [0, 0]
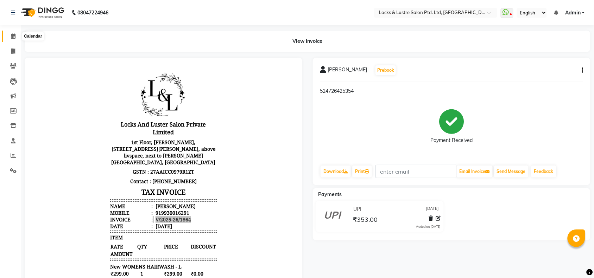
click at [8, 36] on span at bounding box center [13, 36] width 12 height 8
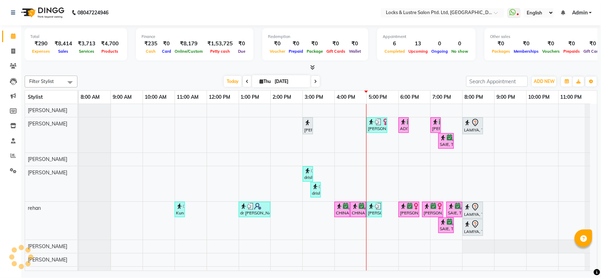
click at [8, 36] on span at bounding box center [13, 36] width 12 height 8
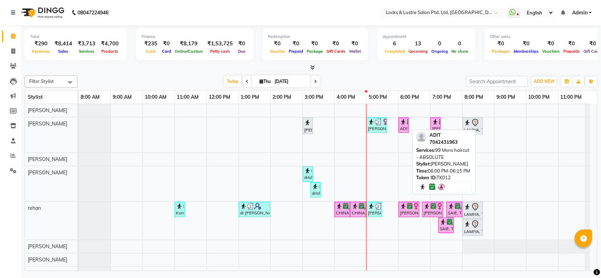
click at [404, 127] on div "ADIT, TK12, 06:00 PM-06:15 PM, 99 Mens haircut - ABSOLUTE" at bounding box center [403, 125] width 9 height 13
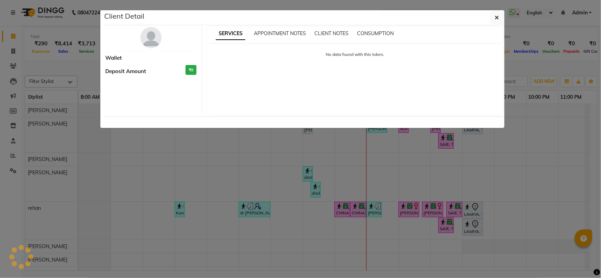
select select "6"
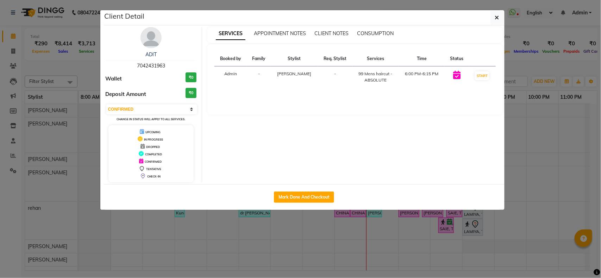
click at [377, 143] on div "SERVICES APPOINTMENT NOTES CLIENT NOTES CONSUMPTION Booked by Family Stylist Re…" at bounding box center [355, 105] width 306 height 156
click at [421, 224] on ngb-modal-window "Client Detail ADIT 7042431963 Wallet ₹0 Deposit Amount ₹0 Select IN SERVICE CON…" at bounding box center [300, 139] width 601 height 278
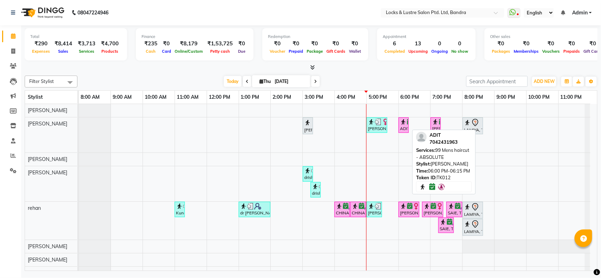
click at [405, 125] on img at bounding box center [403, 122] width 7 height 7
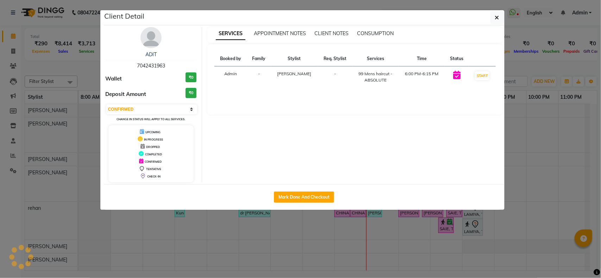
select select "3"
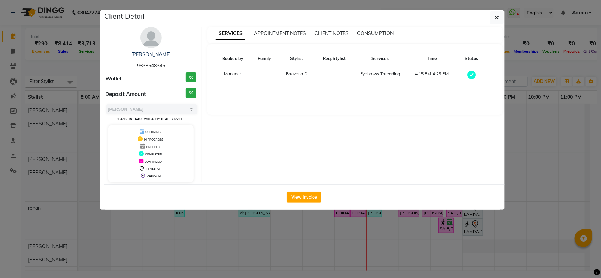
click at [535, 127] on ngb-modal-window "Client Detail madia 9833548345 Wallet ₹0 Deposit Amount ₹0 Select MARK DONE UPC…" at bounding box center [300, 139] width 601 height 278
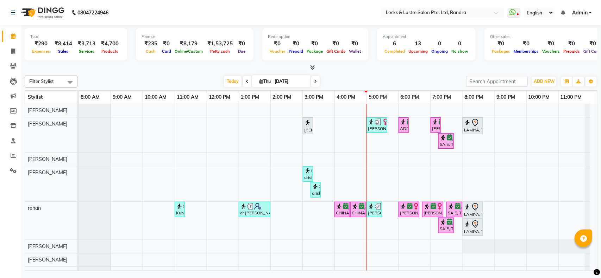
click at [426, 130] on div "CHHAYA, TK07, 03:00 PM-03:15 PM, 99 Mens haircut - ABSOLUTE prachi shinde, TK05…" at bounding box center [338, 198] width 518 height 189
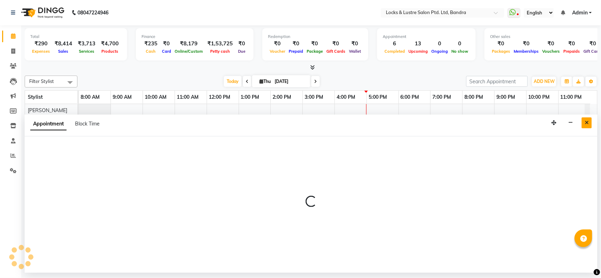
click at [585, 123] on icon "Close" at bounding box center [587, 122] width 4 height 5
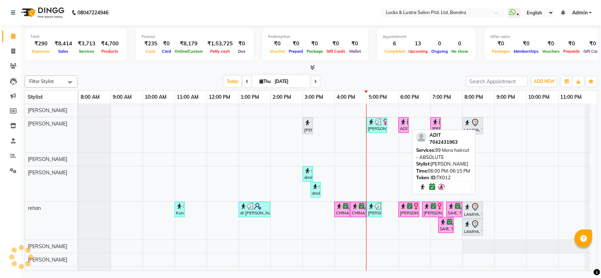
click at [402, 128] on div "ADIT, TK12, 06:00 PM-06:15 PM, 99 Mens haircut - ABSOLUTE" at bounding box center [403, 125] width 9 height 13
select select "3"
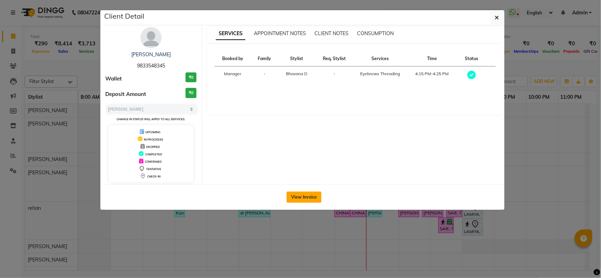
click at [305, 195] on button "View Invoice" at bounding box center [304, 197] width 35 height 11
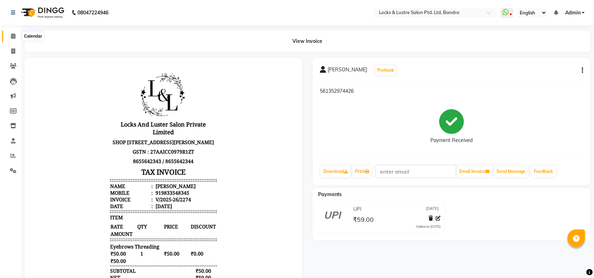
click at [16, 35] on span at bounding box center [13, 36] width 12 height 8
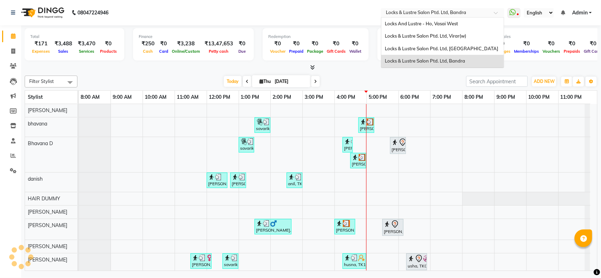
click at [450, 11] on input "text" at bounding box center [435, 13] width 102 height 7
click at [460, 48] on span "Locks & Lustre Salon Ptd. Ltd, [GEOGRAPHIC_DATA]" at bounding box center [441, 49] width 113 height 6
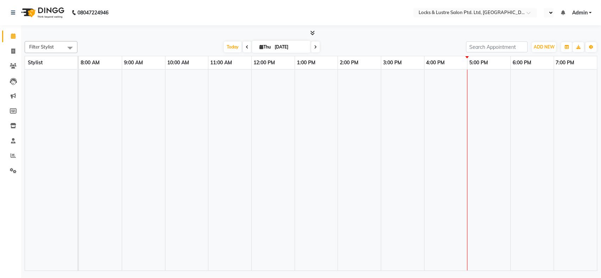
select select "en"
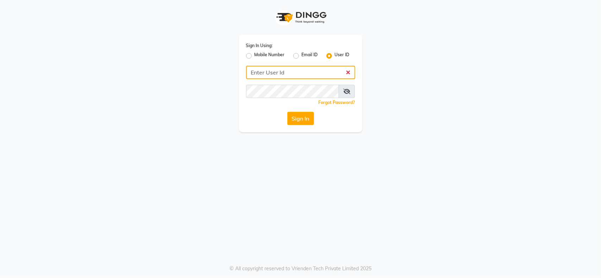
click at [327, 73] on input "Username" at bounding box center [300, 72] width 109 height 13
click at [310, 76] on input "Username" at bounding box center [300, 72] width 109 height 13
type input "Locks"
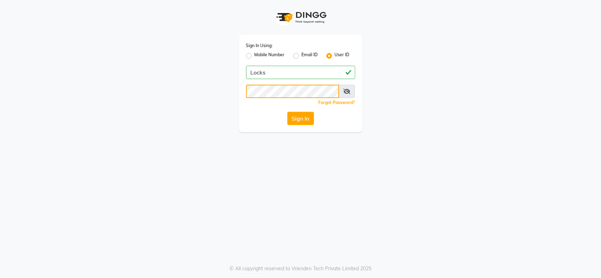
click at [287, 112] on button "Sign In" at bounding box center [300, 118] width 27 height 13
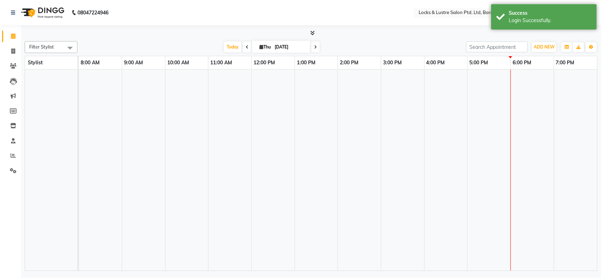
select select "en"
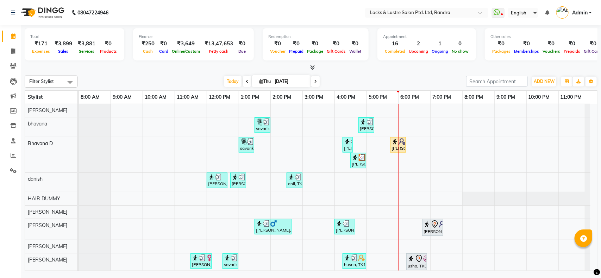
scroll to position [10, 0]
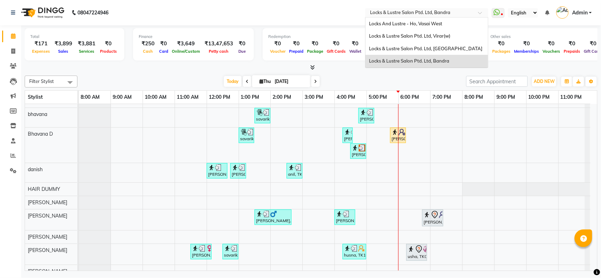
click at [478, 16] on span at bounding box center [482, 14] width 9 height 7
click at [448, 45] on div "Locks & Lustre Salon Ptd. Ltd, [GEOGRAPHIC_DATA]" at bounding box center [426, 49] width 123 height 13
